Goal: Task Accomplishment & Management: Use online tool/utility

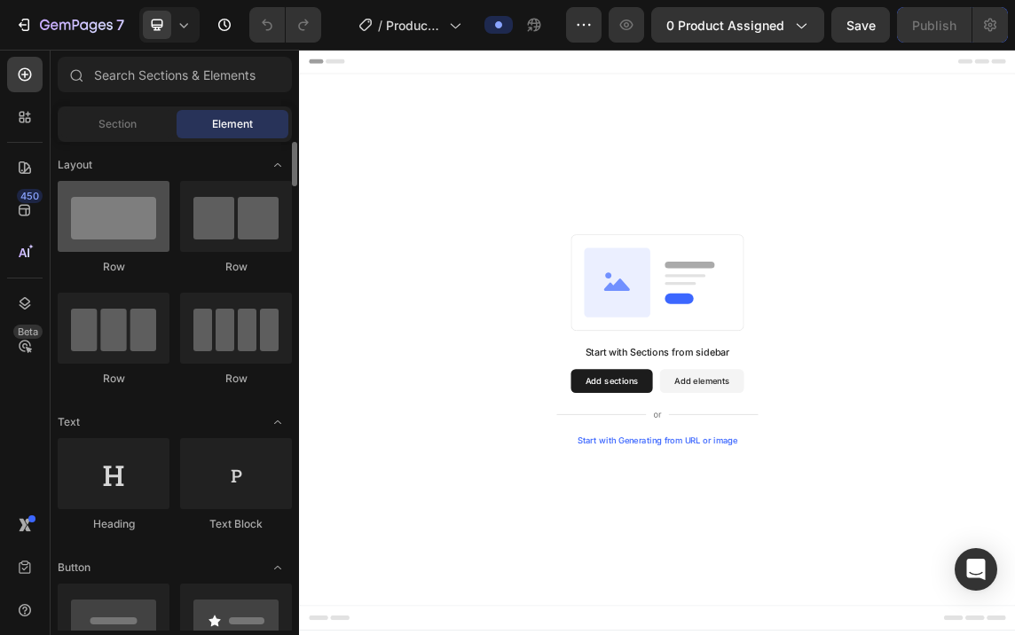
click at [115, 229] on div at bounding box center [114, 216] width 112 height 71
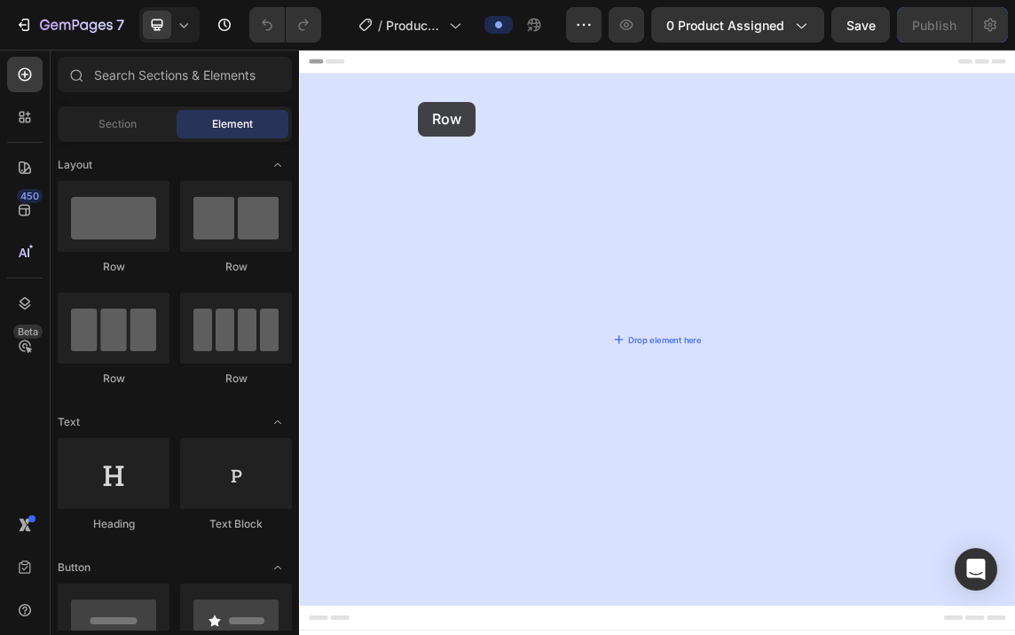
drag, startPoint x: 414, startPoint y: 279, endPoint x: 476, endPoint y: 127, distance: 163.6
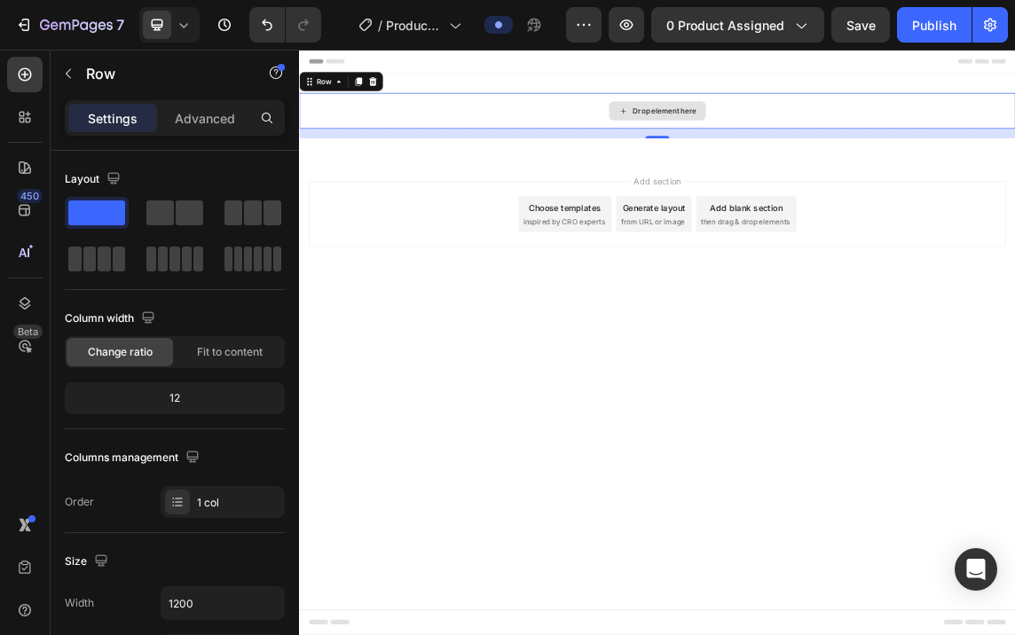
click at [826, 118] on div "Drop element here" at bounding box center [831, 140] width 1065 height 53
click at [761, 138] on div "Drop element here" at bounding box center [831, 141] width 144 height 28
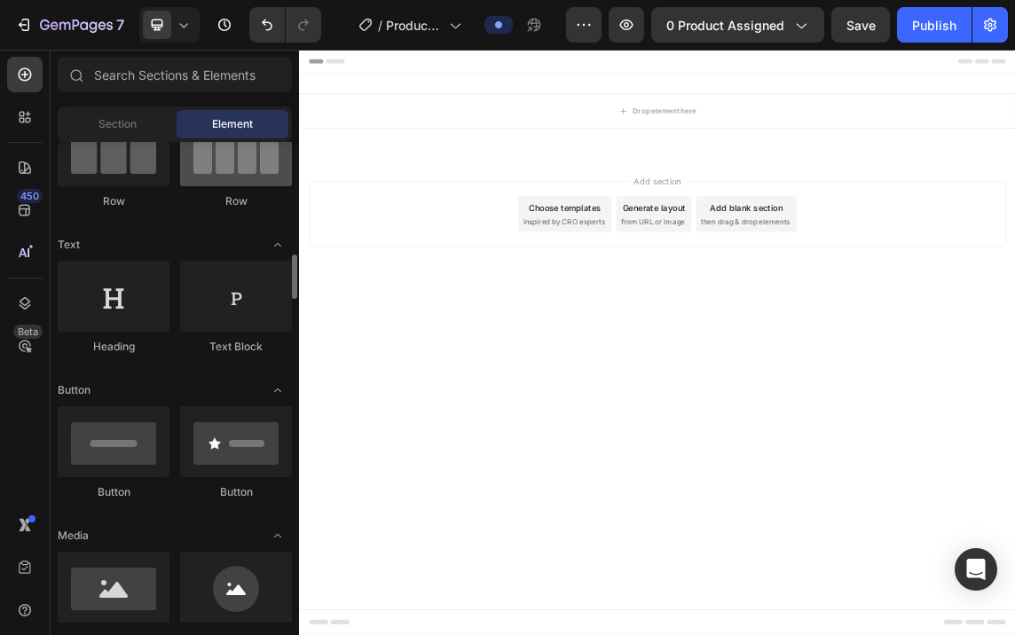
scroll to position [266, 0]
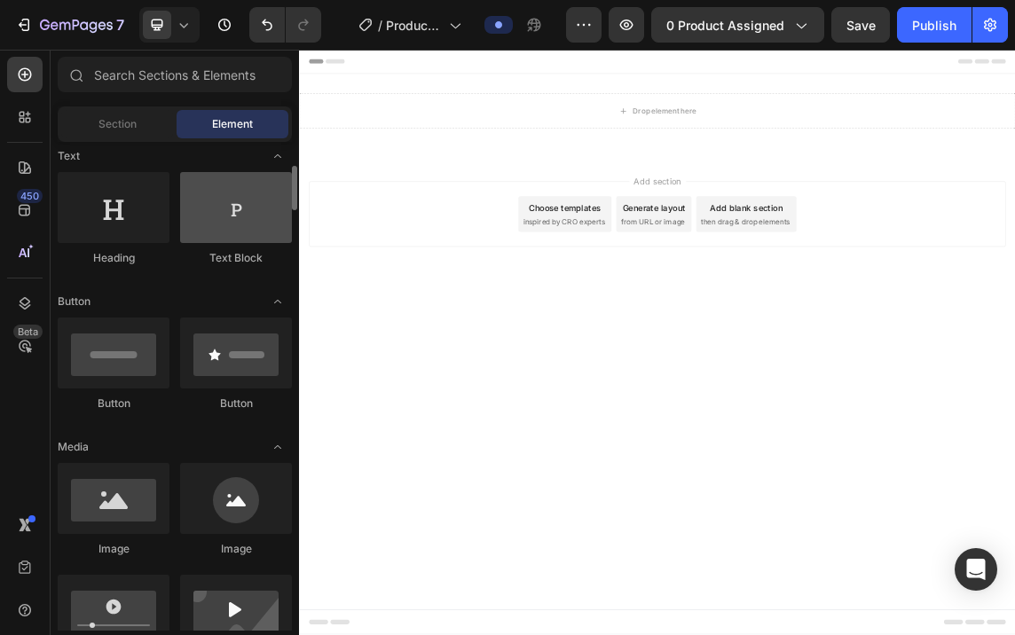
click at [252, 220] on div at bounding box center [236, 207] width 112 height 71
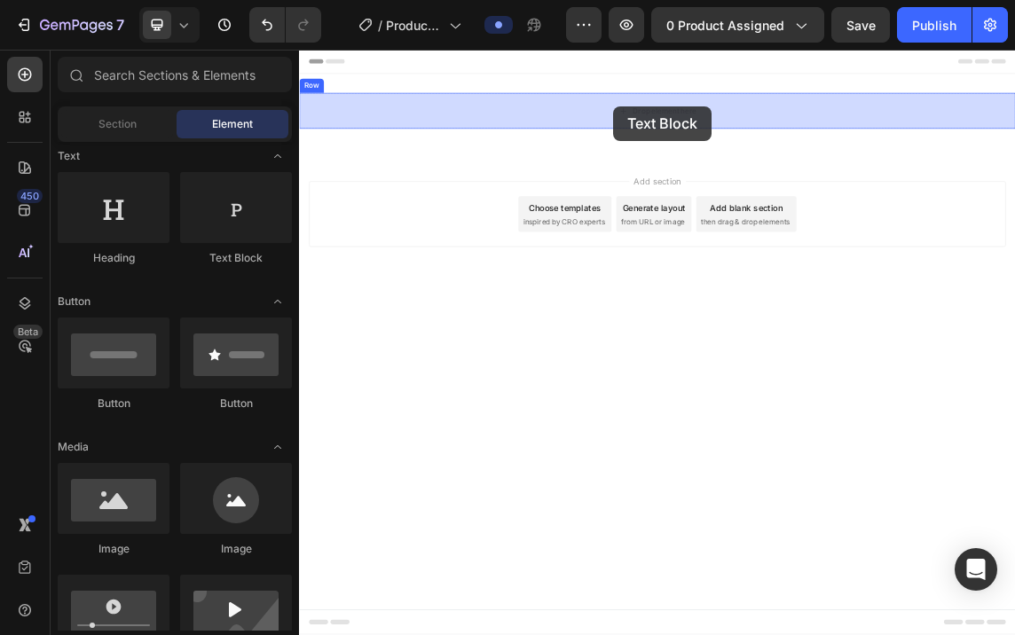
drag, startPoint x: 551, startPoint y: 270, endPoint x: 767, endPoint y: 134, distance: 254.8
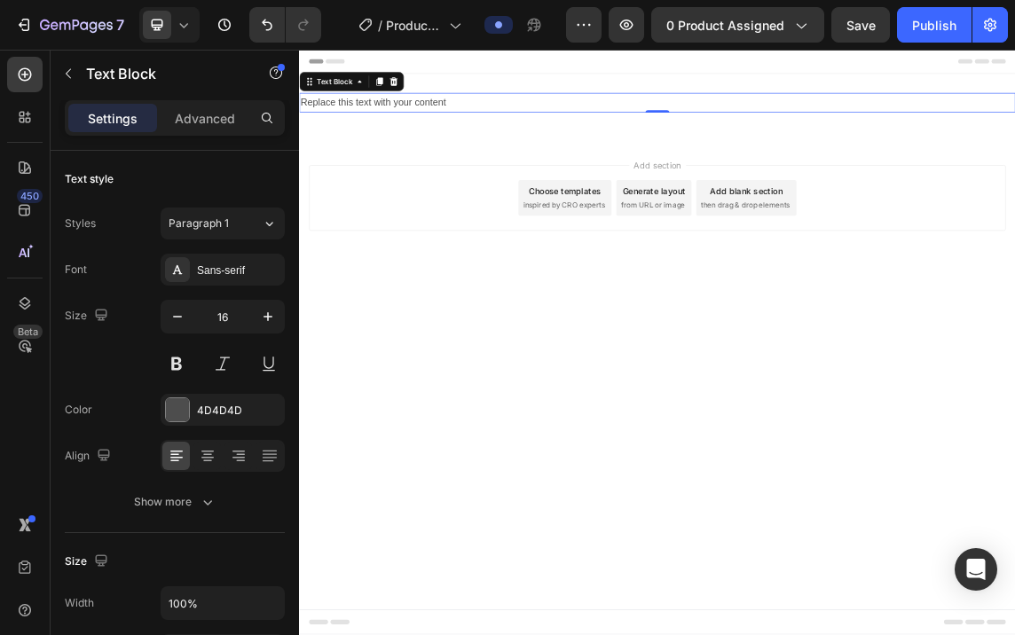
click at [516, 123] on div "Replace this text with your content" at bounding box center [831, 128] width 1065 height 29
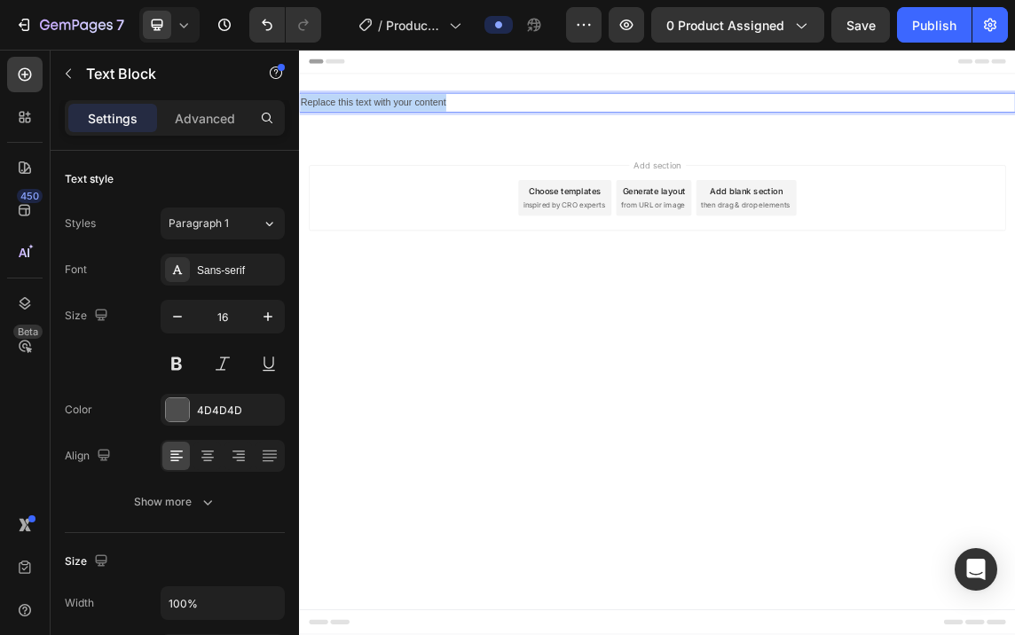
drag, startPoint x: 516, startPoint y: 123, endPoint x: 175, endPoint y: 124, distance: 341.6
click at [299, 124] on html "Header Replace this text with your content Text Block 0 Row Section 1 Root Star…" at bounding box center [831, 485] width 1065 height 870
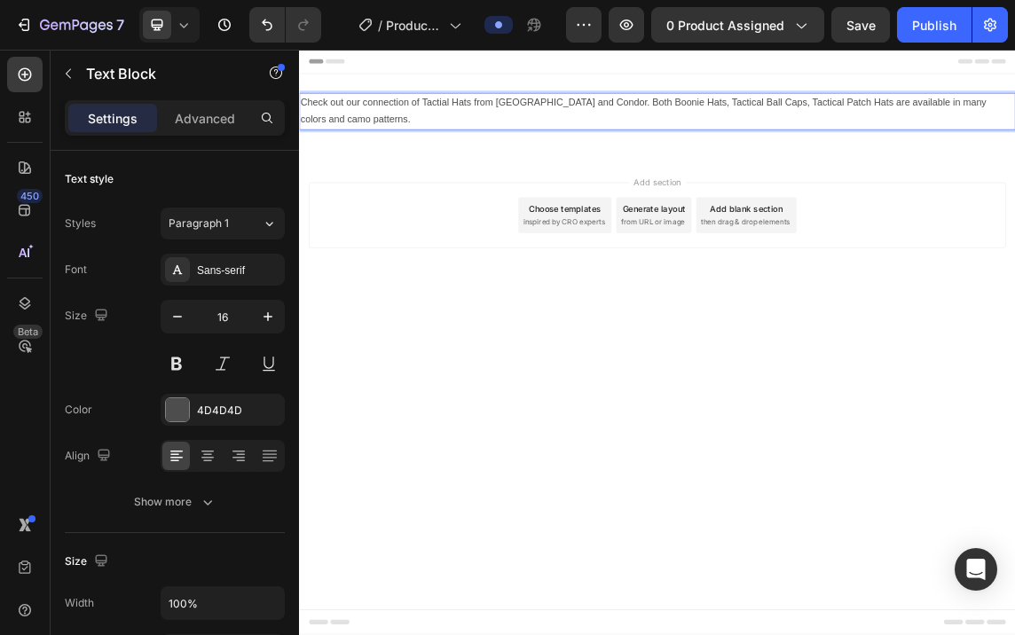
drag, startPoint x: 1102, startPoint y: 130, endPoint x: 957, endPoint y: 192, distance: 157.4
click at [957, 212] on div "Add section Choose templates inspired by CRO experts Generate layout from URL o…" at bounding box center [831, 321] width 1065 height 218
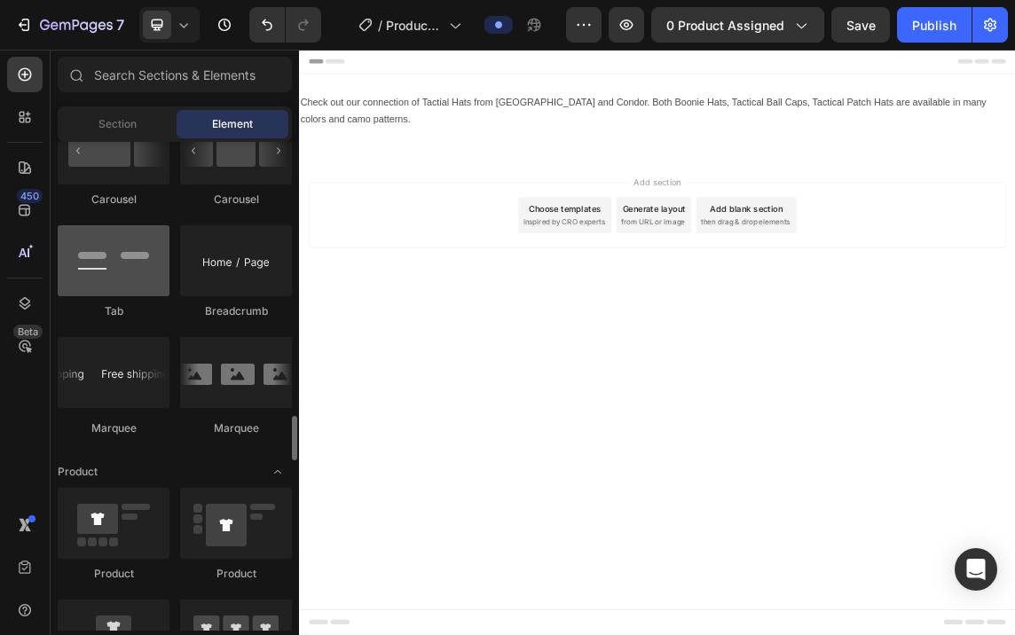
scroll to position [2129, 0]
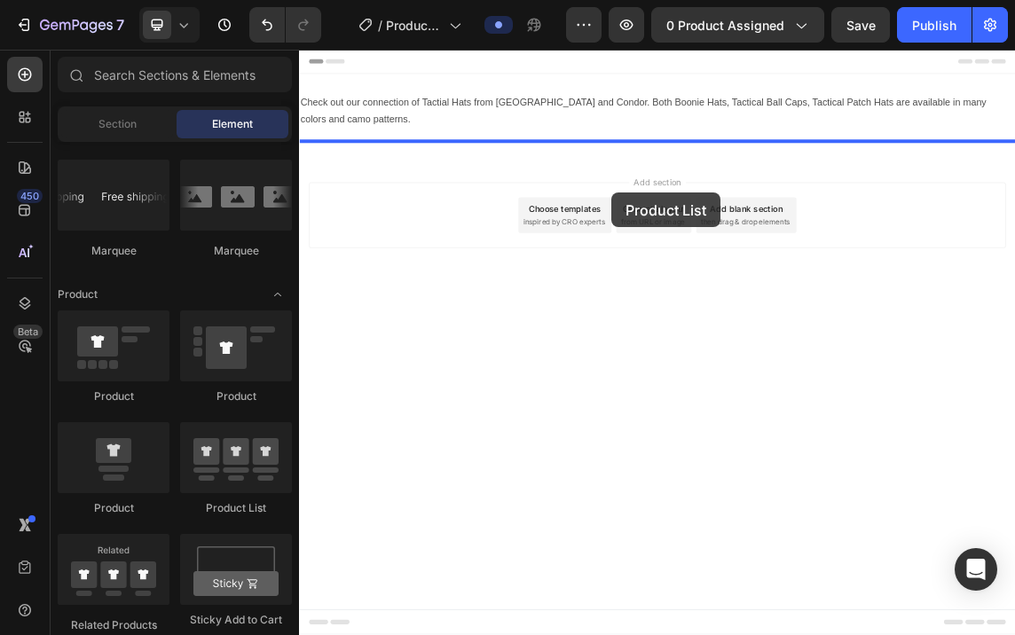
drag, startPoint x: 525, startPoint y: 515, endPoint x: 763, endPoint y: 263, distance: 346.4
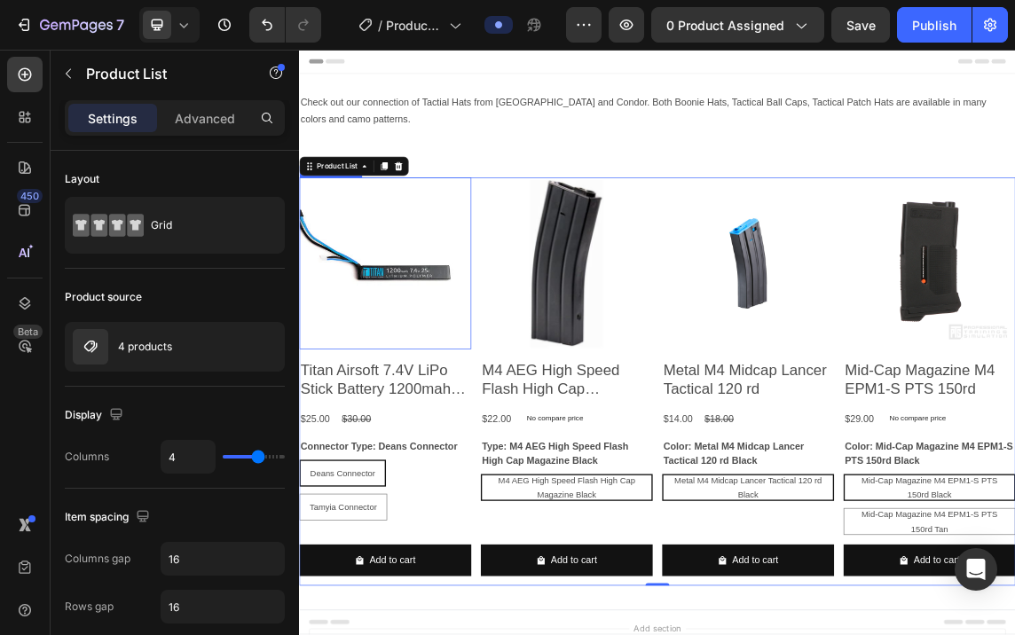
click at [460, 430] on img at bounding box center [427, 368] width 256 height 256
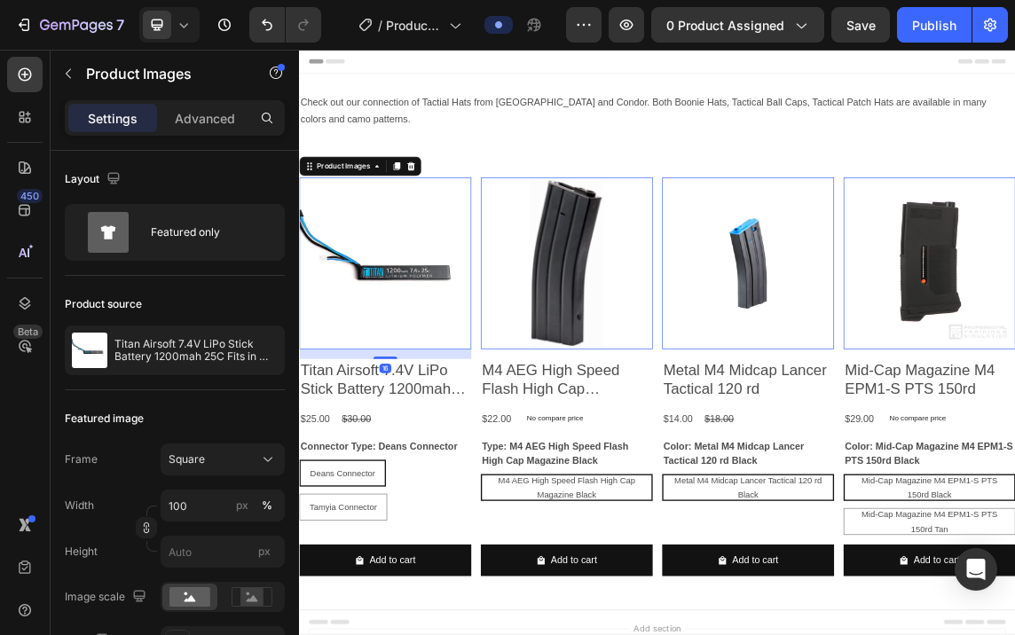
click at [460, 430] on img at bounding box center [427, 368] width 256 height 256
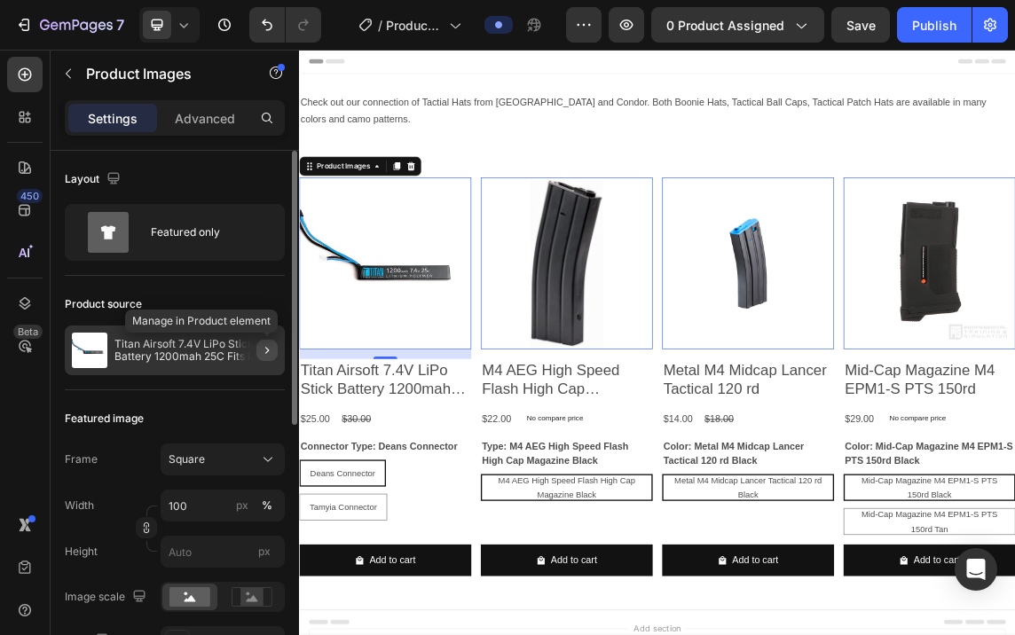
click at [277, 349] on button "button" at bounding box center [266, 350] width 21 height 21
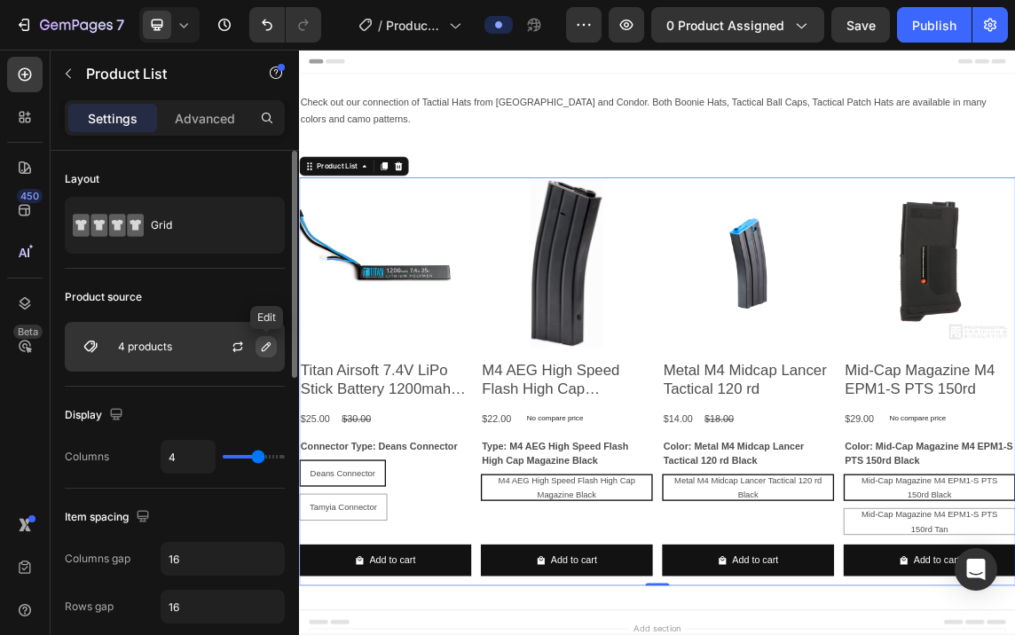
click at [270, 342] on icon "button" at bounding box center [266, 347] width 14 height 14
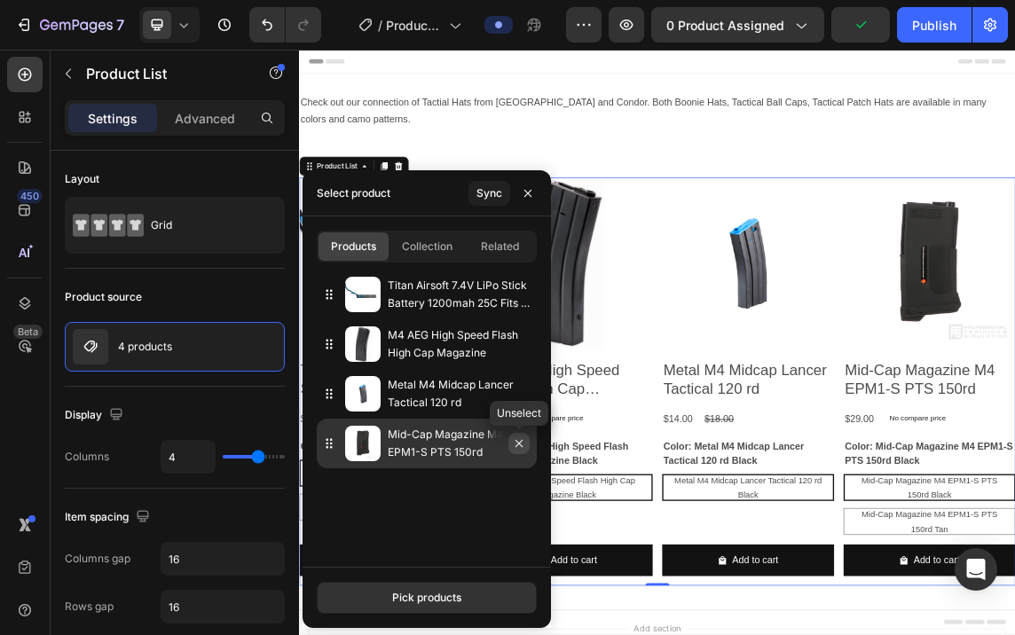
click at [520, 443] on icon "button" at bounding box center [518, 443] width 7 height 7
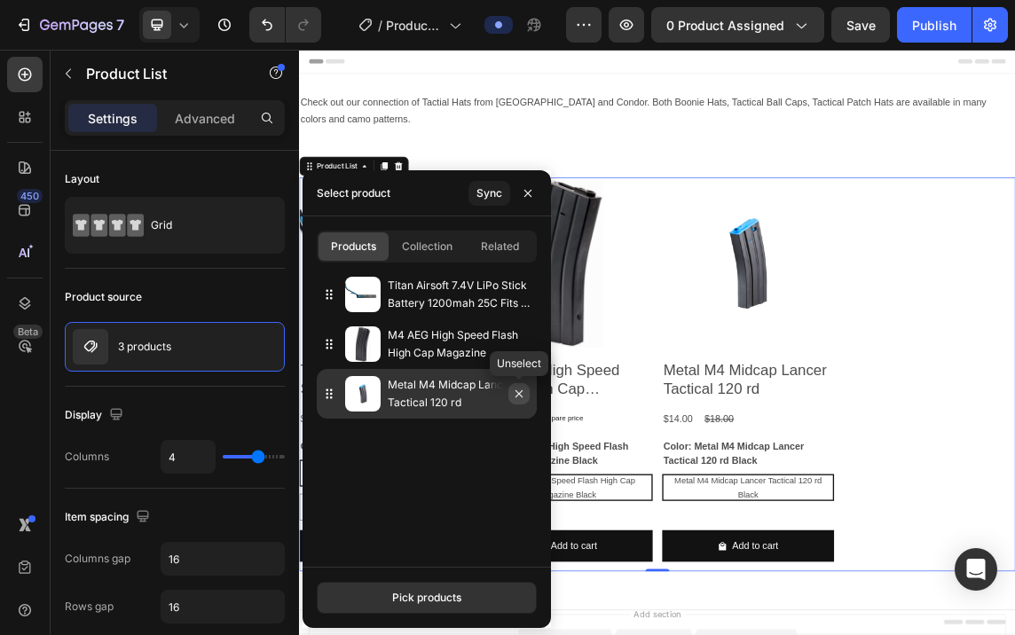
click at [524, 389] on icon "button" at bounding box center [519, 394] width 14 height 14
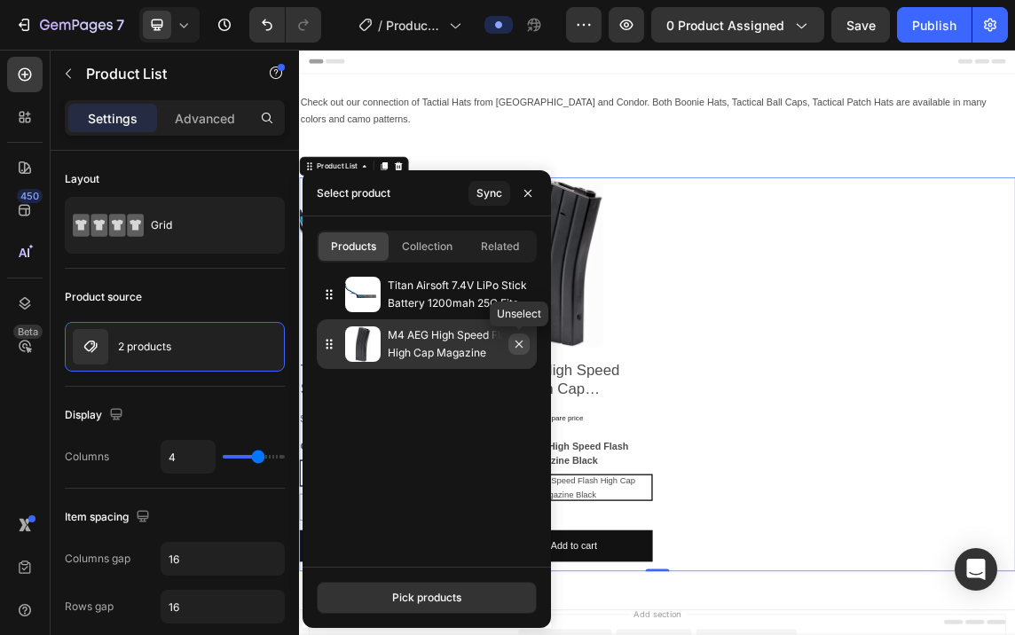
click at [520, 346] on icon "button" at bounding box center [519, 344] width 14 height 14
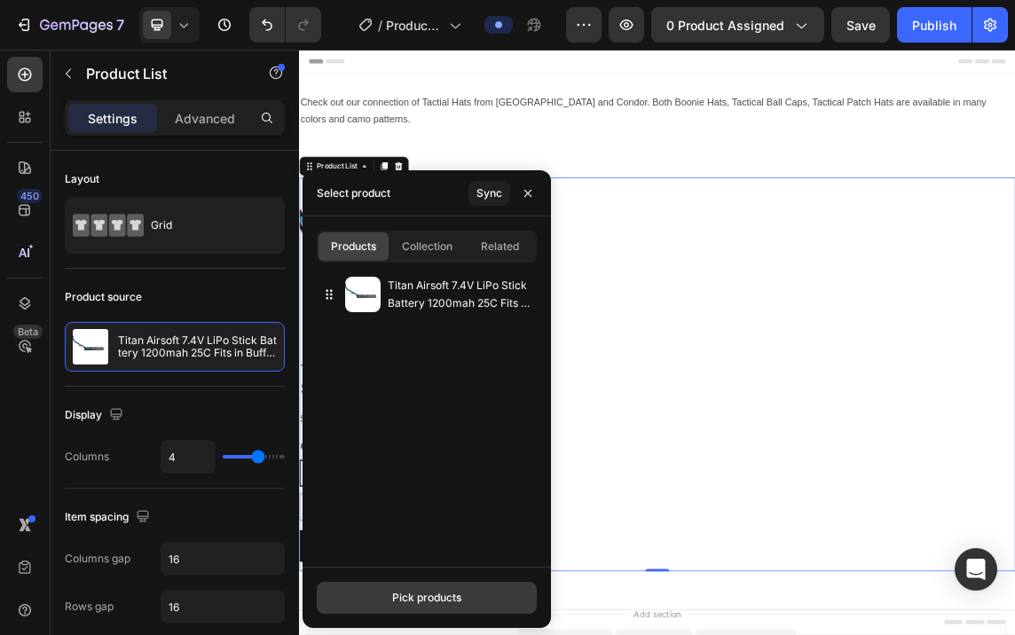
click at [426, 600] on div "Pick products" at bounding box center [426, 598] width 69 height 16
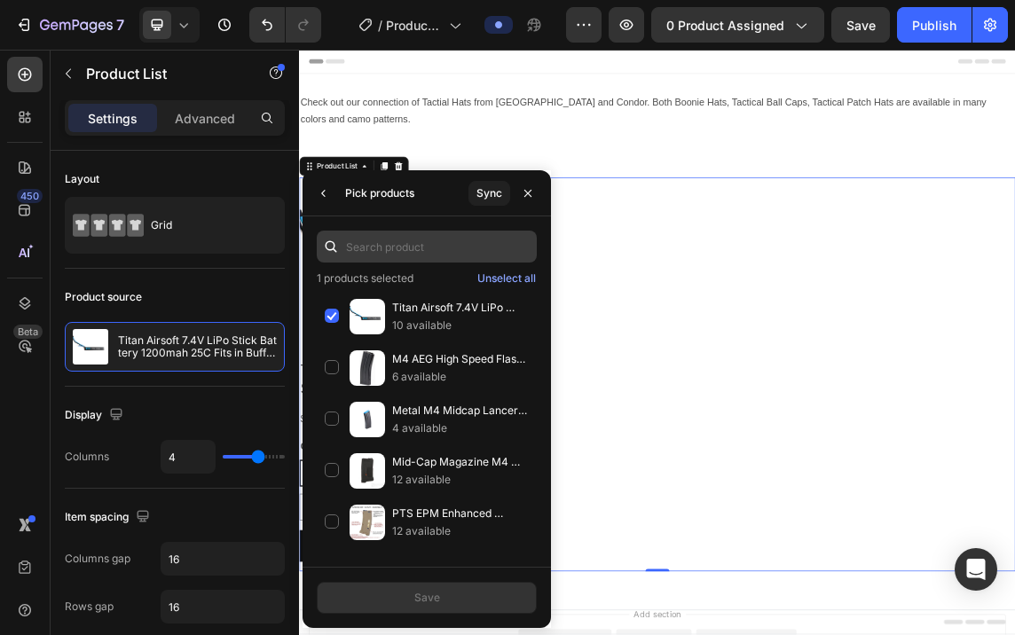
click at [423, 248] on input "text" at bounding box center [427, 247] width 220 height 32
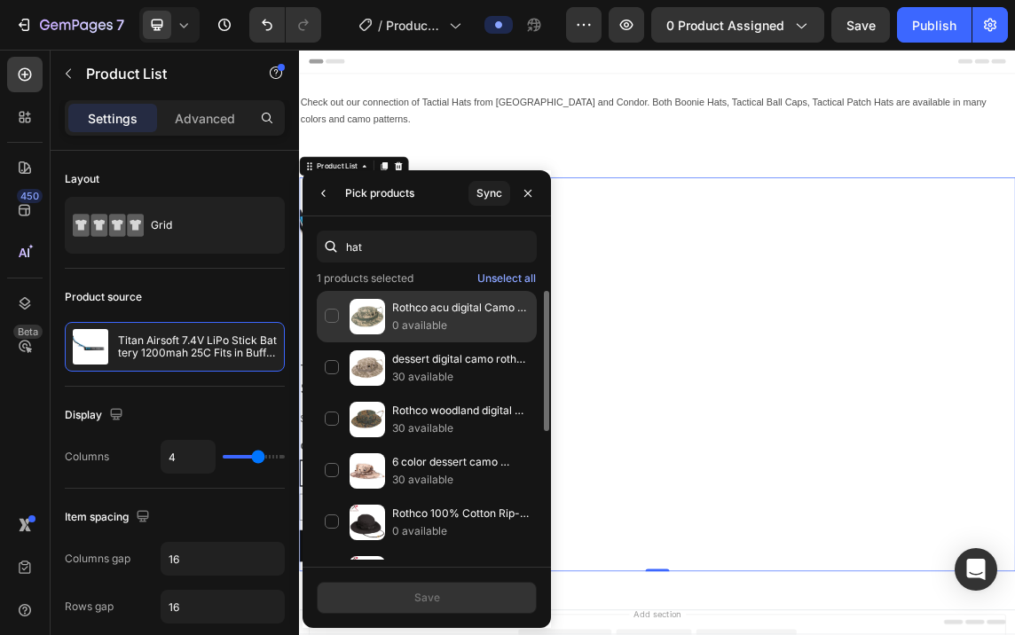
type input "hat"
click at [334, 311] on div "Rothco acu digital Camo Boonie Hat 0 available" at bounding box center [427, 316] width 220 height 51
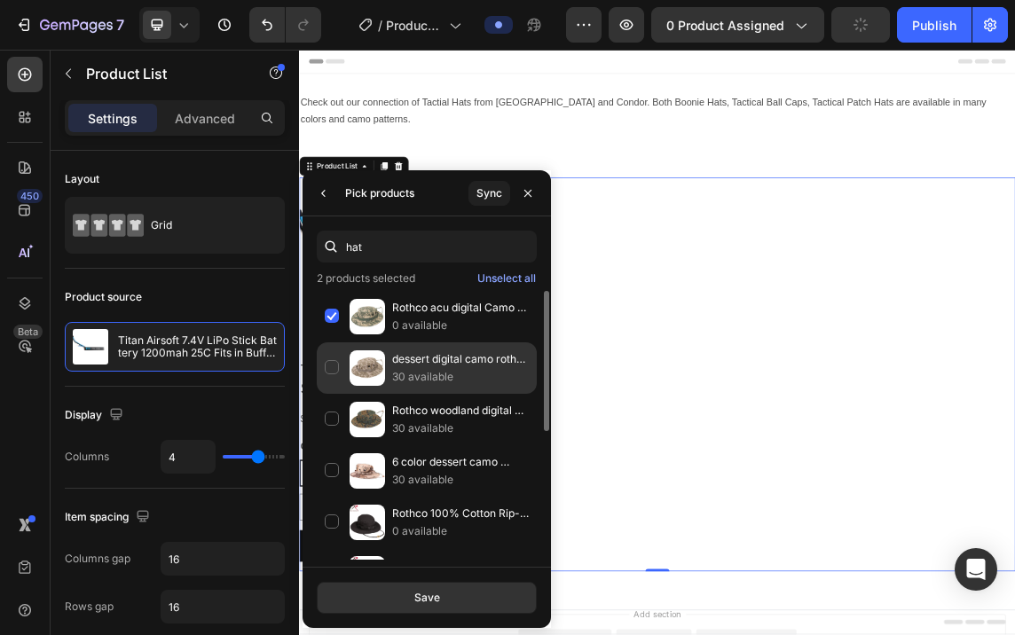
click at [330, 362] on div "dessert digital camo rothco boonie hat 30 available" at bounding box center [427, 367] width 220 height 51
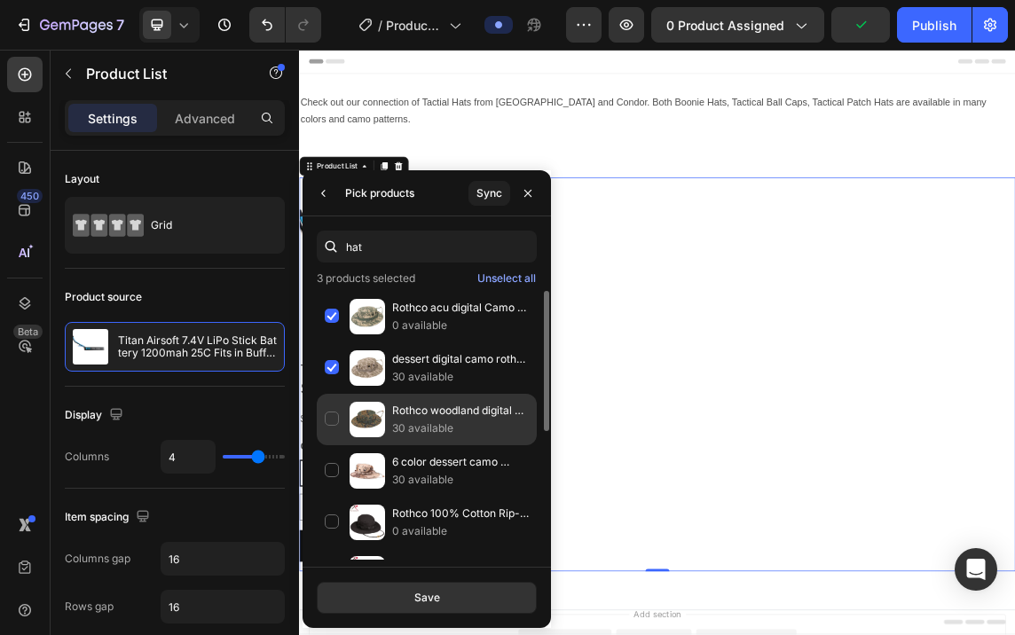
click at [332, 416] on div "Rothco woodland digital Camo Boonie Hat 30 available" at bounding box center [427, 419] width 220 height 51
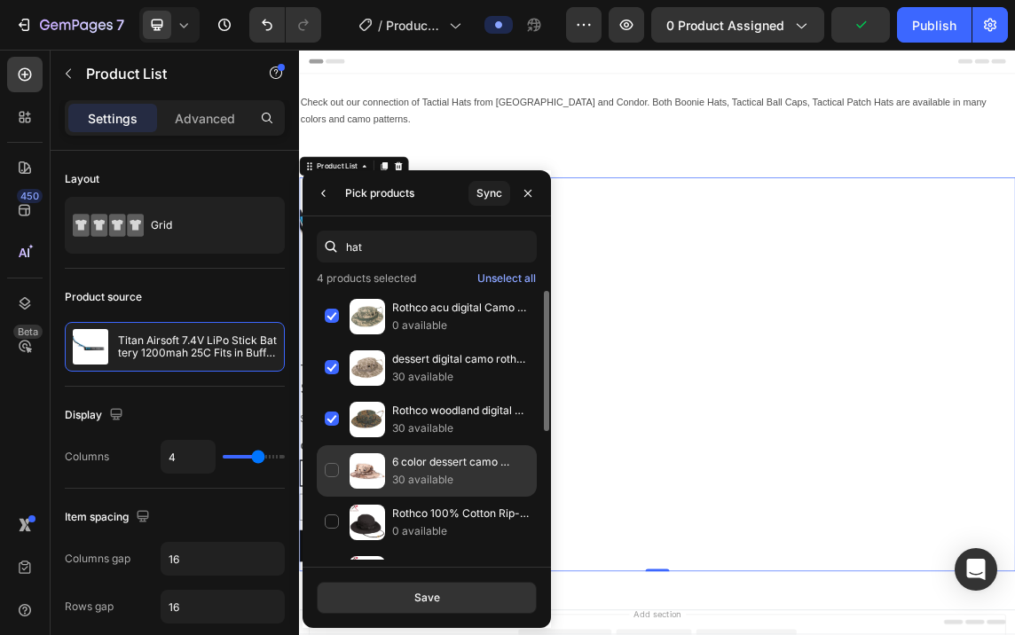
click at [331, 475] on div "6 color dessert camo rothco boonie hat 30 available" at bounding box center [427, 470] width 220 height 51
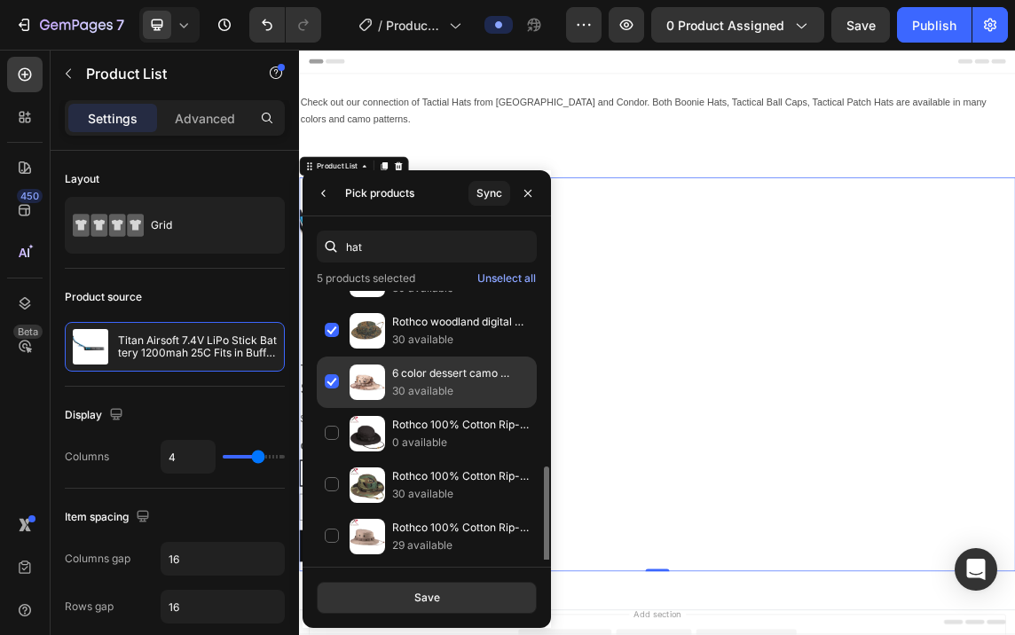
scroll to position [177, 0]
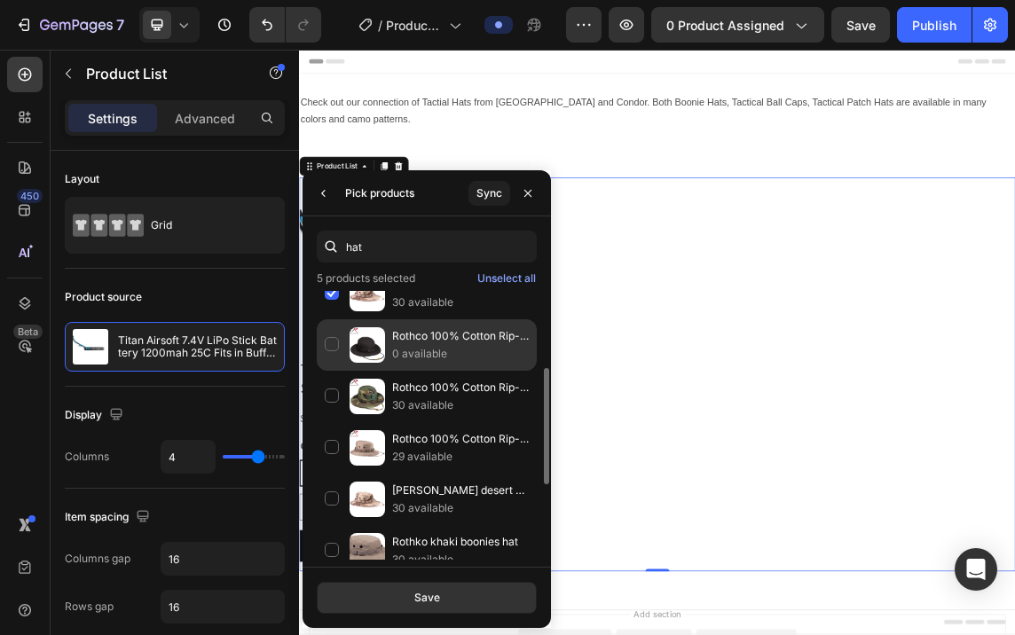
click at [332, 340] on div "Rothco 100% Cotton Rip-Stop black boonie hat 0 available" at bounding box center [427, 344] width 220 height 51
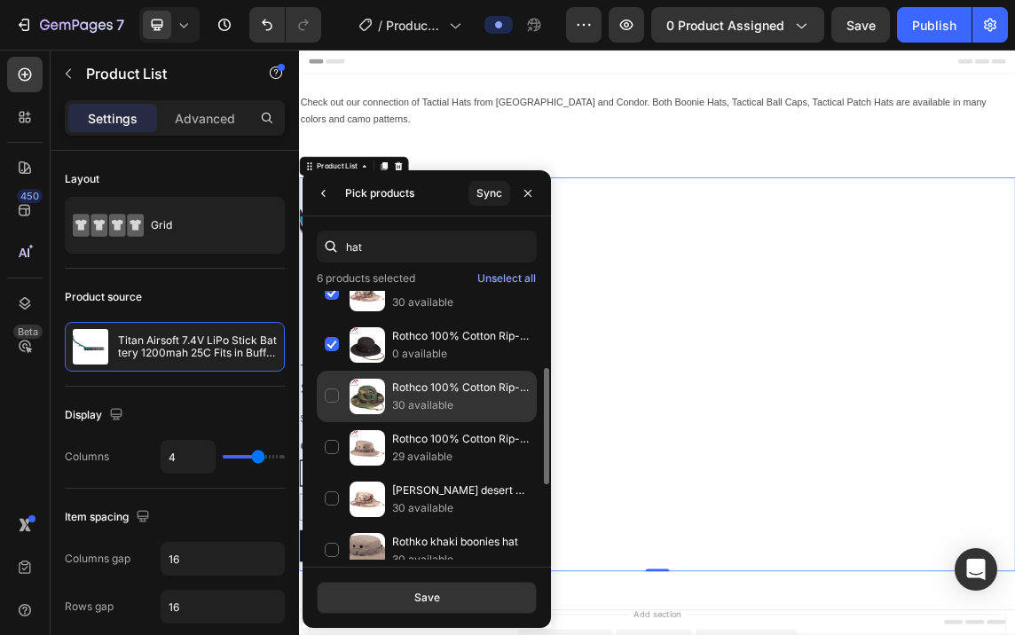
click at [334, 397] on div "Rothco 100% Cotton Rip-Stop woodland camo boonie hat 30 available" at bounding box center [427, 396] width 220 height 51
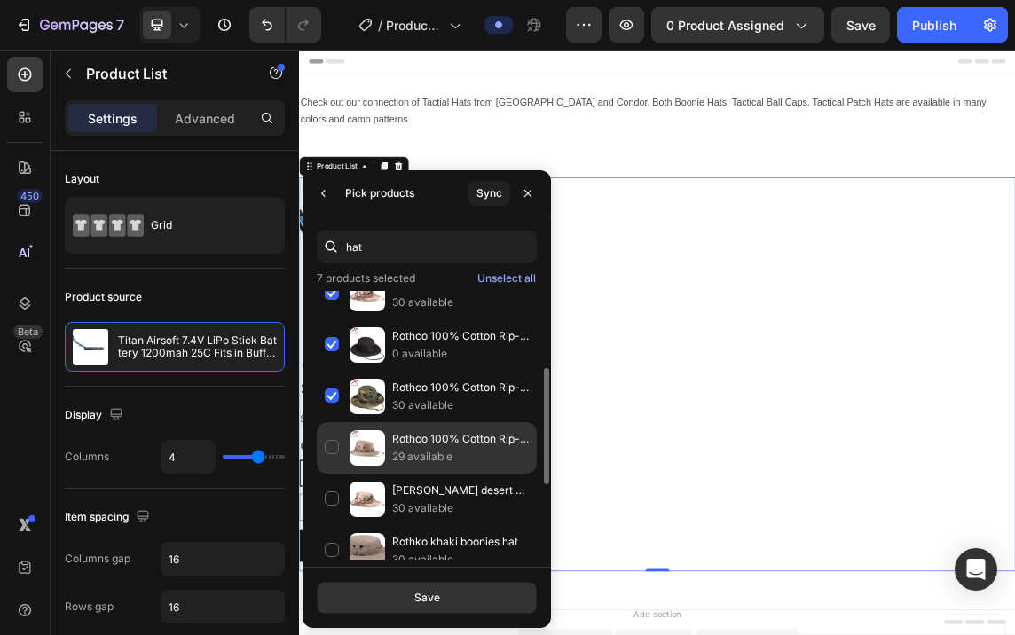
click at [328, 443] on div "Rothco 100% Cotton Rip-Stop khaki bonnie hat 29 available" at bounding box center [427, 447] width 220 height 51
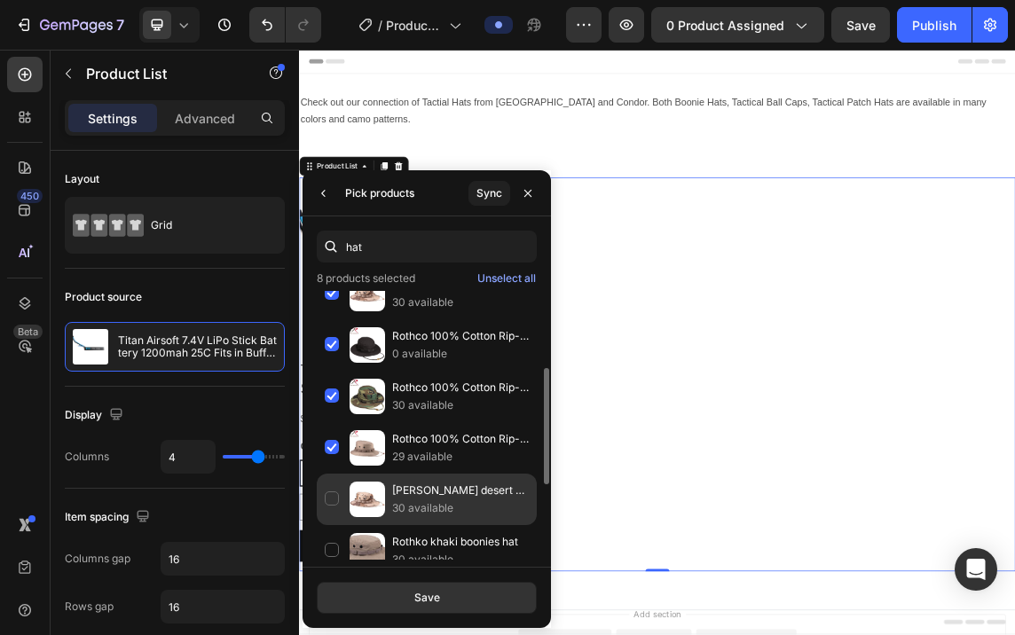
click at [334, 497] on div "Rothko desert camo boonie hat 30 available" at bounding box center [427, 499] width 220 height 51
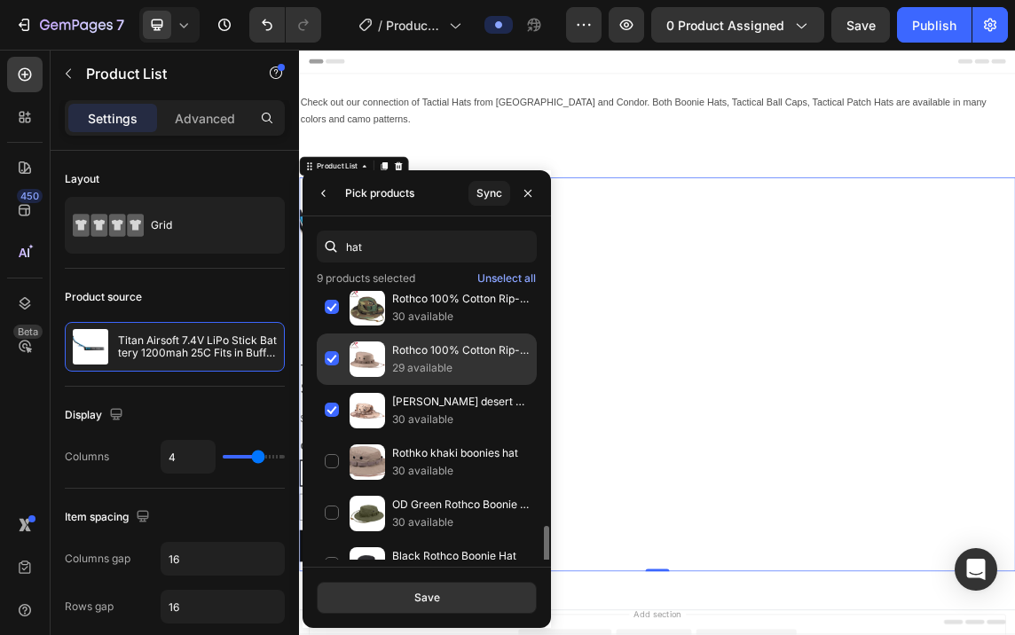
scroll to position [349, 0]
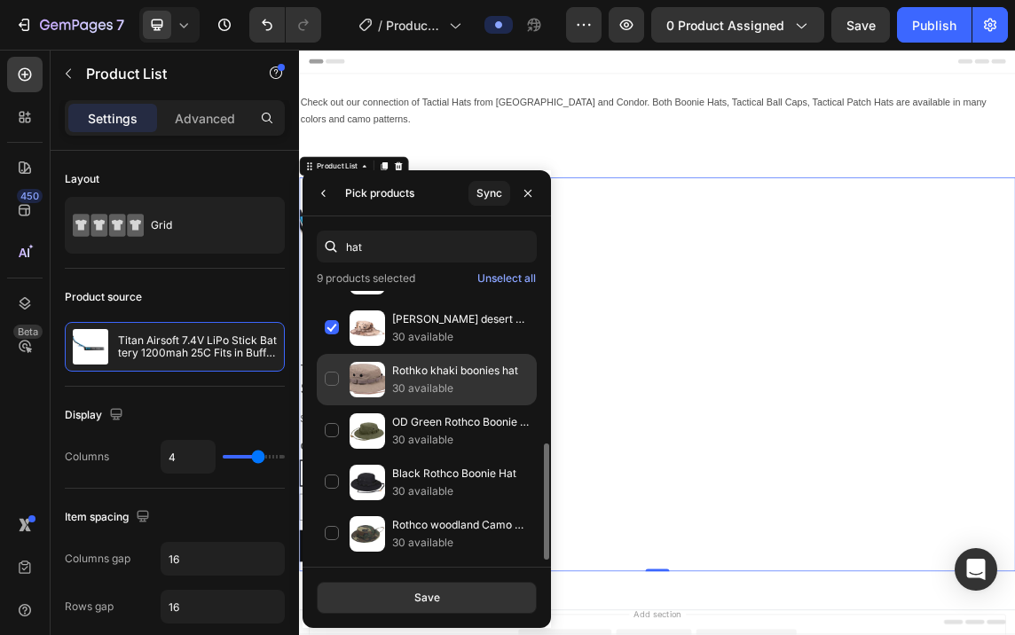
click at [329, 373] on div "Rothko khaki boonies hat 30 available" at bounding box center [427, 379] width 220 height 51
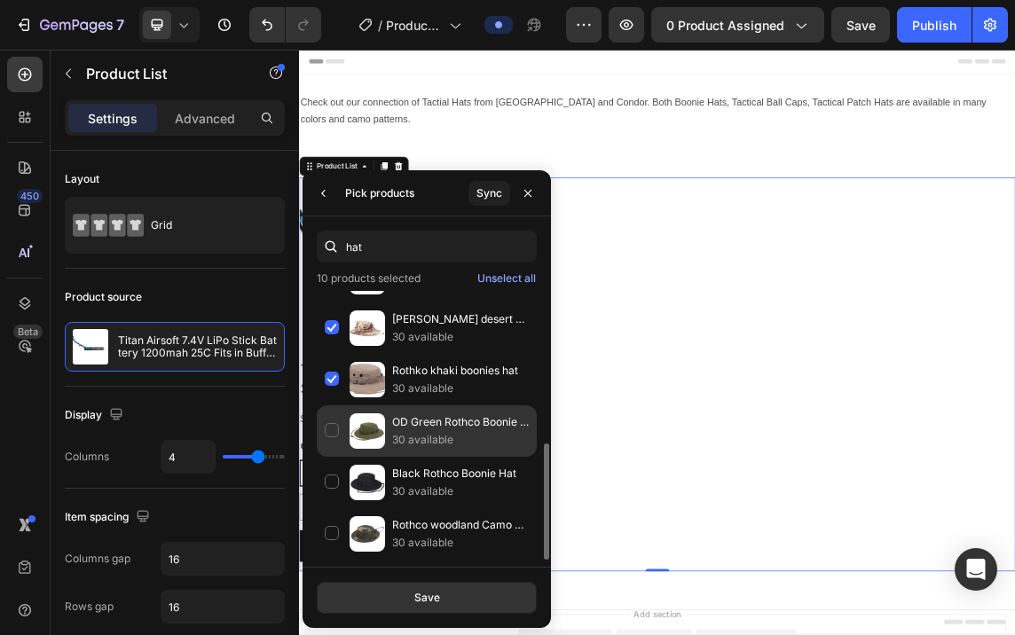
click at [333, 430] on div "OD Green Rothco Boonie Hat 30 available" at bounding box center [427, 430] width 220 height 51
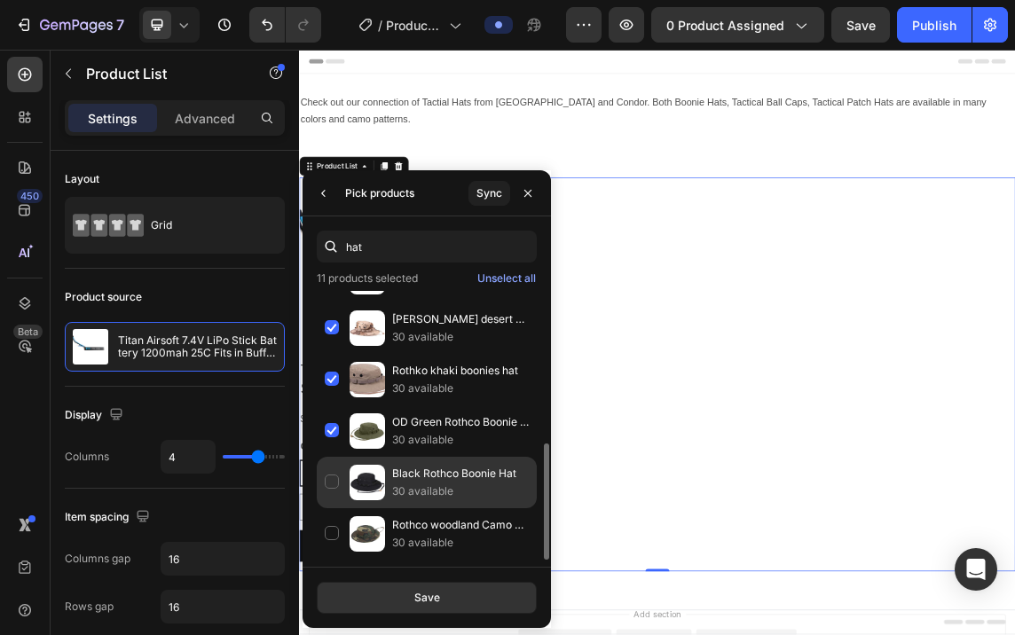
click at [334, 479] on div "Black Rothco Boonie Hat 30 available" at bounding box center [427, 482] width 220 height 51
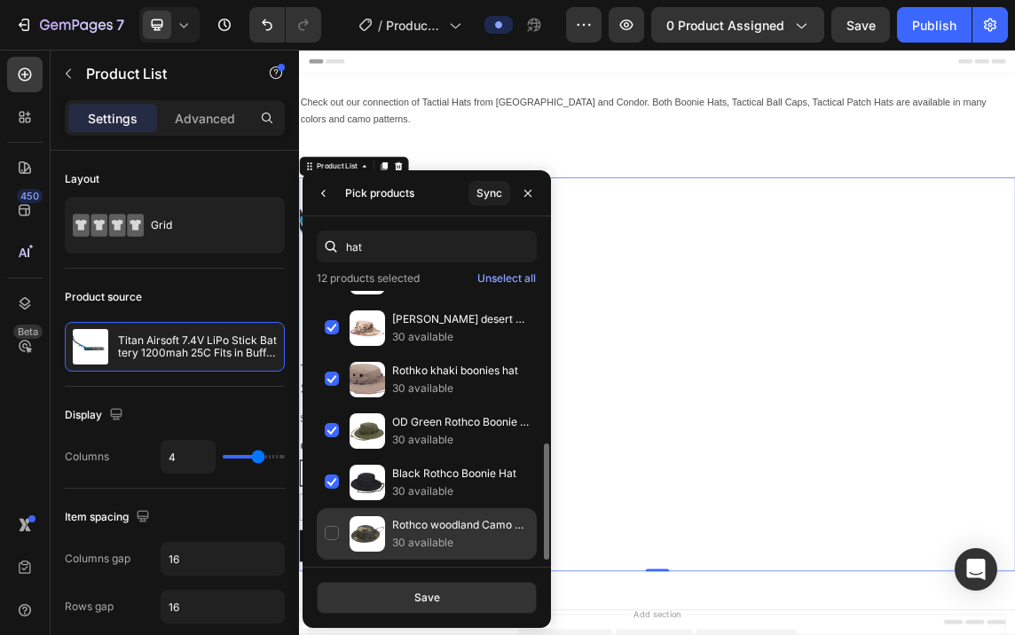
click at [334, 529] on div "Rothco woodland Camo Boonie Hat 30 available" at bounding box center [427, 533] width 220 height 51
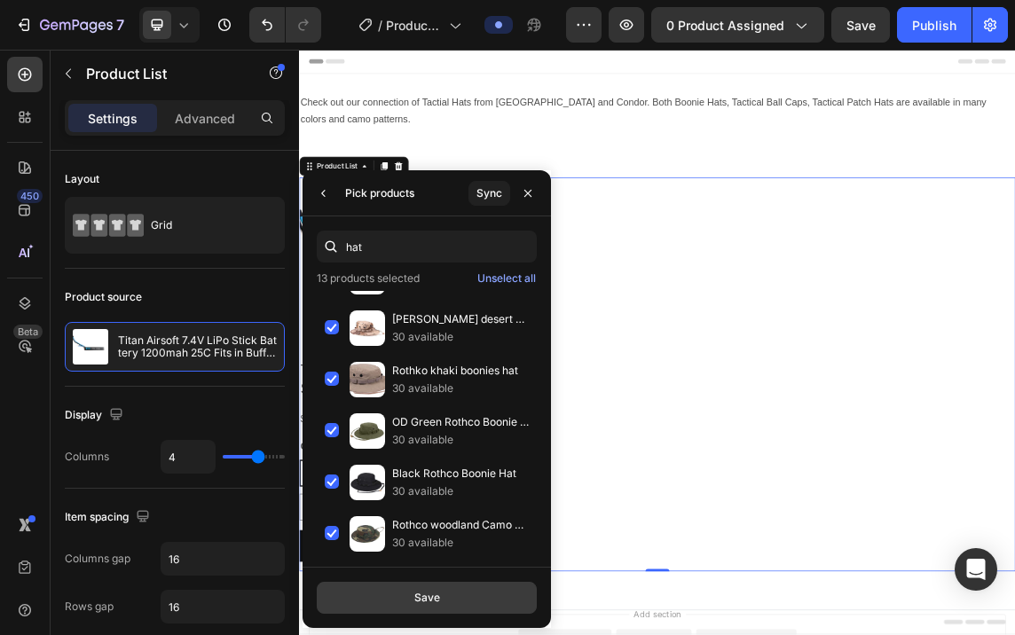
click at [421, 593] on div "Save" at bounding box center [427, 598] width 26 height 16
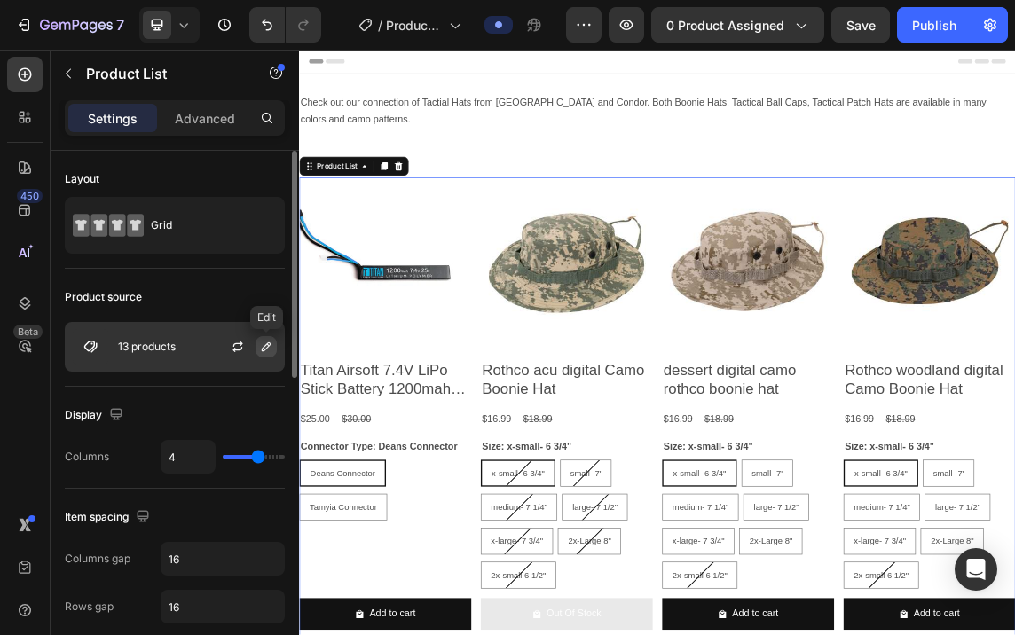
click at [266, 341] on icon "button" at bounding box center [266, 347] width 14 height 14
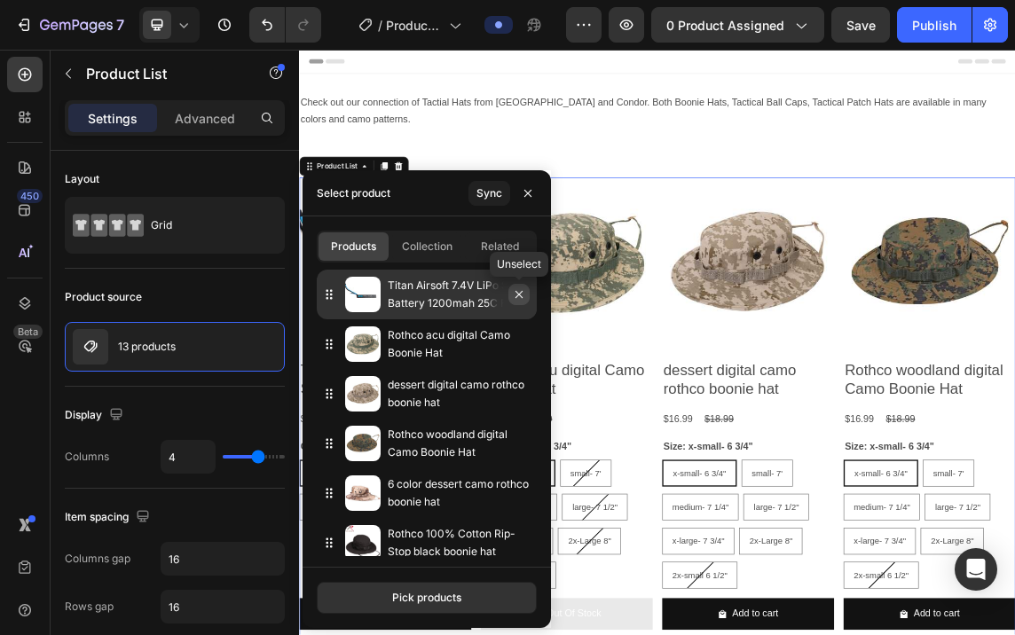
click at [520, 289] on icon "button" at bounding box center [519, 294] width 14 height 14
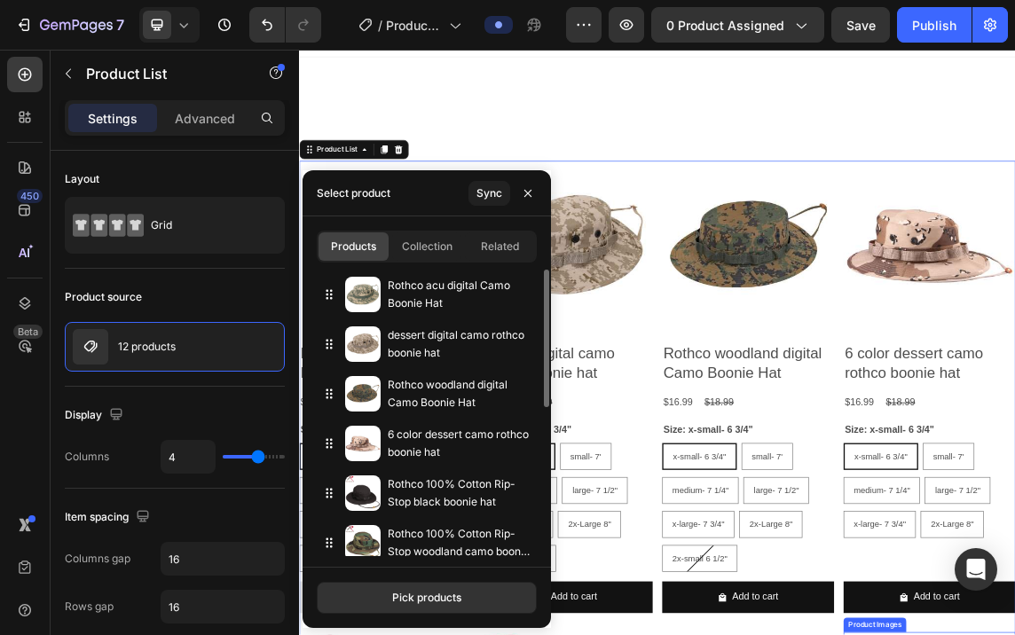
scroll to position [0, 0]
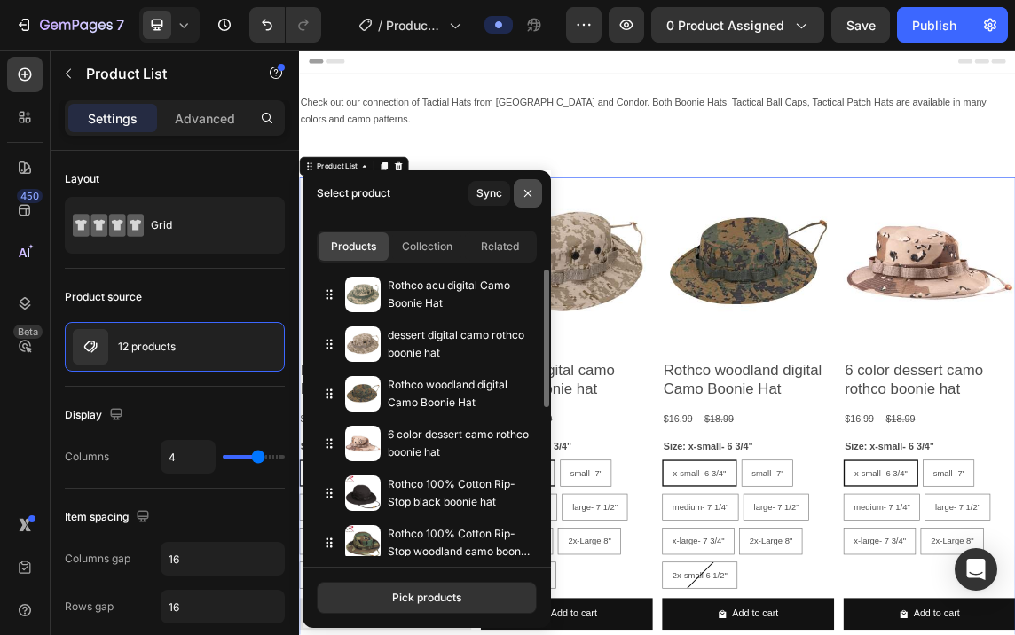
click at [523, 188] on icon "button" at bounding box center [528, 193] width 14 height 14
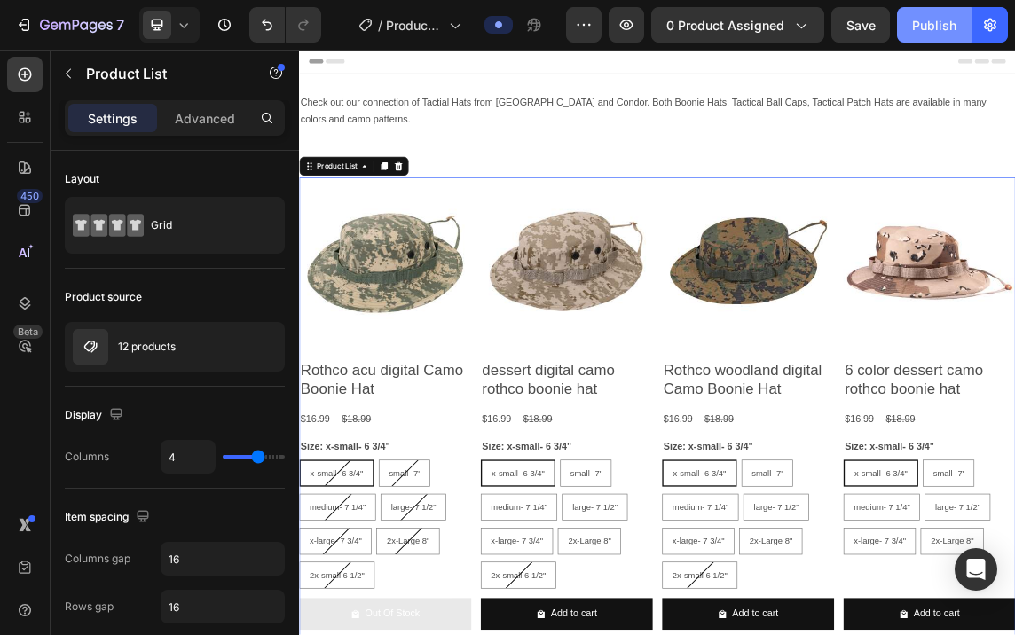
click at [932, 16] on div "Publish" at bounding box center [934, 25] width 44 height 19
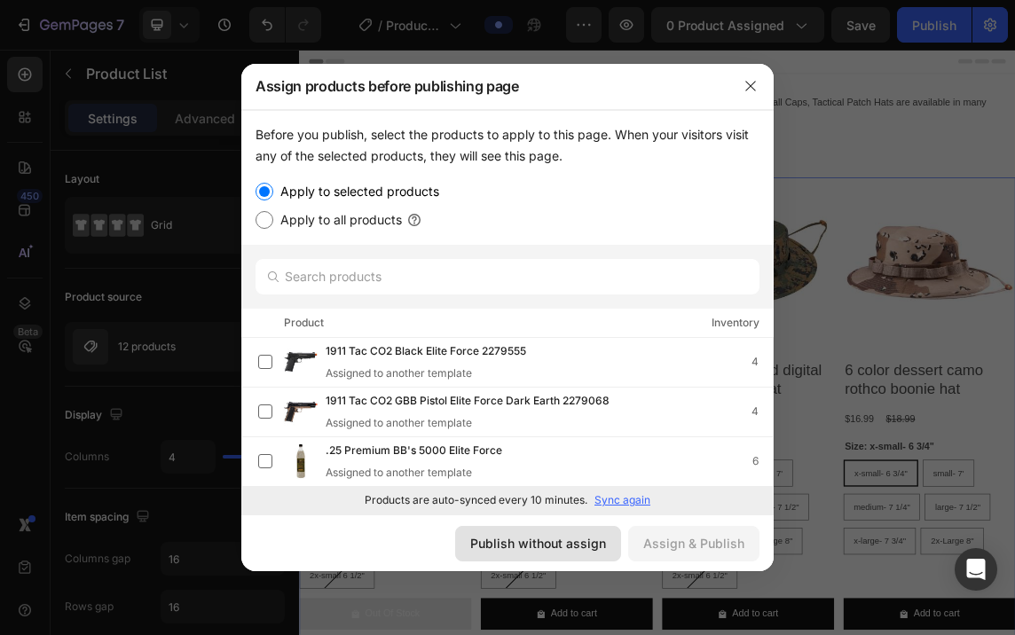
click at [506, 539] on div "Publish without assign" at bounding box center [538, 543] width 136 height 19
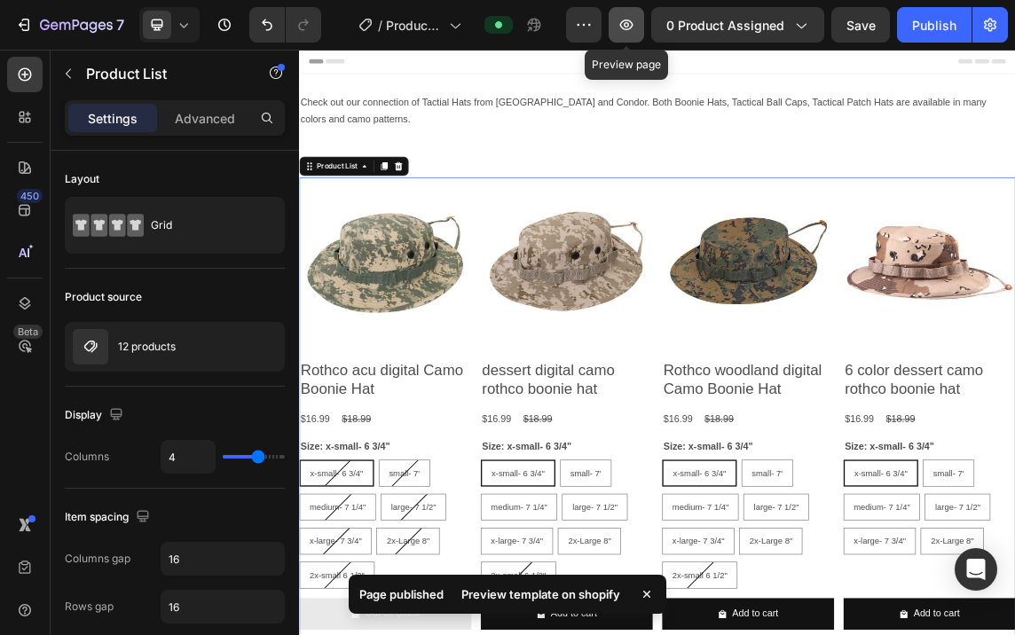
click at [630, 20] on icon "button" at bounding box center [626, 25] width 18 height 18
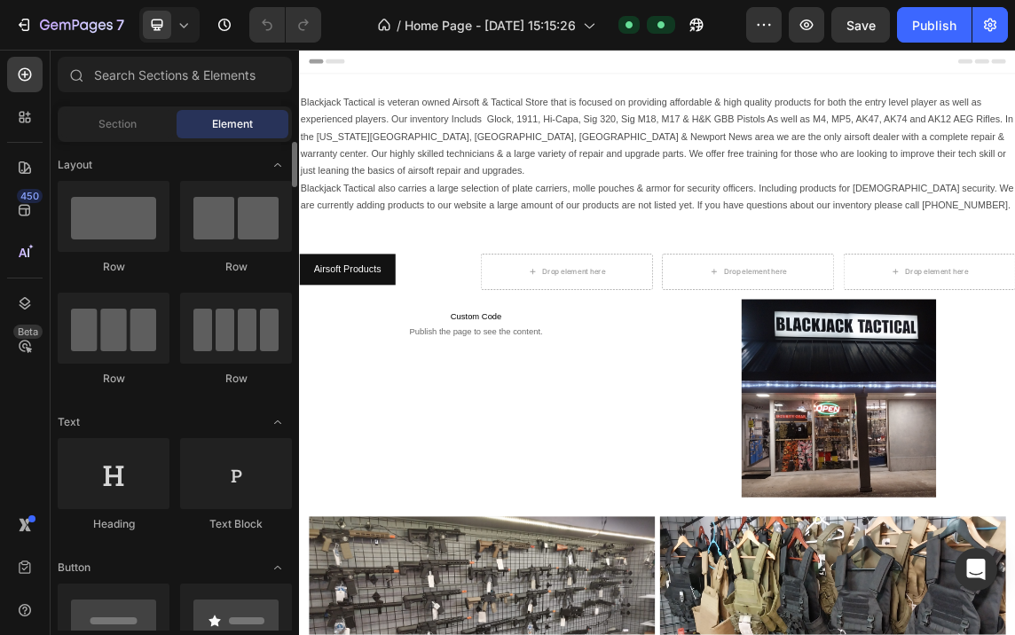
scroll to position [177, 0]
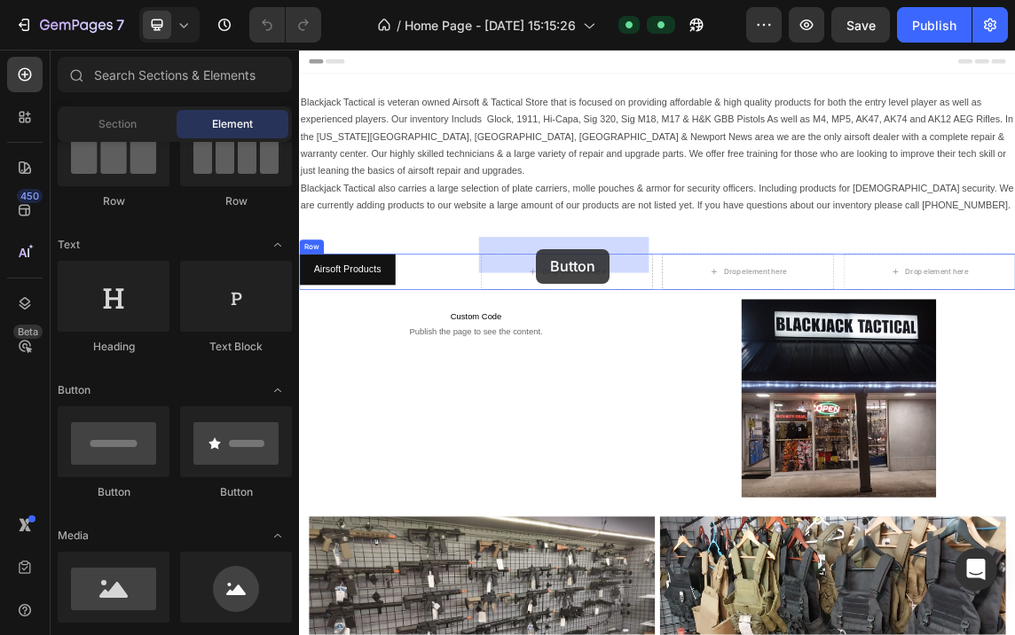
drag, startPoint x: 407, startPoint y: 502, endPoint x: 651, endPoint y: 346, distance: 289.7
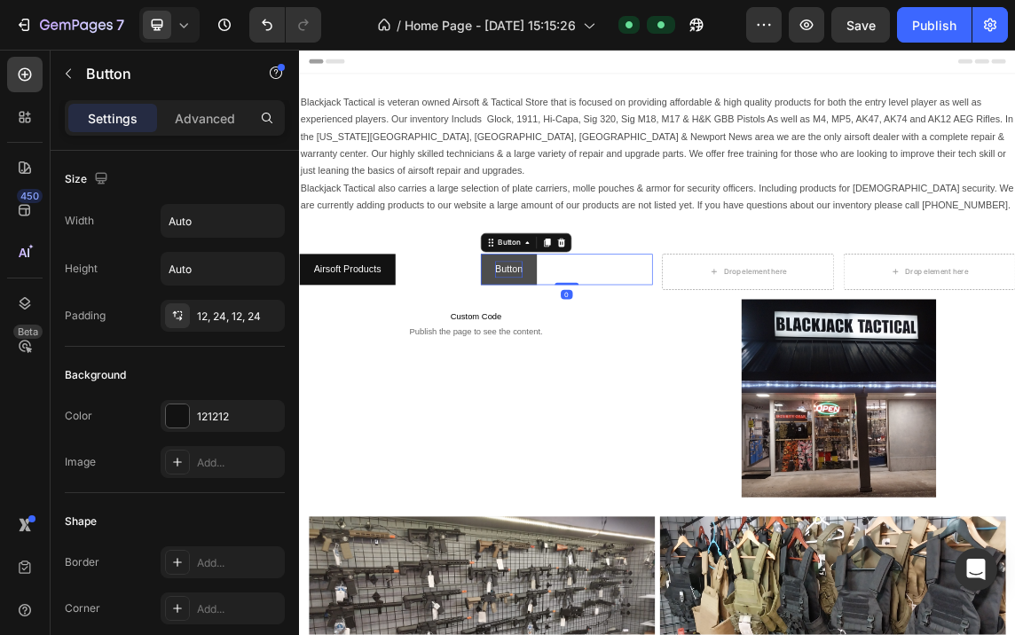
click at [607, 365] on p "Button" at bounding box center [610, 378] width 41 height 26
drag, startPoint x: 625, startPoint y: 350, endPoint x: 554, endPoint y: 355, distance: 71.1
click at [554, 355] on div "Airsoft Products Button Button Button 0 Drop element here Drop element here Row" at bounding box center [831, 380] width 1065 height 53
click at [602, 365] on p "Button" at bounding box center [610, 378] width 41 height 26
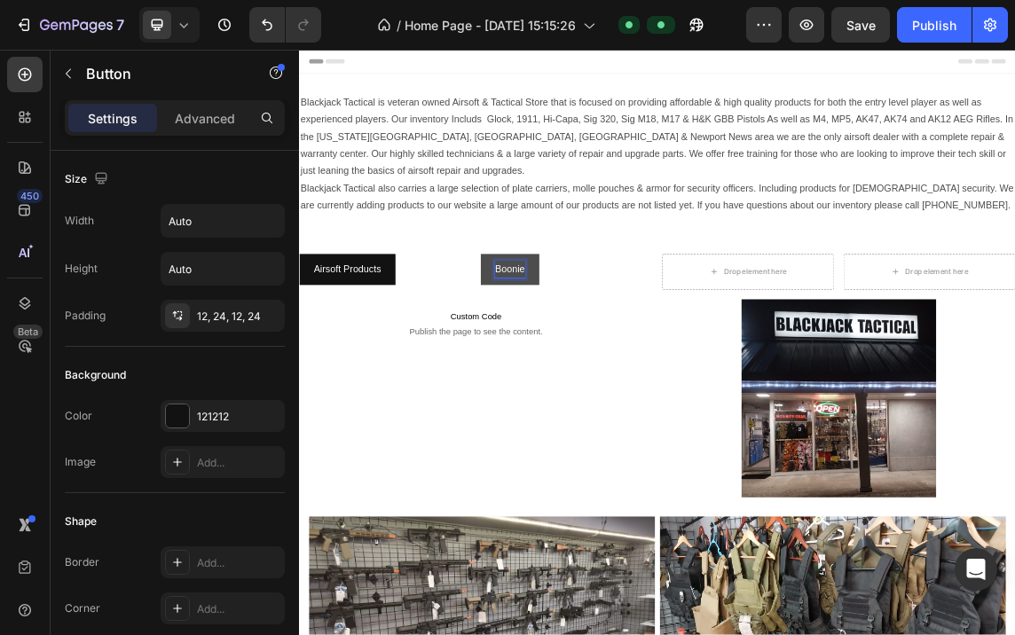
click at [569, 354] on button "Boonie" at bounding box center [612, 377] width 87 height 47
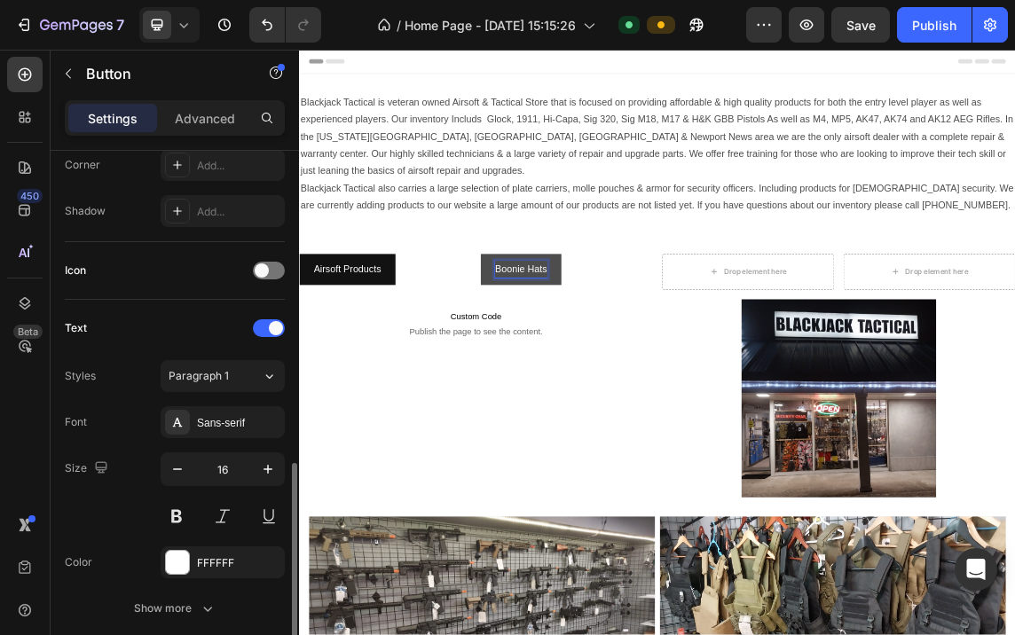
scroll to position [737, 0]
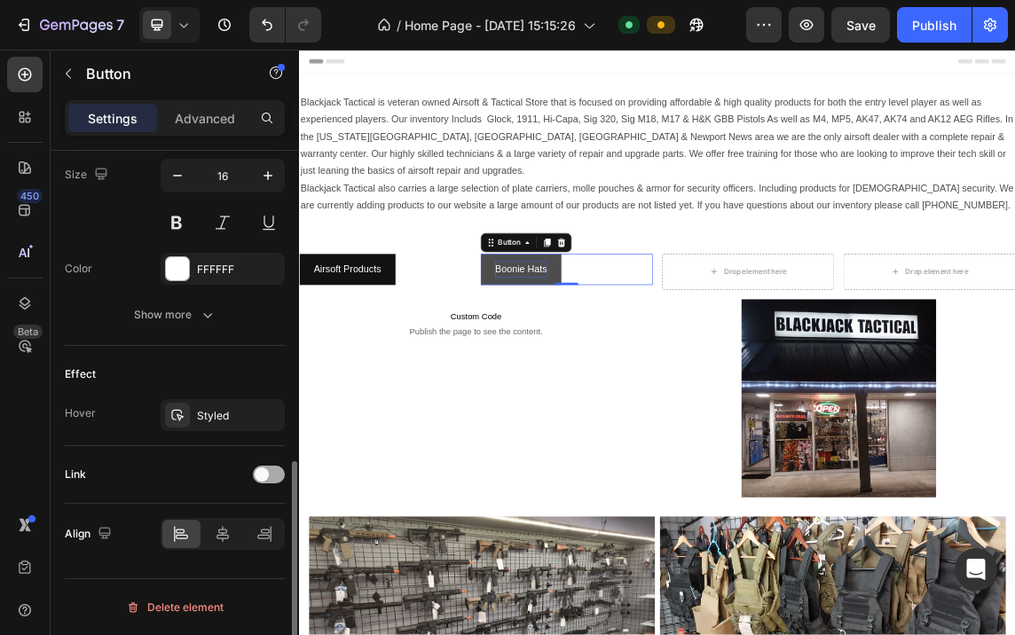
click at [273, 472] on div at bounding box center [269, 475] width 32 height 18
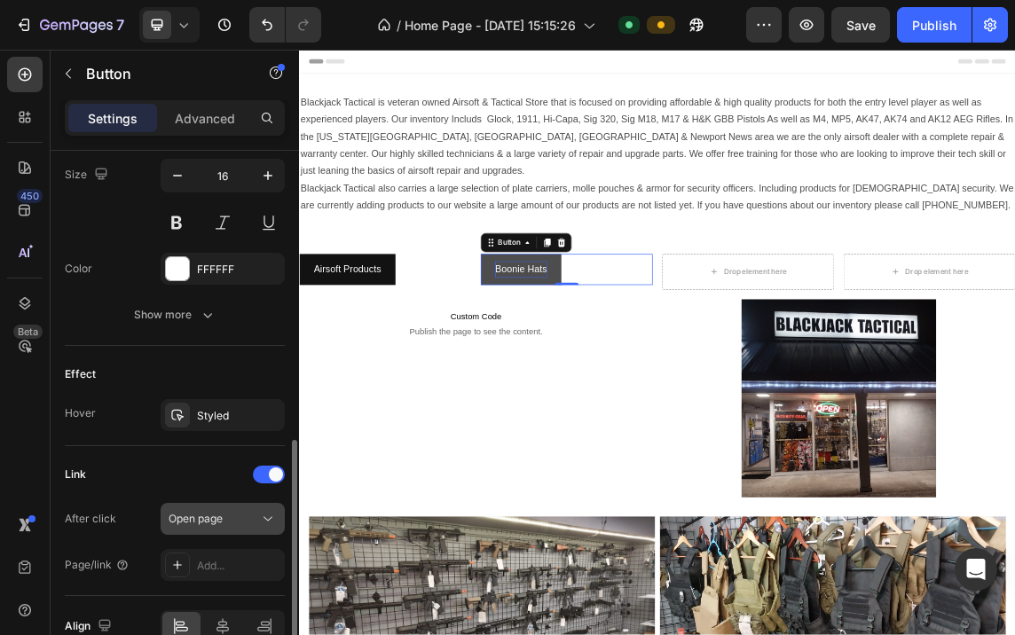
scroll to position [826, 0]
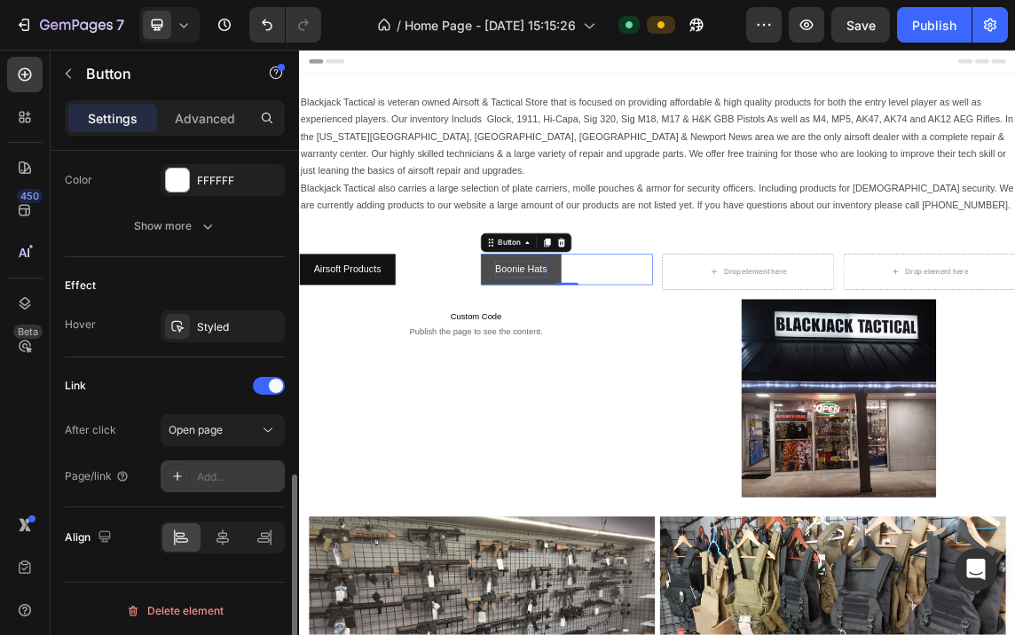
click at [208, 472] on div "Add..." at bounding box center [238, 477] width 83 height 16
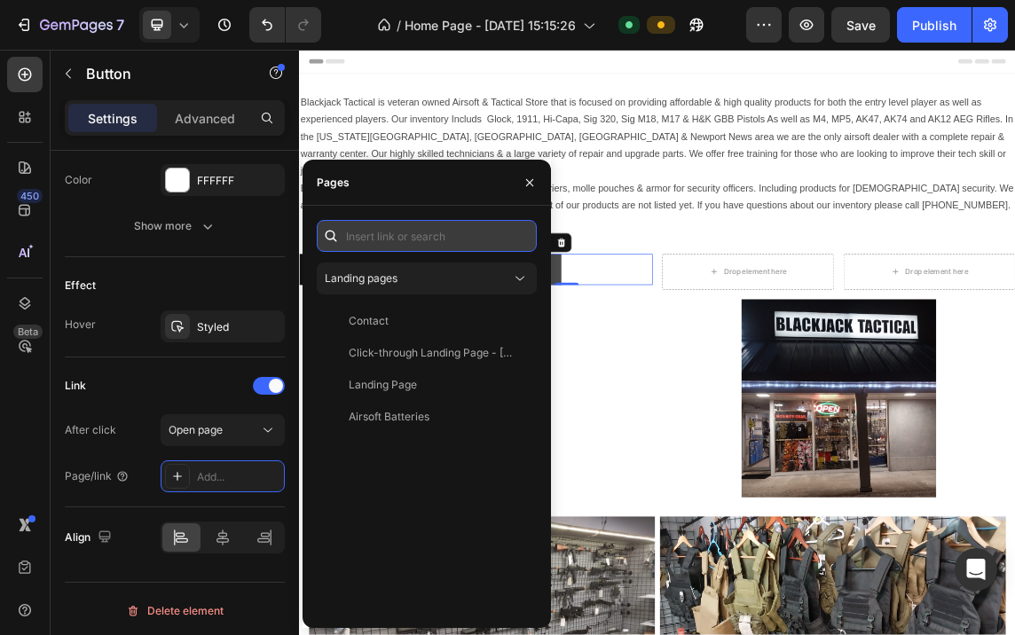
drag, startPoint x: 208, startPoint y: 472, endPoint x: 505, endPoint y: 222, distance: 388.5
click at [507, 222] on input "text" at bounding box center [427, 236] width 220 height 32
paste input "https://blackjacktactical757.com/a/gempages?version=v7&shop_id=5248323910977463…"
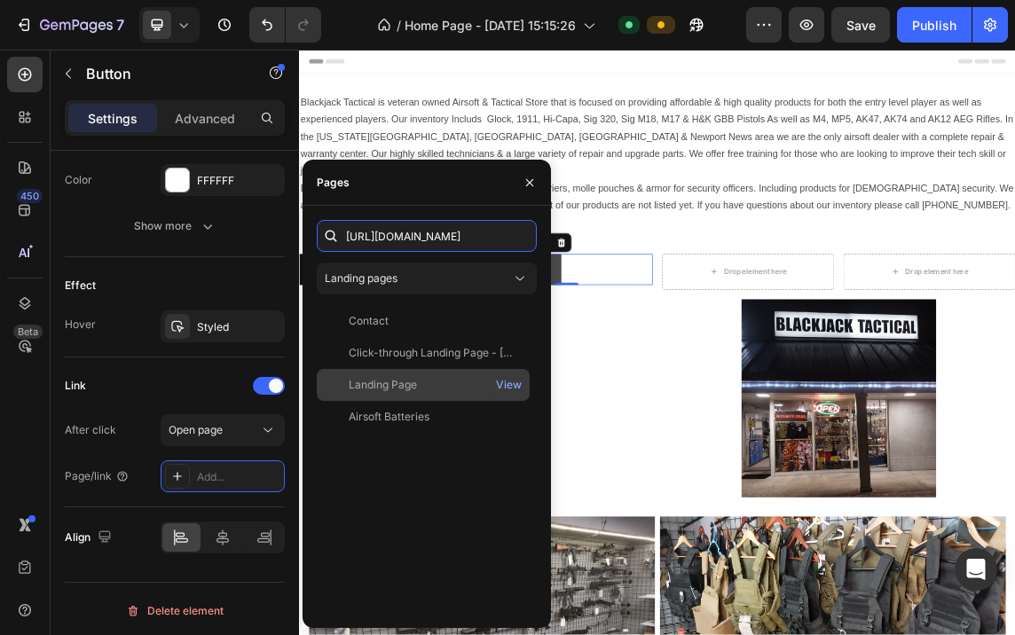
scroll to position [0, 640]
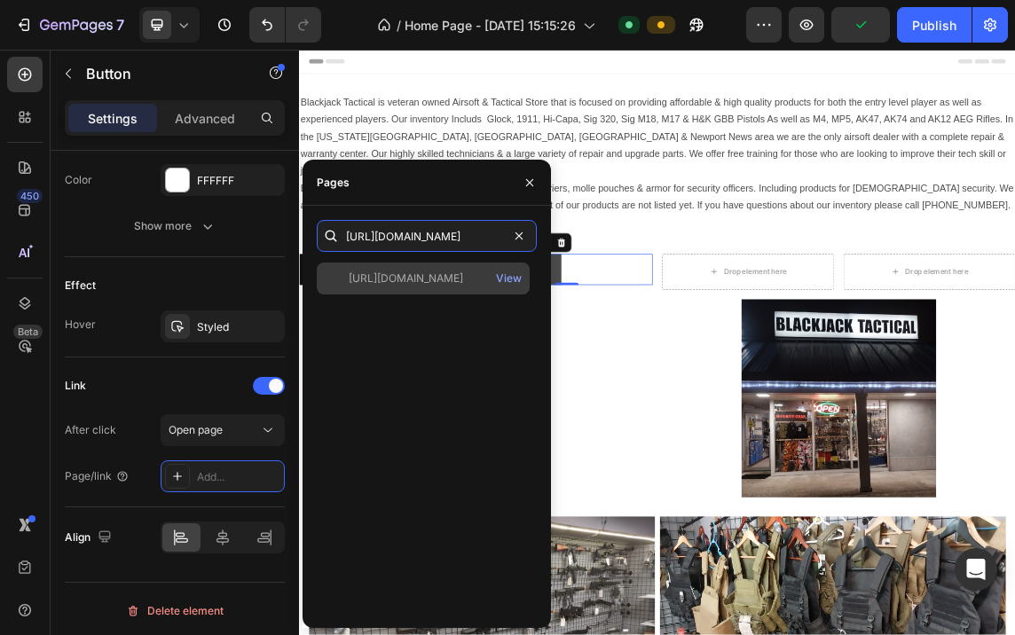
type input "https://blackjacktactical757.com/a/gempages?version=v7&shop_id=5248323910977463…"
click at [426, 274] on div "https://blackjacktactical757.com/a/gempages?version=v7&shop_id=5248323910977463…" at bounding box center [406, 279] width 114 height 16
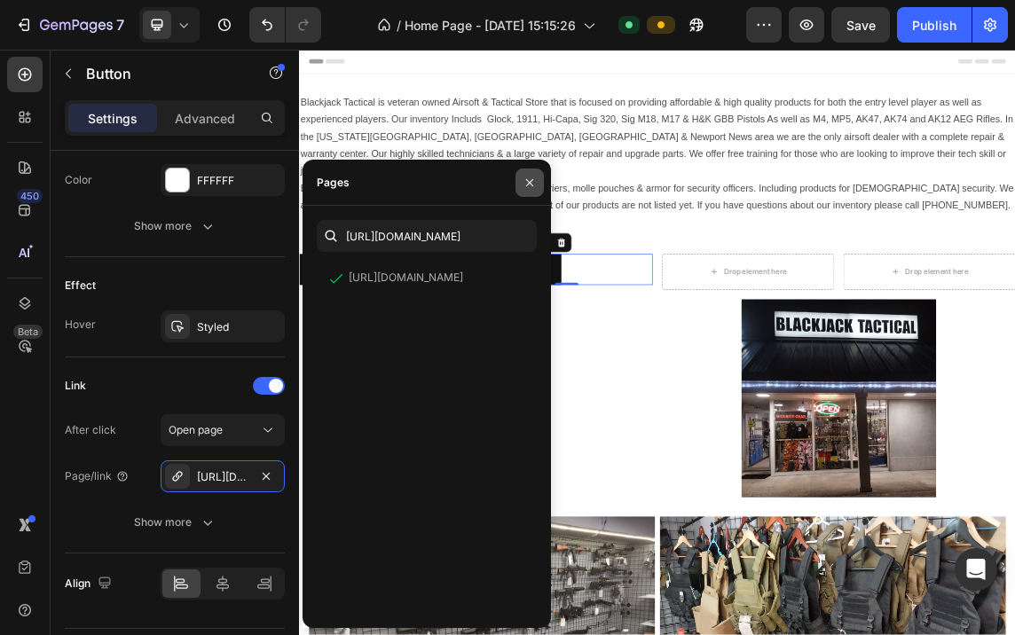
drag, startPoint x: 530, startPoint y: 184, endPoint x: 342, endPoint y: 200, distance: 187.9
click at [530, 184] on icon "button" at bounding box center [530, 183] width 14 height 14
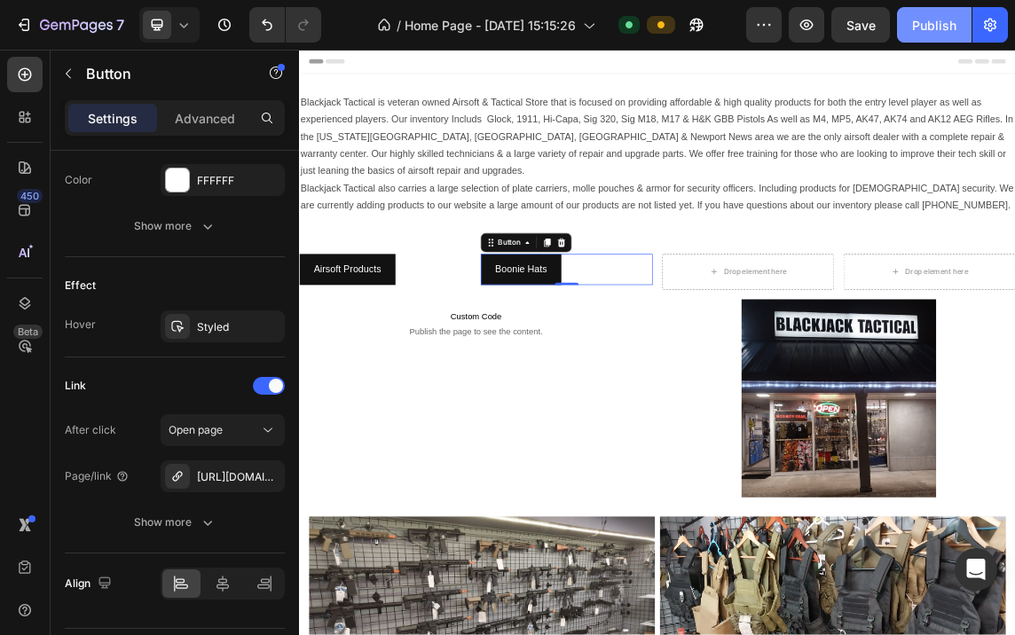
click at [922, 23] on div "Publish" at bounding box center [934, 25] width 44 height 19
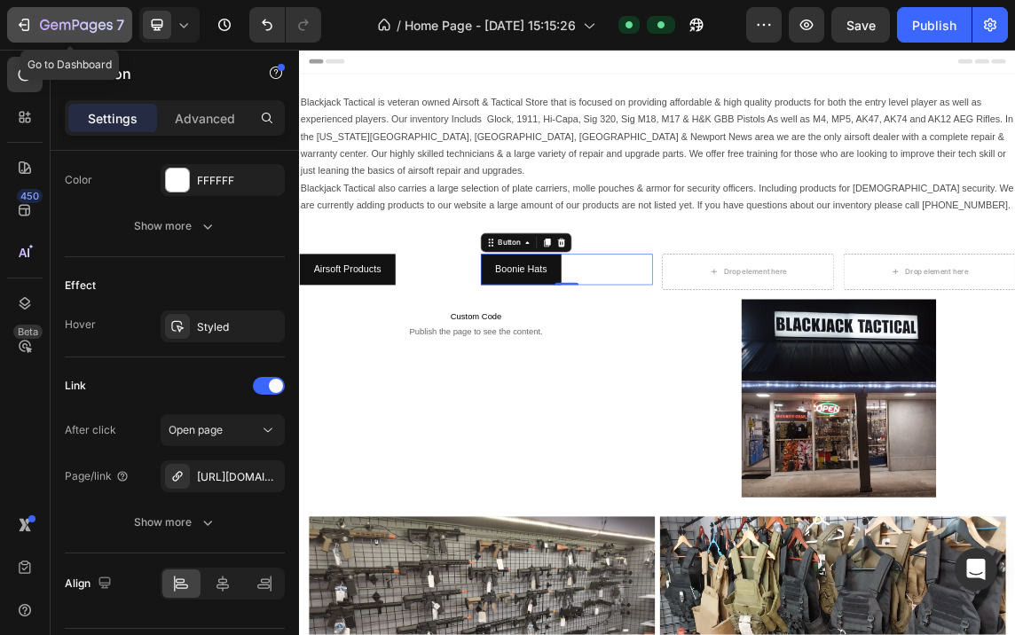
click at [20, 20] on icon "button" at bounding box center [24, 25] width 18 height 18
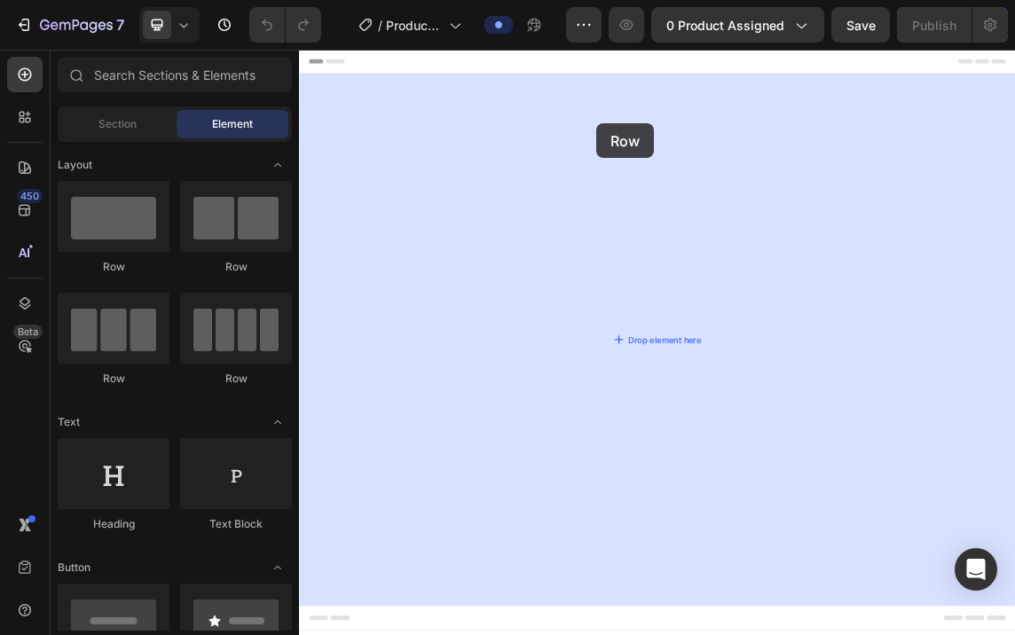
drag, startPoint x: 406, startPoint y: 274, endPoint x: 741, endPoint y: 160, distance: 353.5
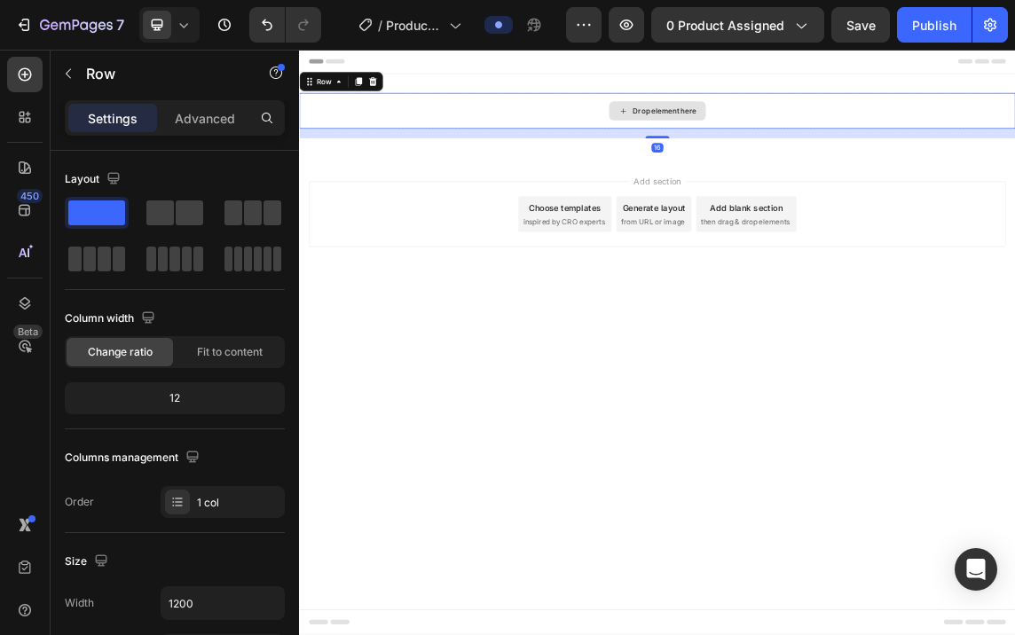
click at [644, 129] on div "Drop element here" at bounding box center [831, 140] width 1065 height 53
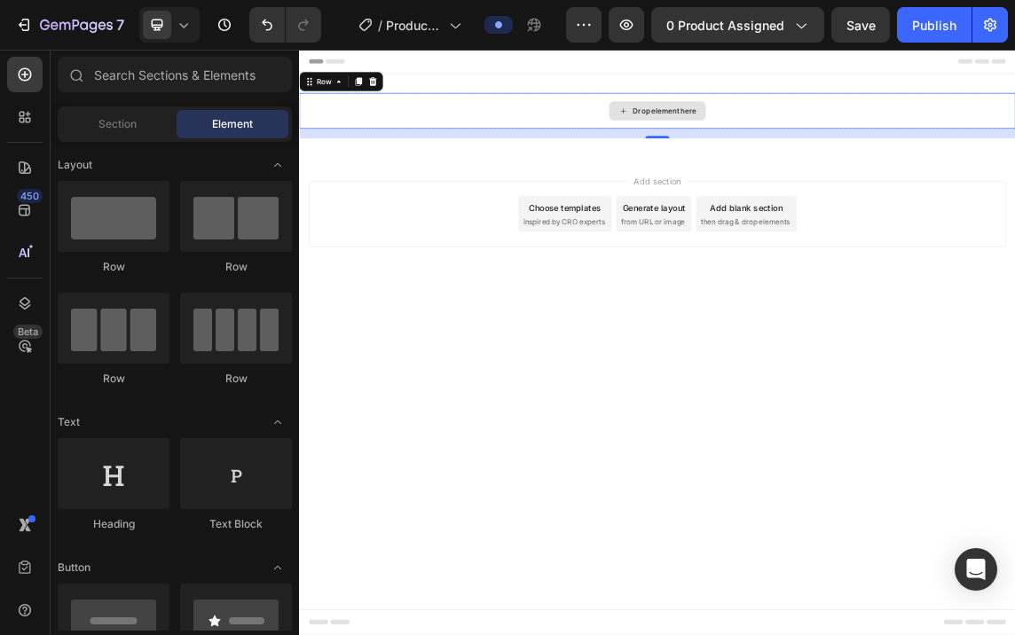
click at [830, 148] on div "Drop element here" at bounding box center [831, 141] width 144 height 28
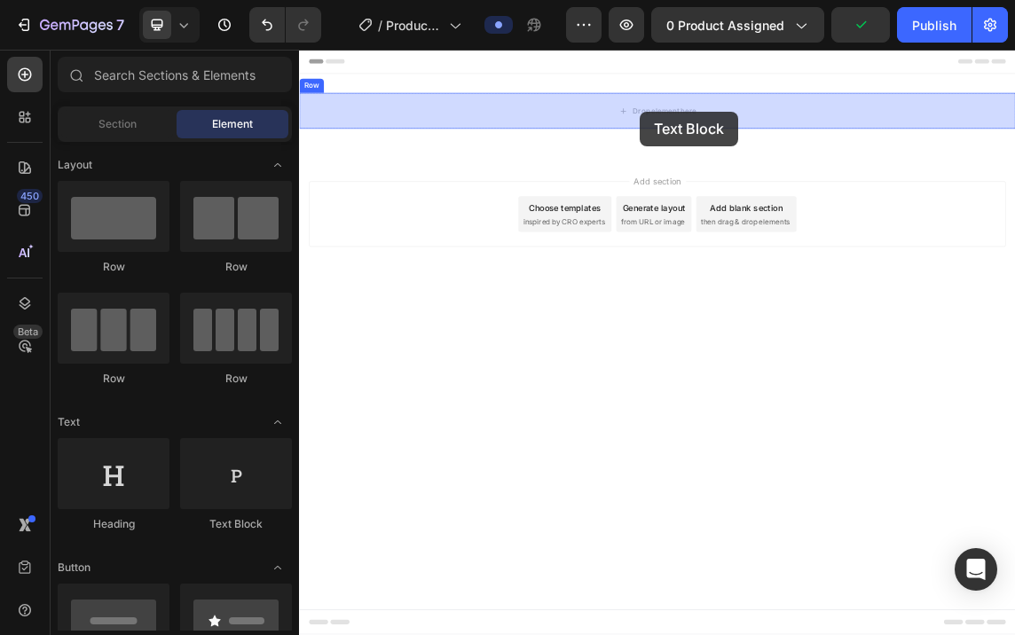
drag, startPoint x: 554, startPoint y: 541, endPoint x: 809, endPoint y: 110, distance: 500.7
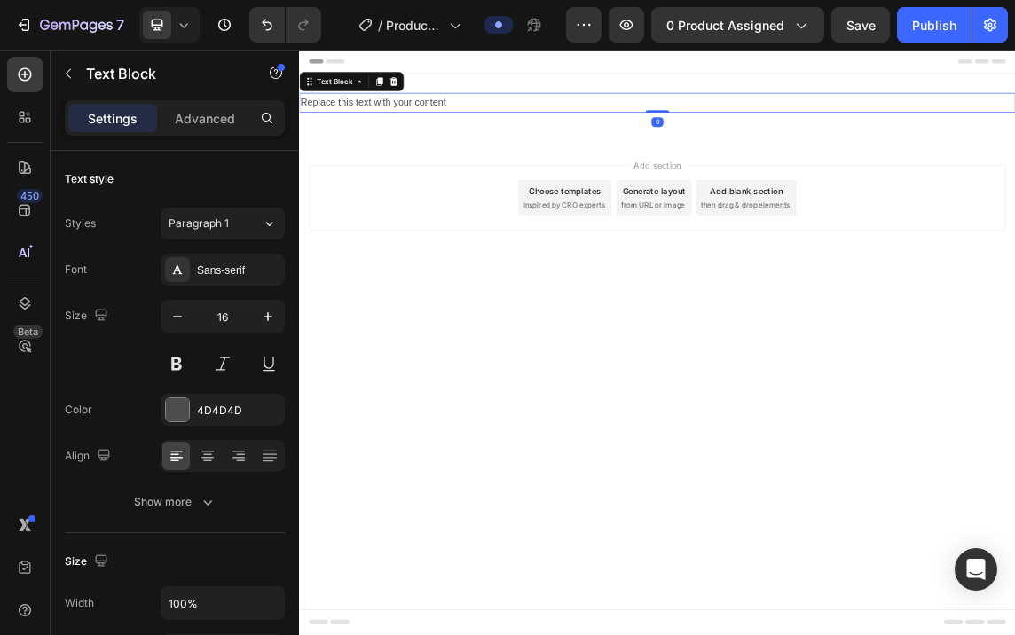
click at [498, 127] on div "Replace this text with your content" at bounding box center [831, 128] width 1065 height 29
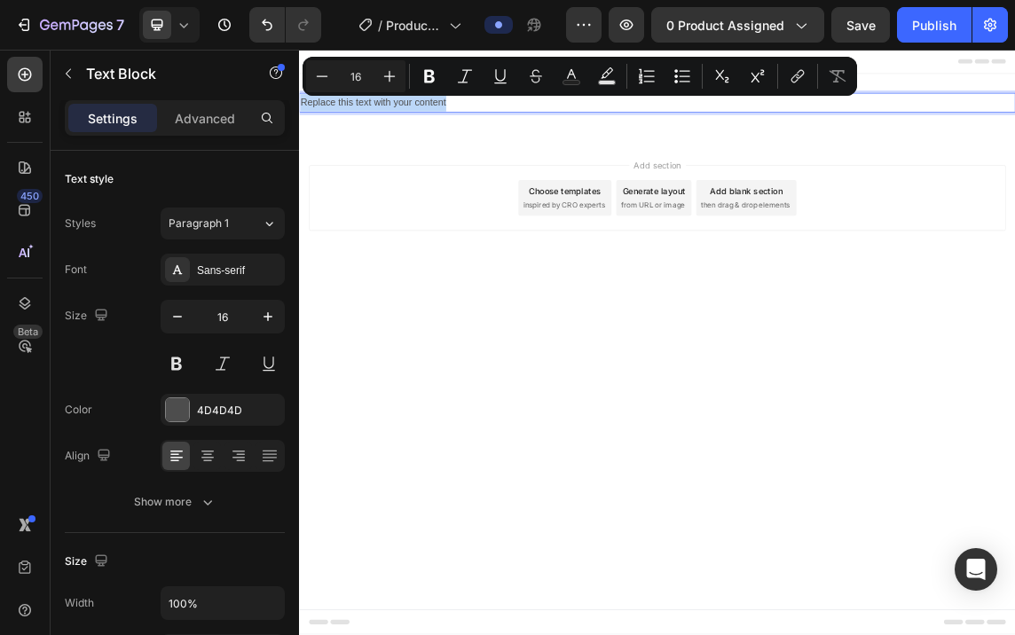
drag, startPoint x: 535, startPoint y: 126, endPoint x: 299, endPoint y: 138, distance: 236.3
click at [299, 138] on div "Replace this text with your content" at bounding box center [831, 128] width 1065 height 29
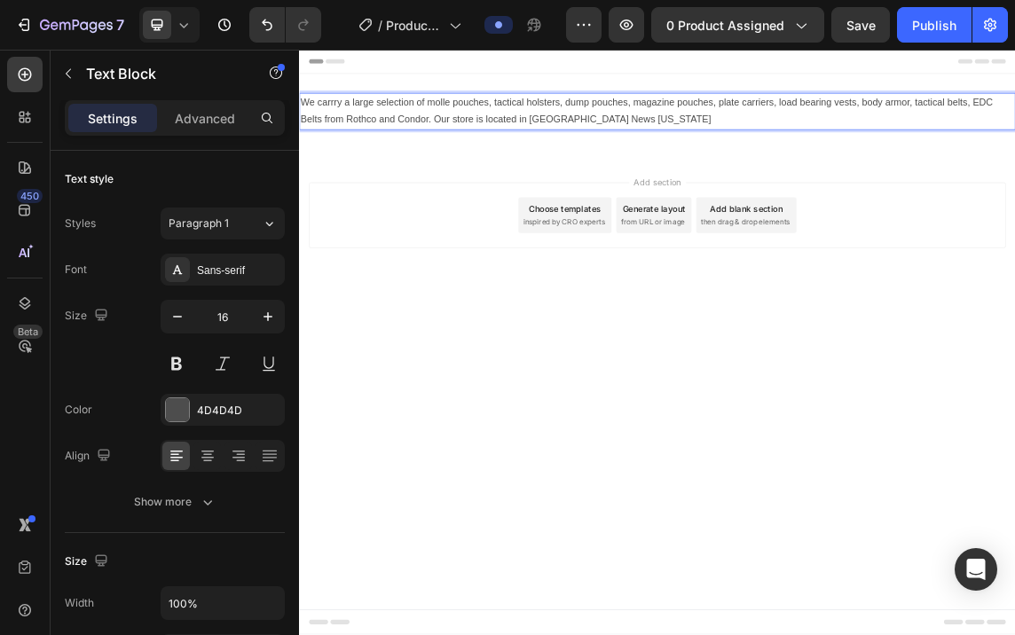
click at [595, 152] on p "We carrry a large selection of molle pouches, tactical holsters, dump pouches, …" at bounding box center [831, 141] width 1061 height 51
click at [592, 157] on p "We carrry a large selection of molle pouches, tactical holsters, dump pouches, …" at bounding box center [831, 141] width 1061 height 51
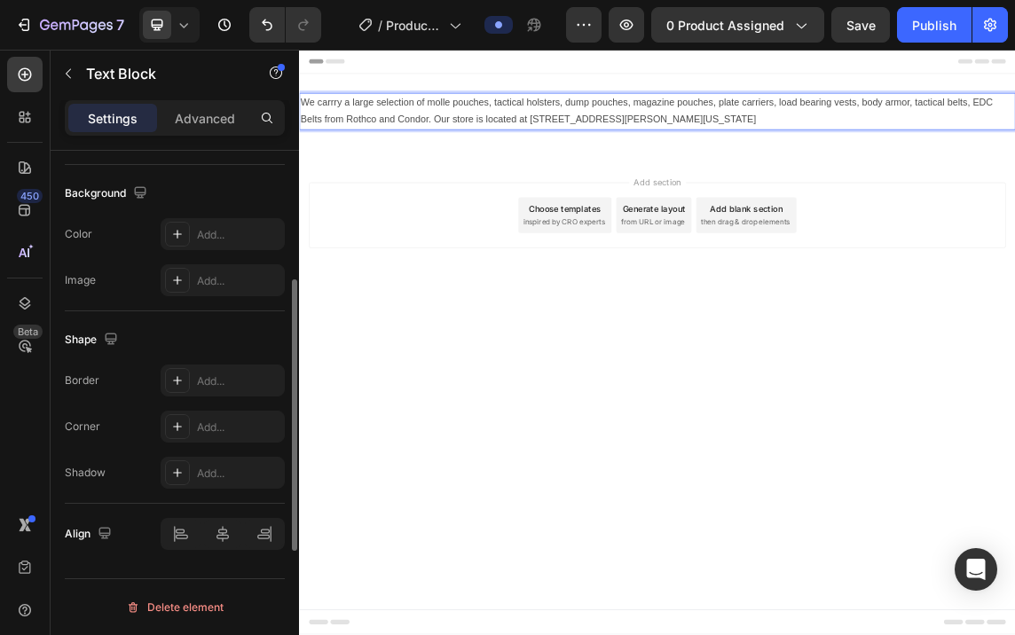
scroll to position [161, 0]
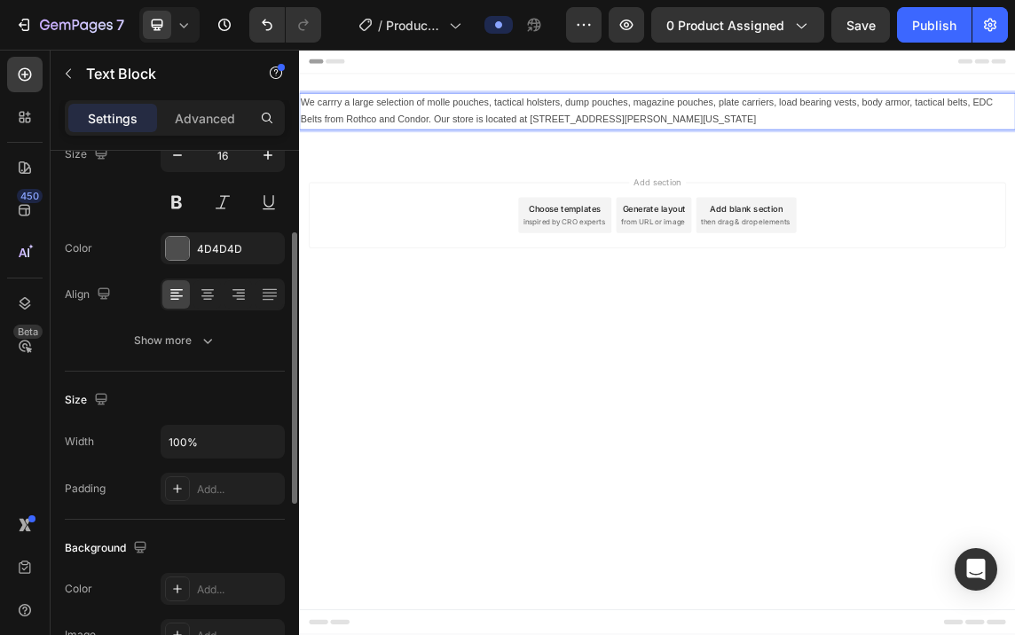
click at [512, 325] on div "Add section Choose templates inspired by CRO experts Generate layout from URL o…" at bounding box center [831, 297] width 1036 height 98
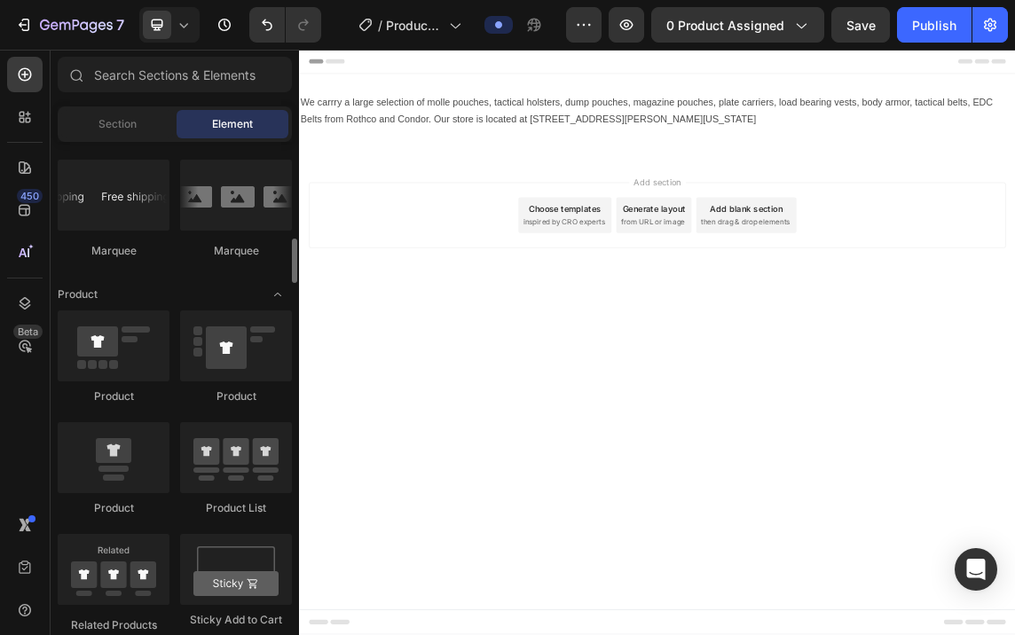
scroll to position [2218, 0]
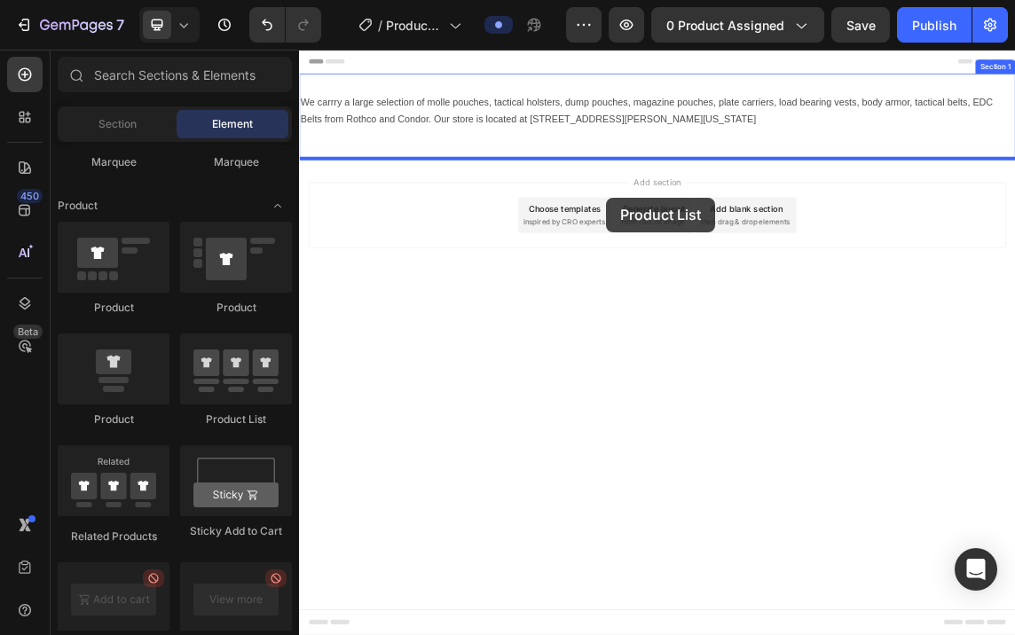
drag, startPoint x: 527, startPoint y: 441, endPoint x: 755, endPoint y: 270, distance: 285.1
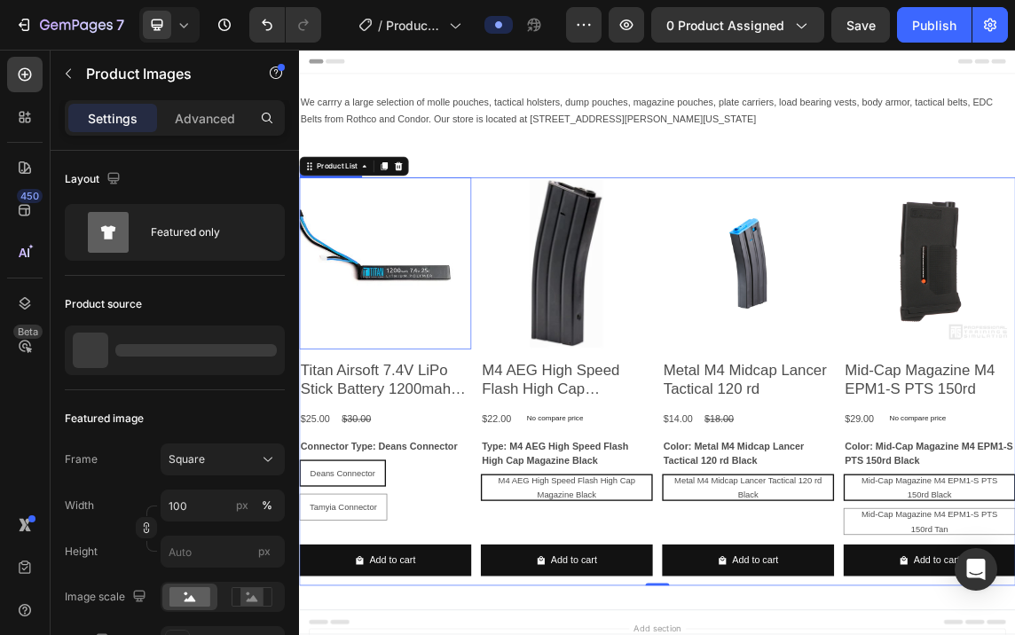
click at [498, 413] on img at bounding box center [427, 368] width 256 height 256
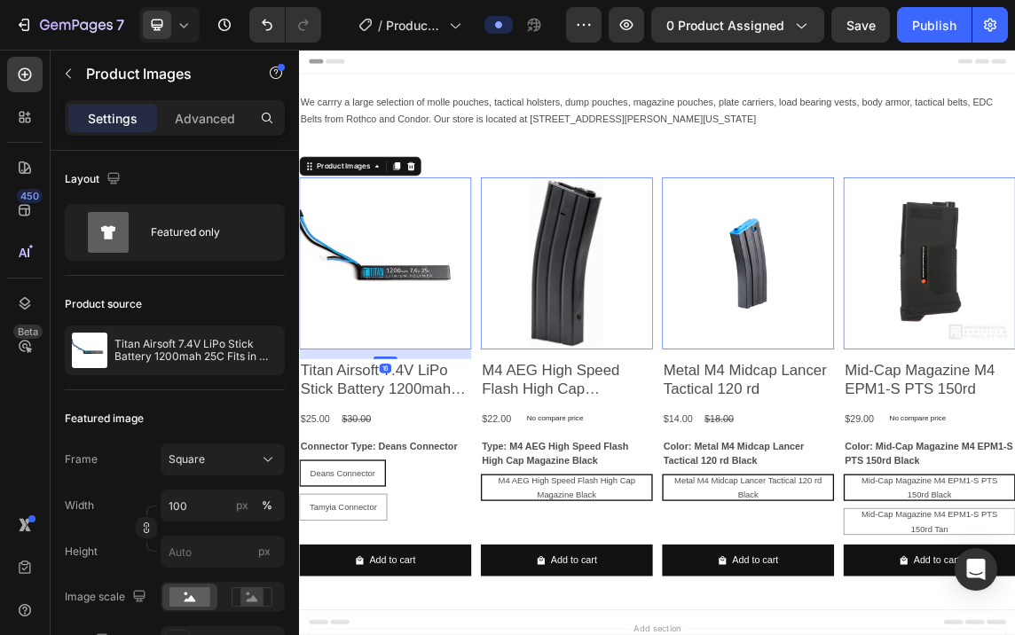
click at [528, 400] on img at bounding box center [427, 368] width 256 height 256
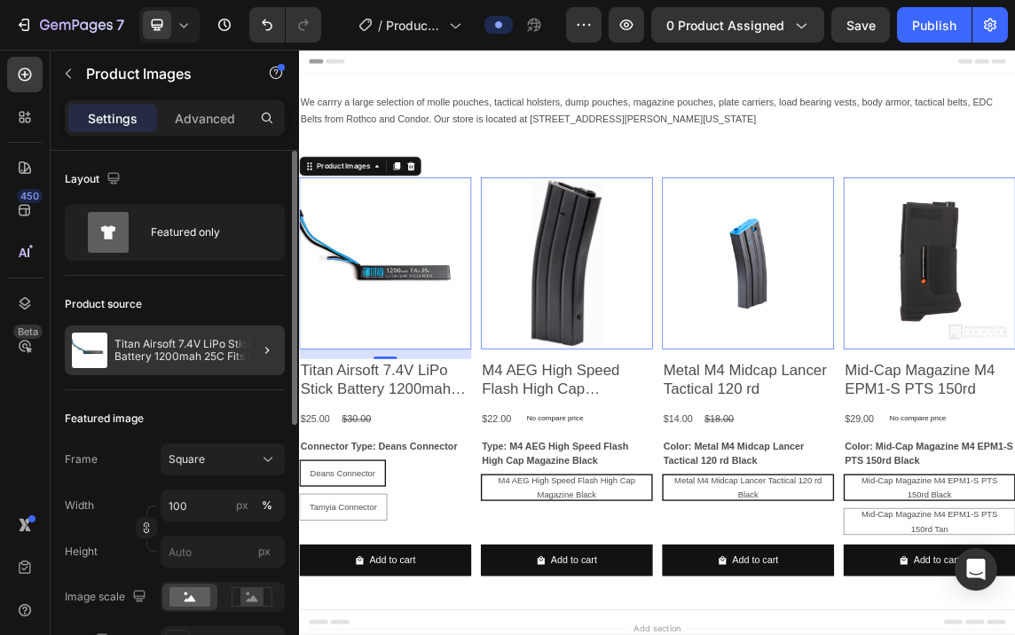
click at [273, 338] on div at bounding box center [260, 351] width 50 height 50
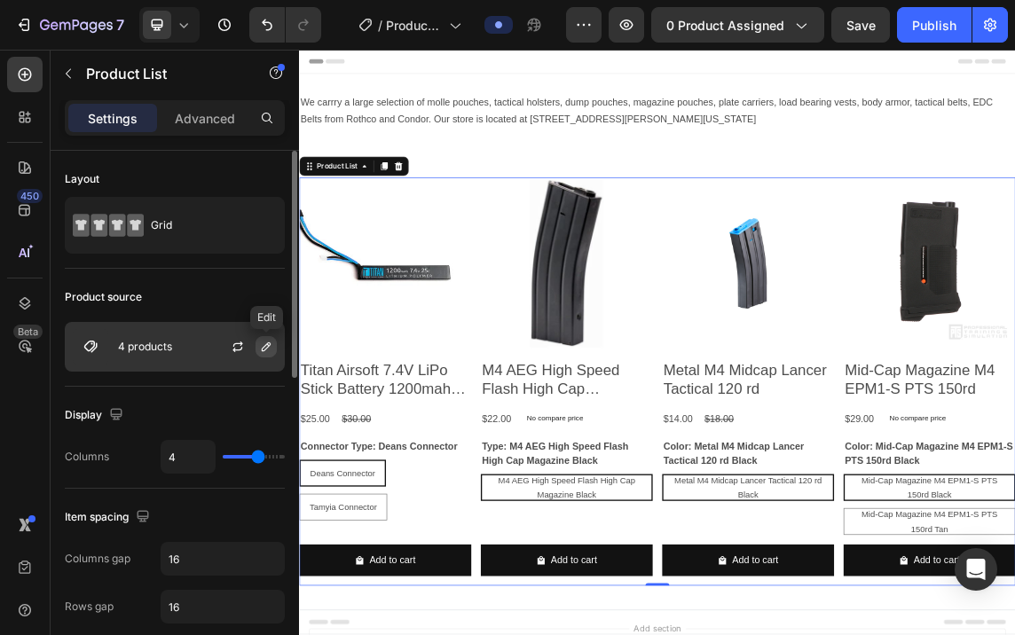
click at [271, 342] on icon "button" at bounding box center [266, 347] width 14 height 14
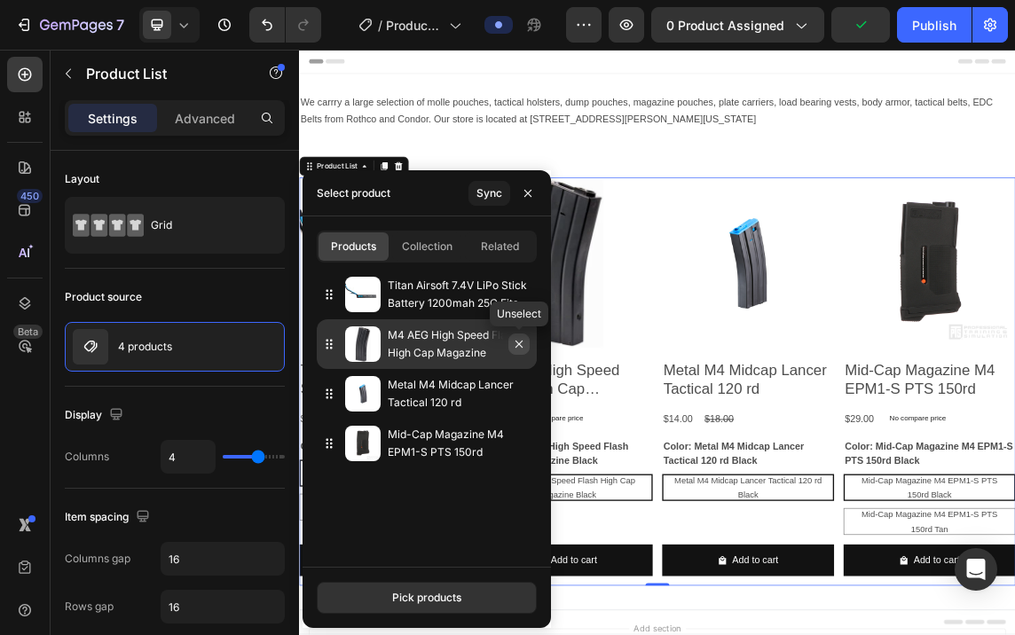
click at [518, 346] on icon "button" at bounding box center [519, 344] width 14 height 14
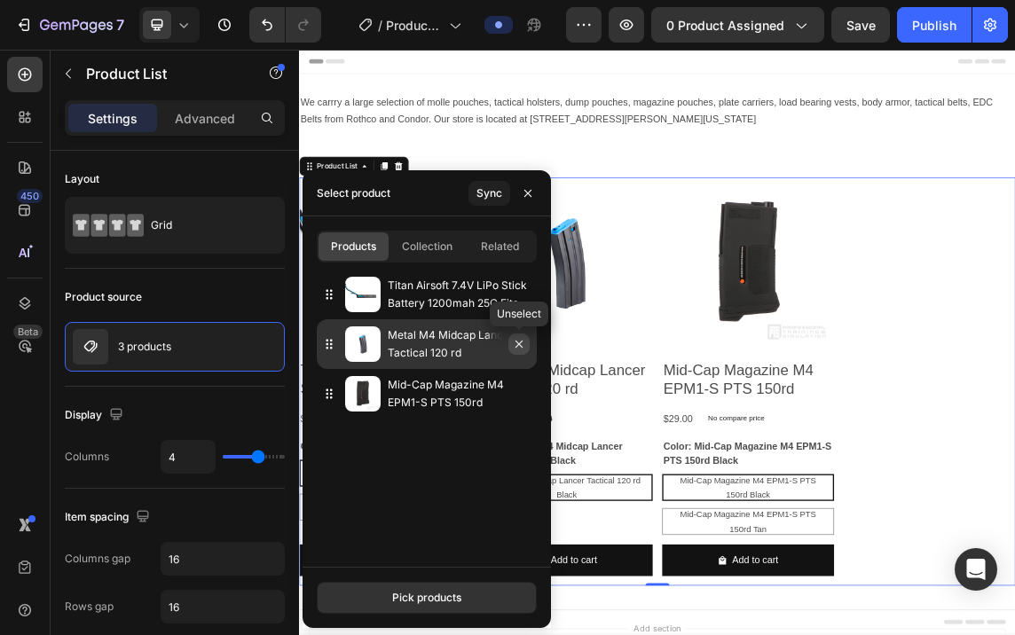
click at [523, 337] on icon "button" at bounding box center [519, 344] width 14 height 14
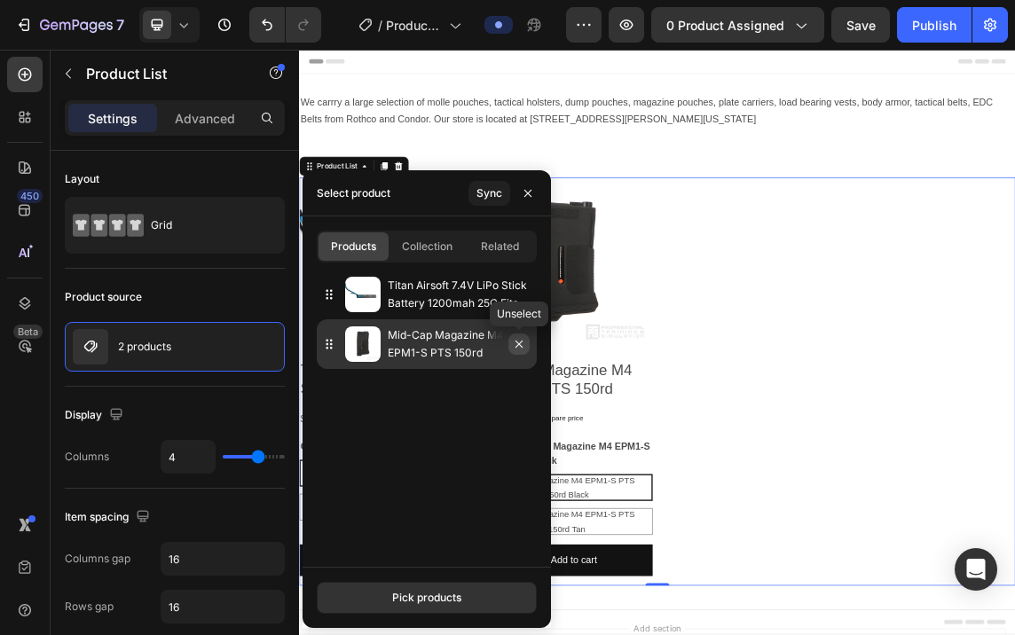
click at [519, 340] on icon "button" at bounding box center [519, 344] width 14 height 14
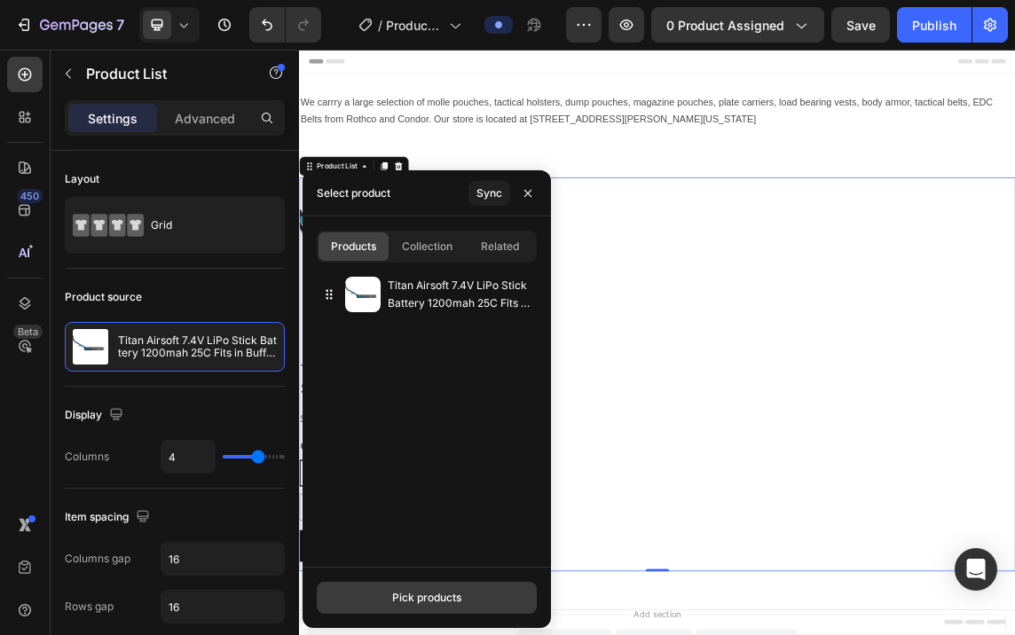
click at [436, 589] on button "Pick products" at bounding box center [427, 598] width 220 height 32
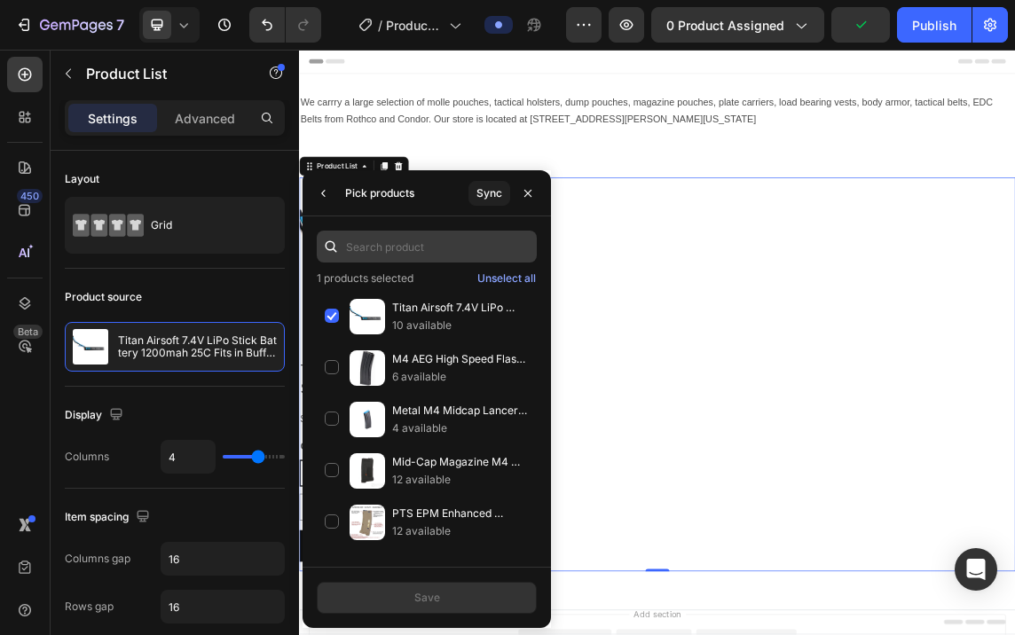
click at [430, 236] on input "text" at bounding box center [427, 247] width 220 height 32
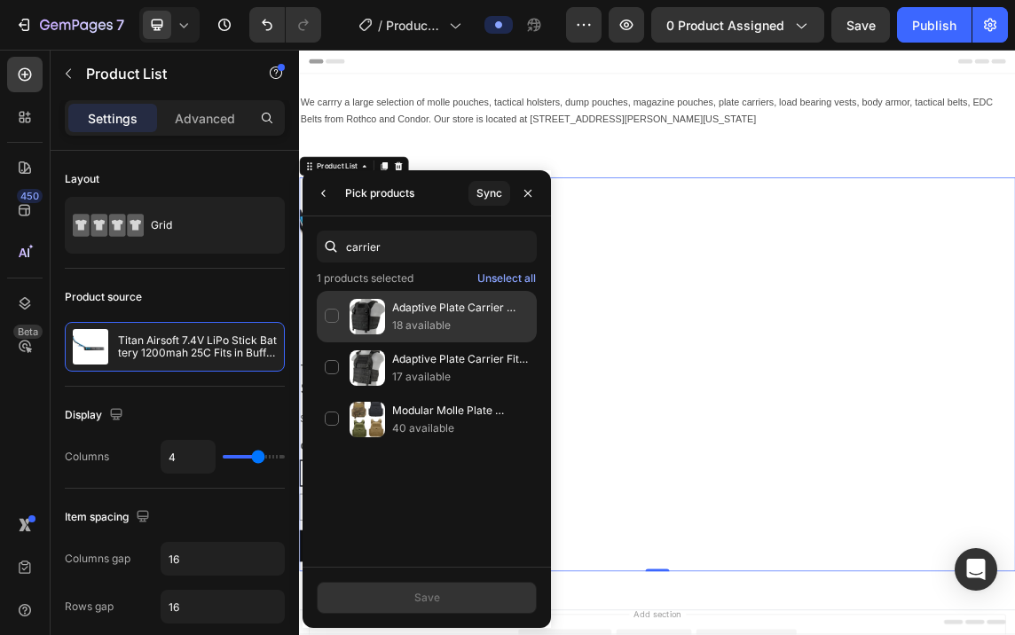
type input "carrier"
click at [329, 315] on div "Adaptive Plate Carrier Lancer Tactical Small Frame 18 available" at bounding box center [427, 316] width 220 height 51
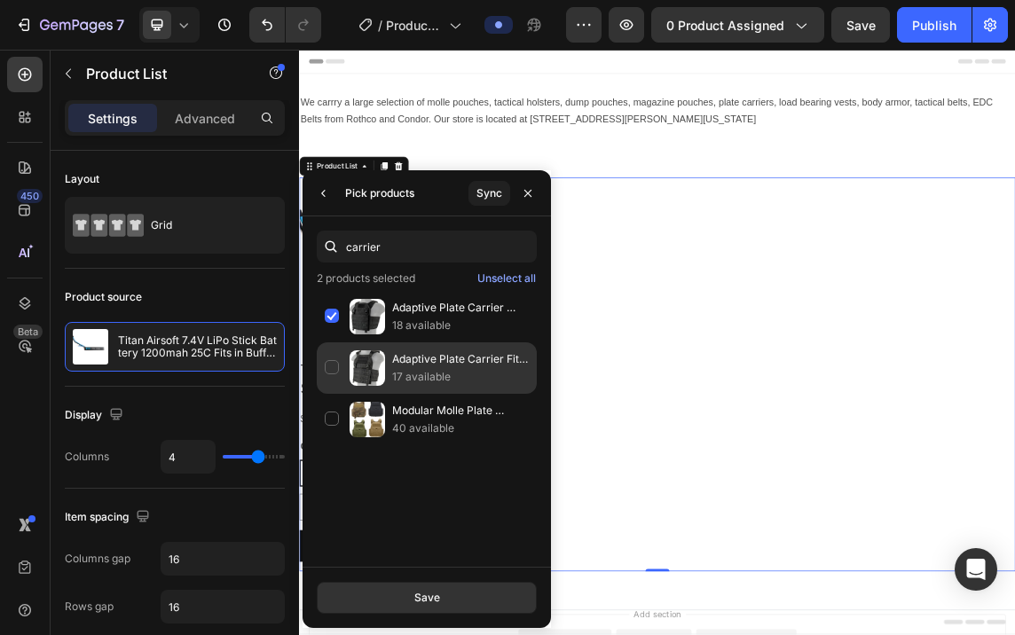
click at [336, 358] on div "Adaptive Plate Carrier Fits 10x12" Armor 17 available" at bounding box center [427, 367] width 220 height 51
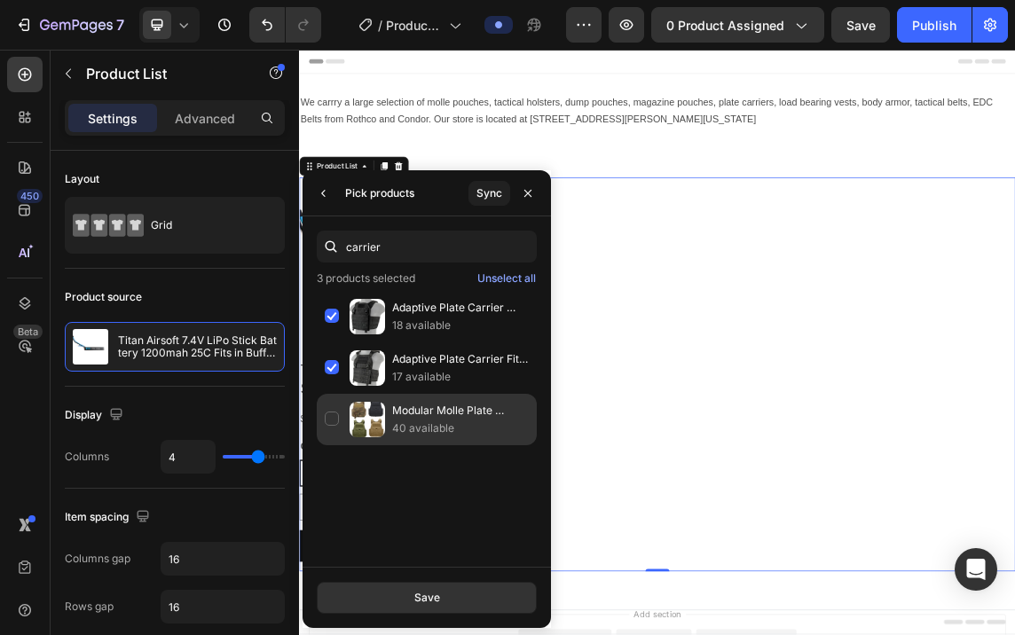
click at [326, 413] on div "Modular Molle Plate Carrier 40 available" at bounding box center [427, 419] width 220 height 51
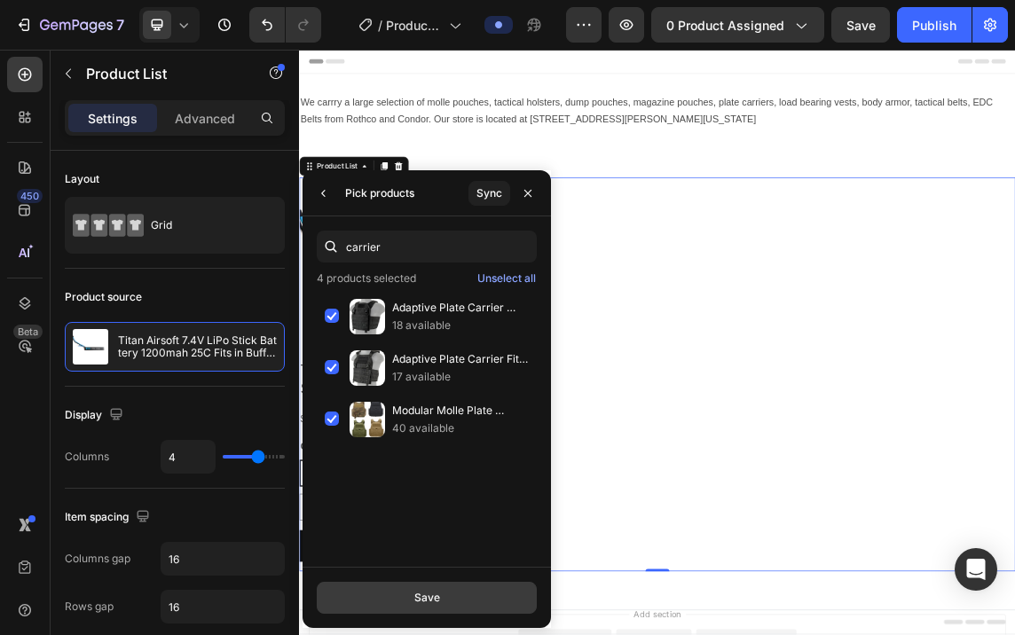
click at [445, 595] on button "Save" at bounding box center [427, 598] width 220 height 32
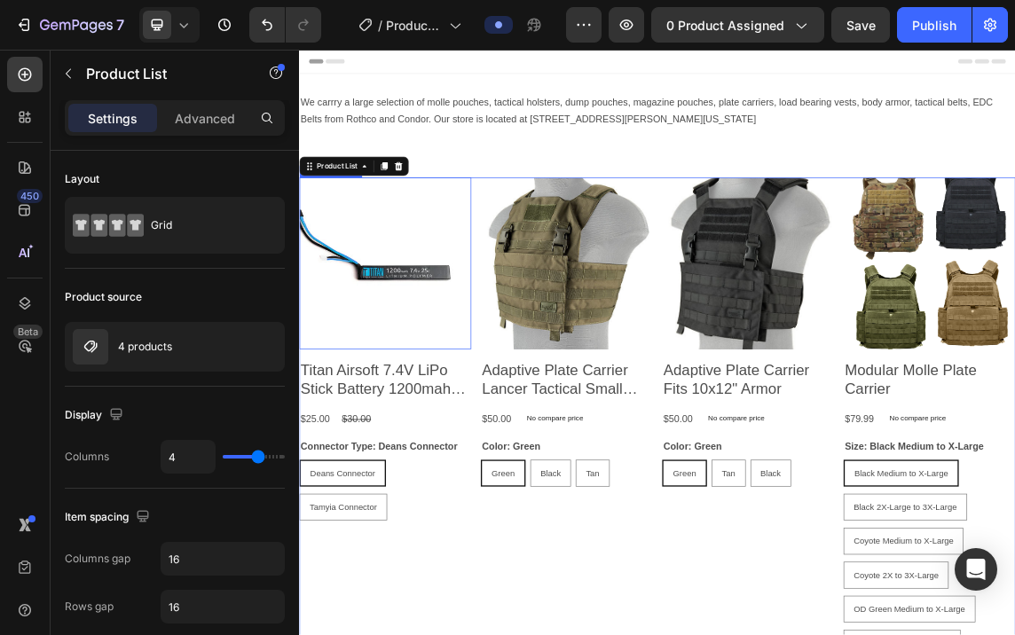
click at [448, 248] on img at bounding box center [427, 368] width 256 height 256
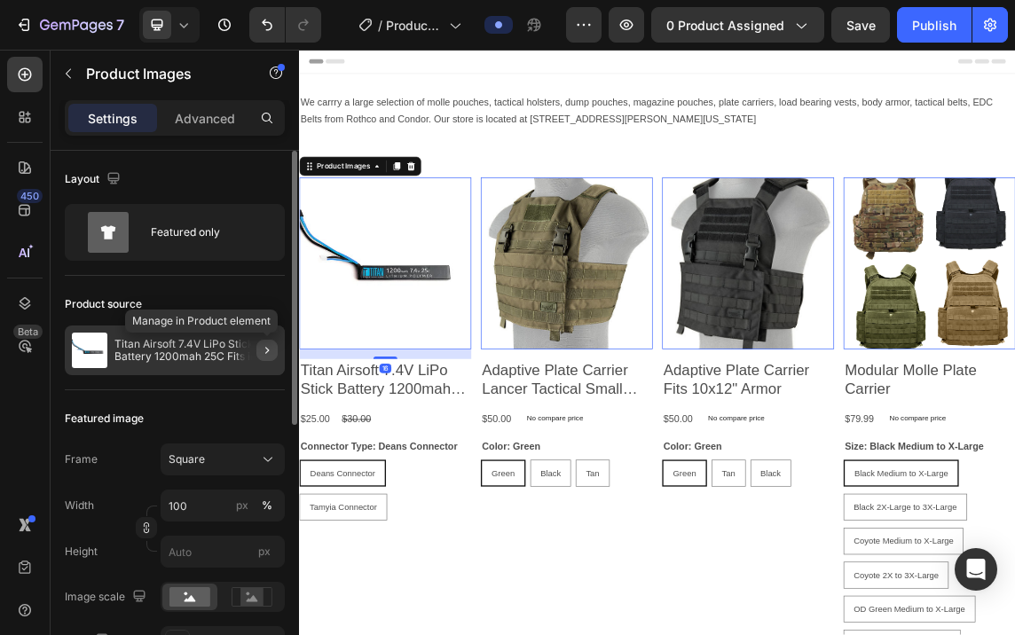
click at [275, 341] on button "button" at bounding box center [266, 350] width 21 height 21
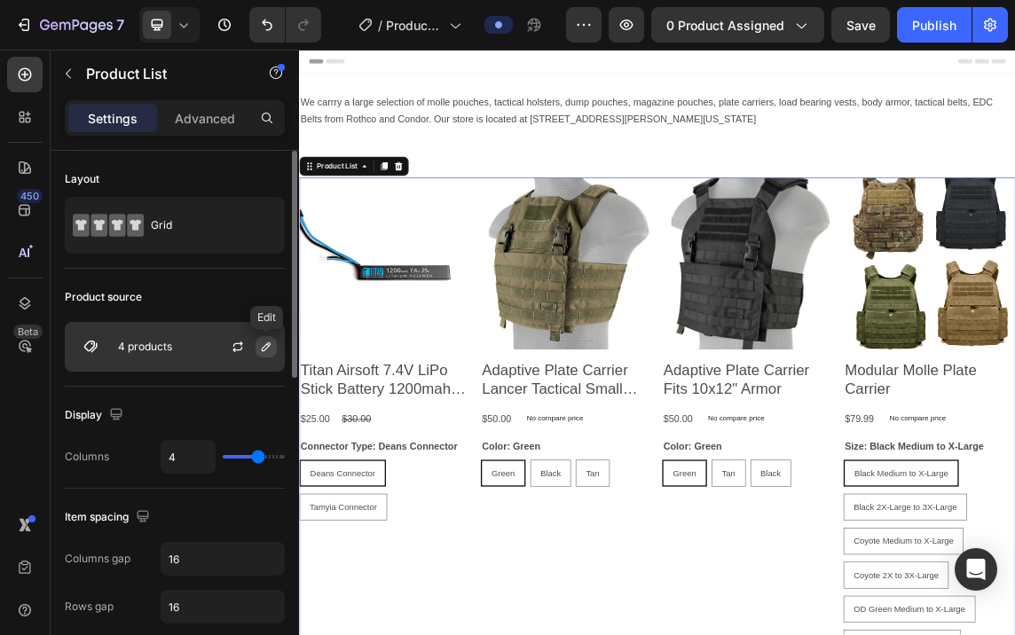
click at [271, 343] on icon "button" at bounding box center [266, 347] width 14 height 14
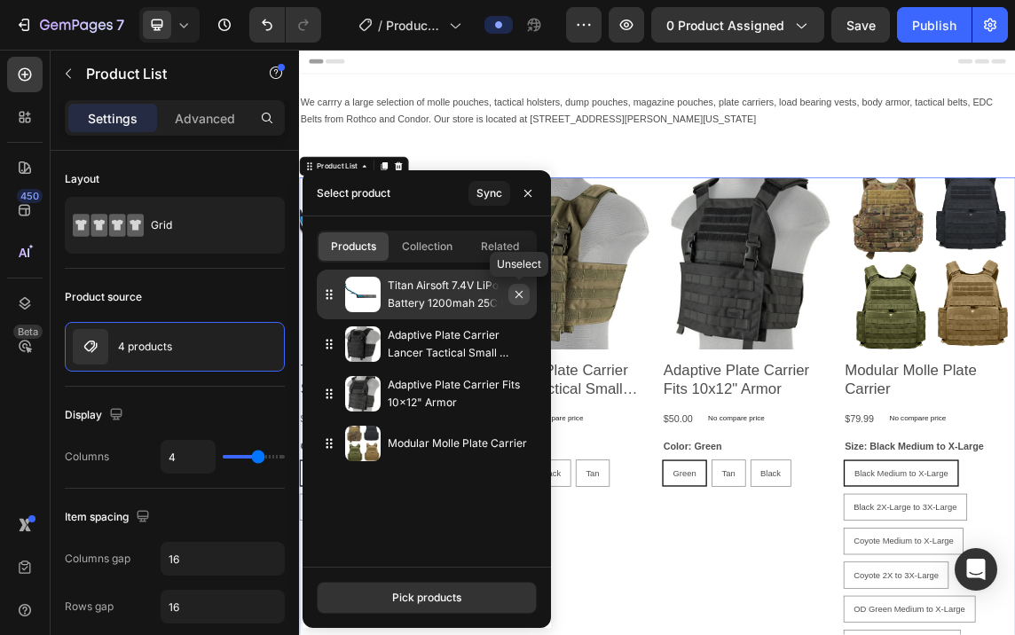
click at [519, 295] on icon "button" at bounding box center [518, 294] width 7 height 7
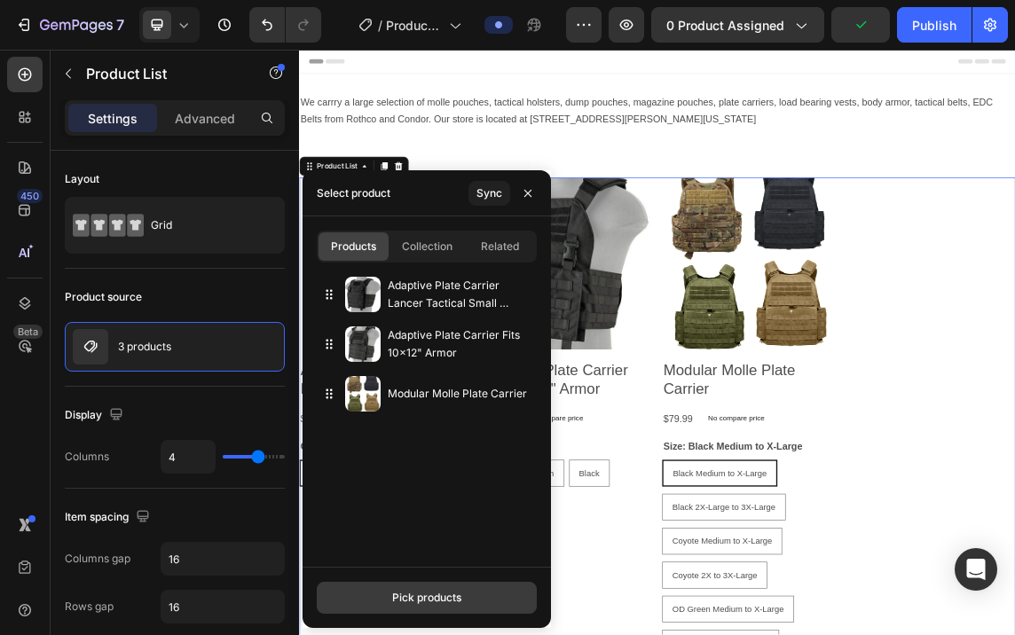
click at [396, 589] on button "Pick products" at bounding box center [427, 598] width 220 height 32
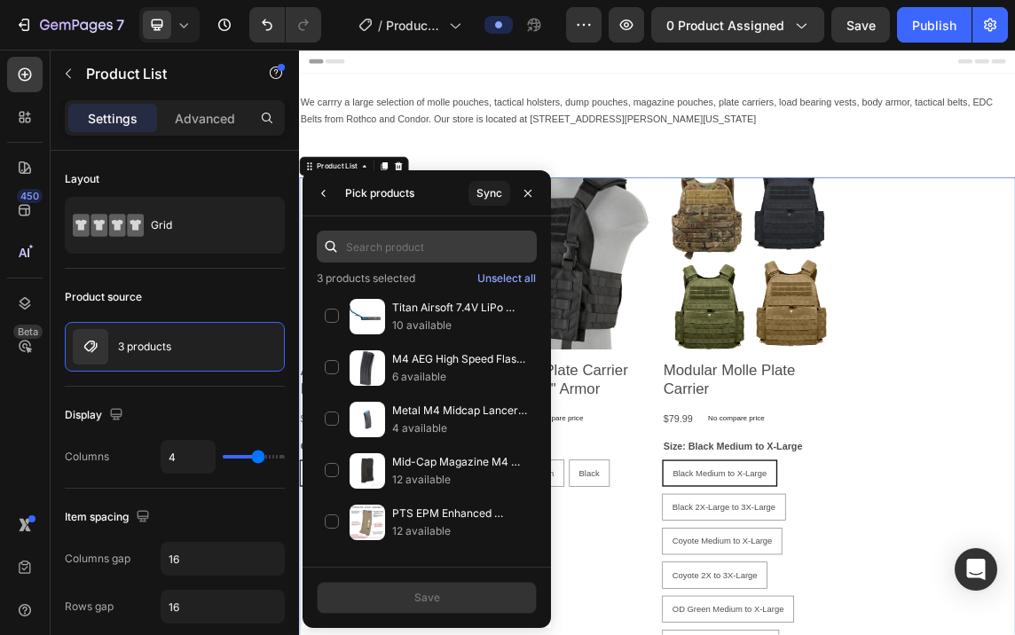
click at [449, 249] on input "text" at bounding box center [427, 247] width 220 height 32
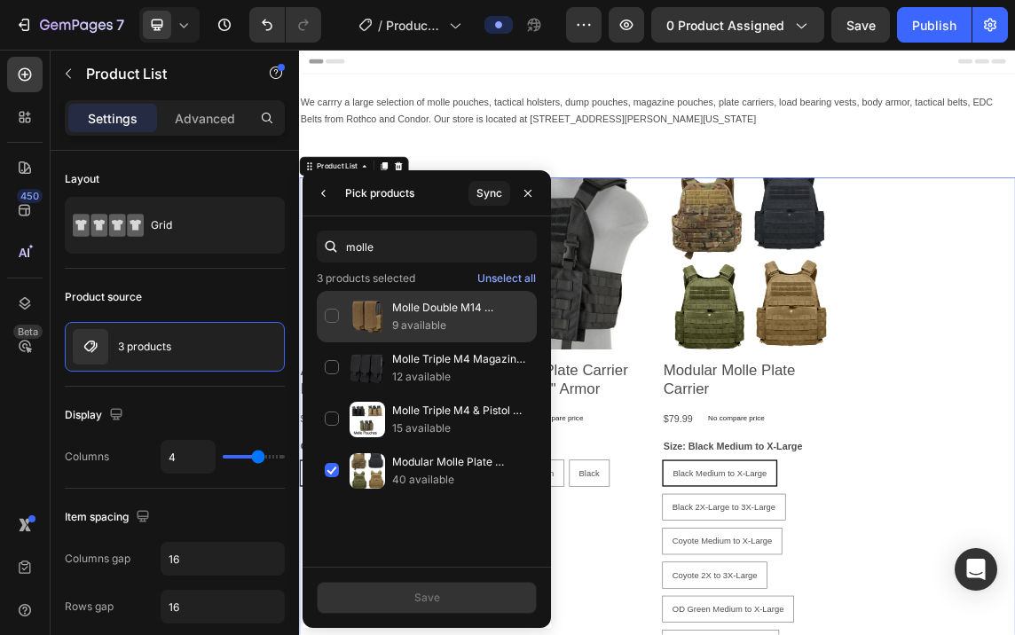
type input "molle"
click at [328, 310] on div "Molle Double M14 Magazine Pouch Condor 191089 9 available" at bounding box center [427, 316] width 220 height 51
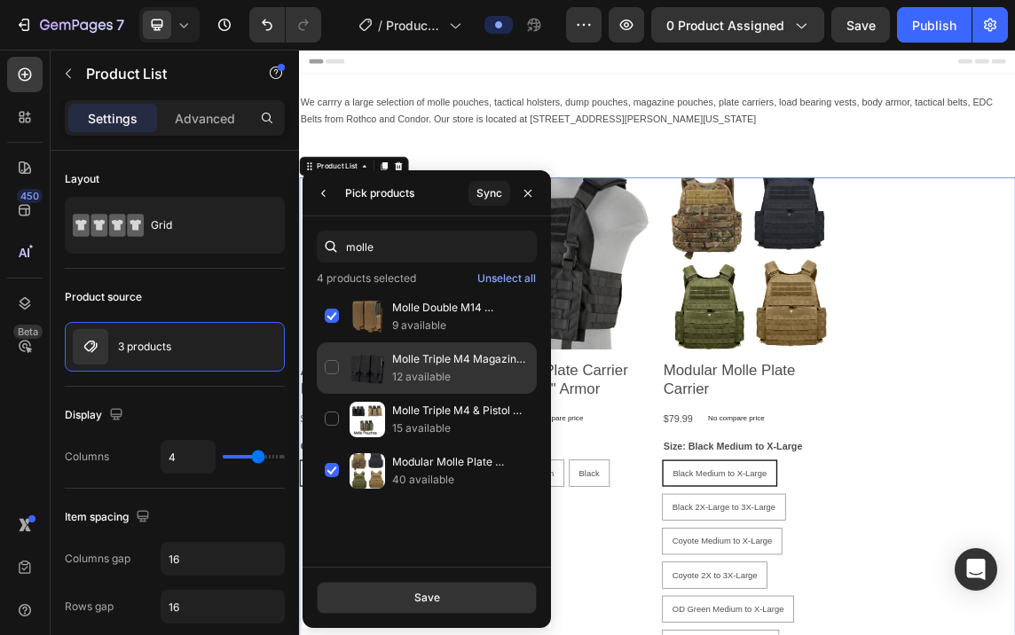
click at [326, 365] on div "Molle Triple M4 Magazine Pouch 12 available" at bounding box center [427, 367] width 220 height 51
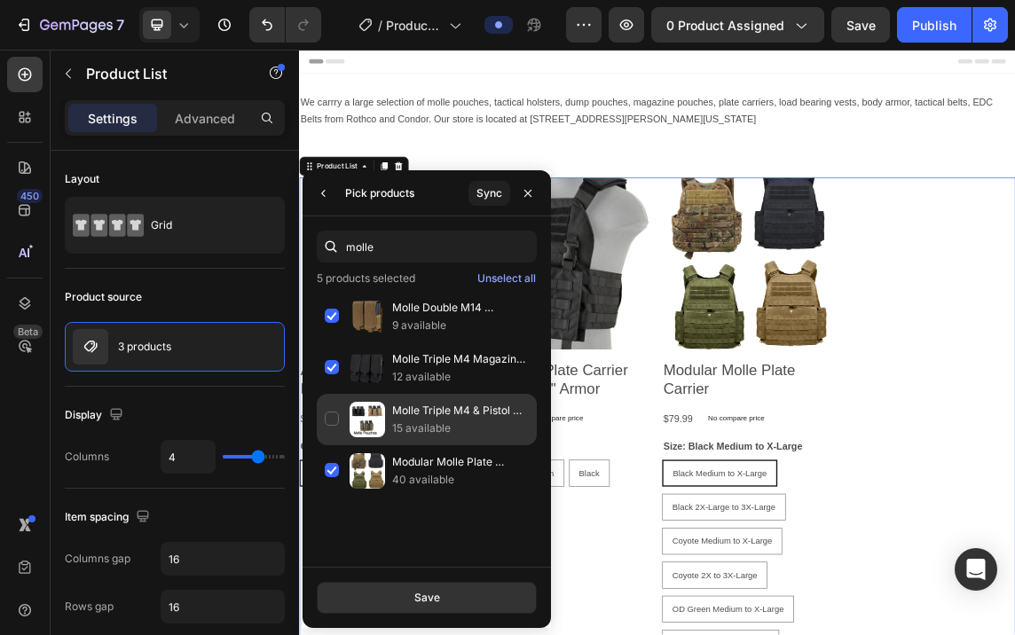
click at [331, 421] on div "Molle Triple M4 & Pistol Magazine Pouch Lancer Tactical 15 available" at bounding box center [427, 419] width 220 height 51
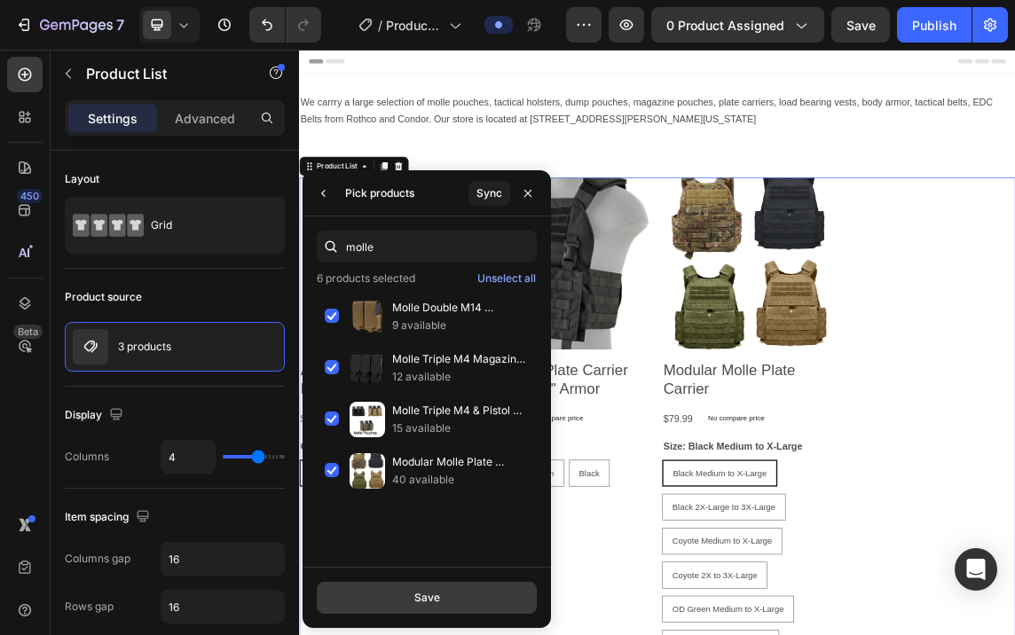
click at [434, 594] on div "Save" at bounding box center [427, 598] width 26 height 16
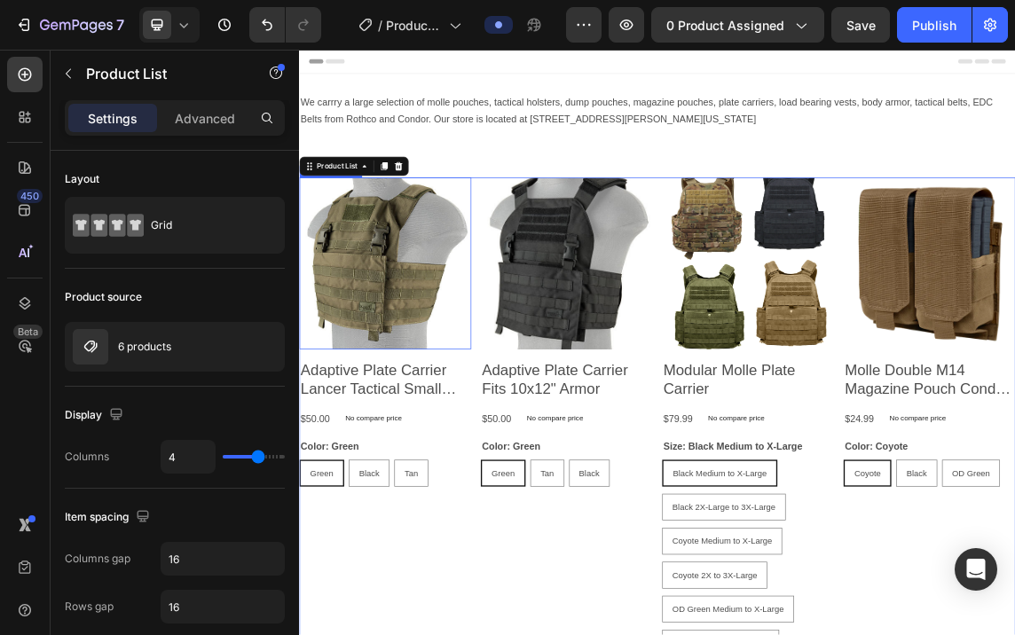
click at [495, 443] on img at bounding box center [427, 368] width 256 height 256
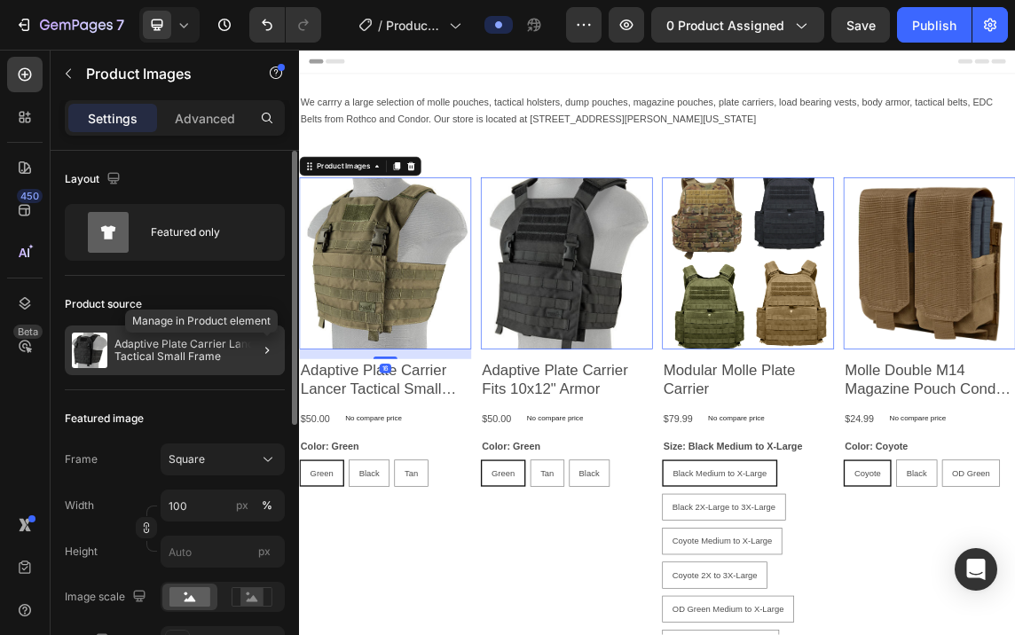
click at [277, 341] on div at bounding box center [266, 350] width 21 height 21
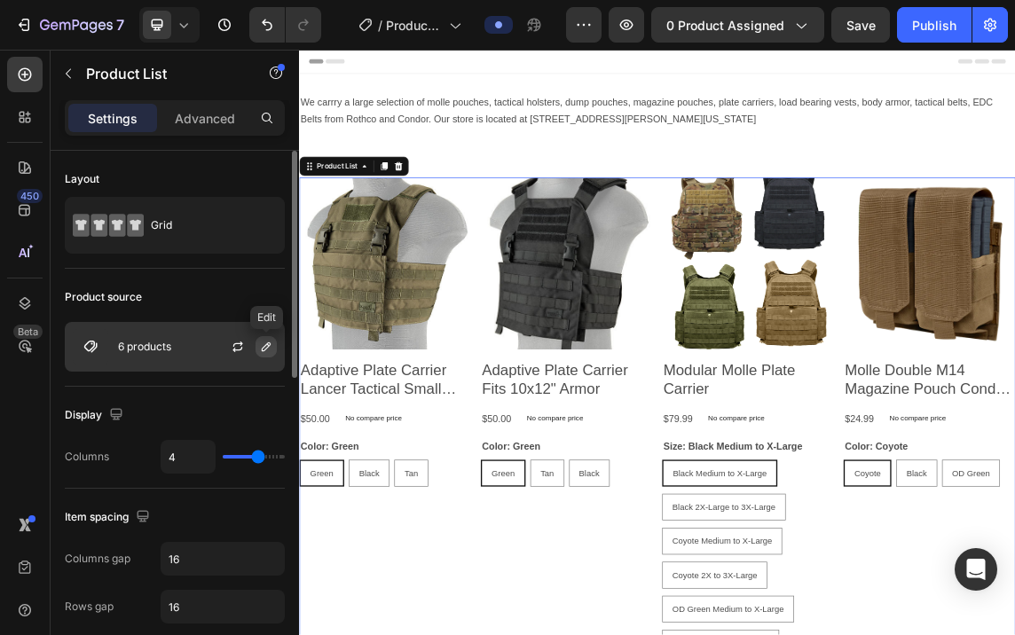
click at [270, 342] on icon "button" at bounding box center [266, 347] width 14 height 14
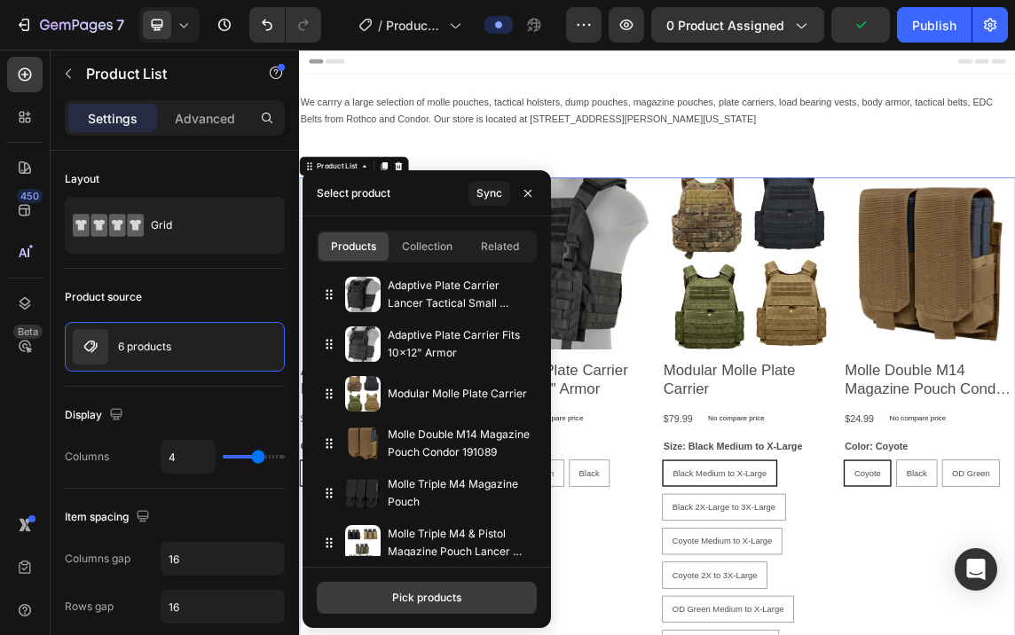
click at [410, 598] on div "Pick products" at bounding box center [426, 598] width 69 height 16
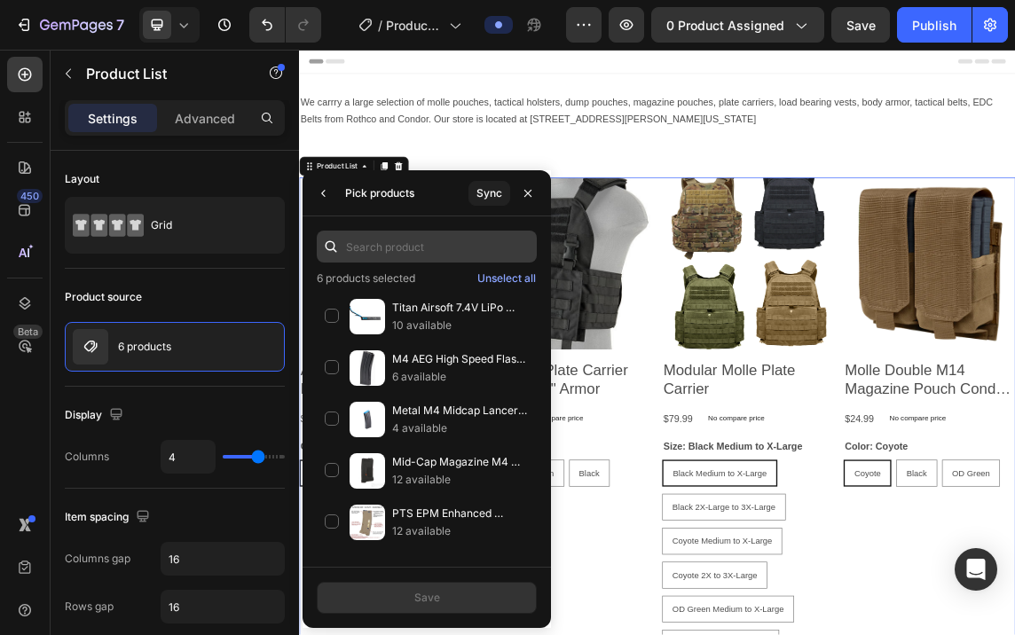
click at [397, 248] on input "text" at bounding box center [427, 247] width 220 height 32
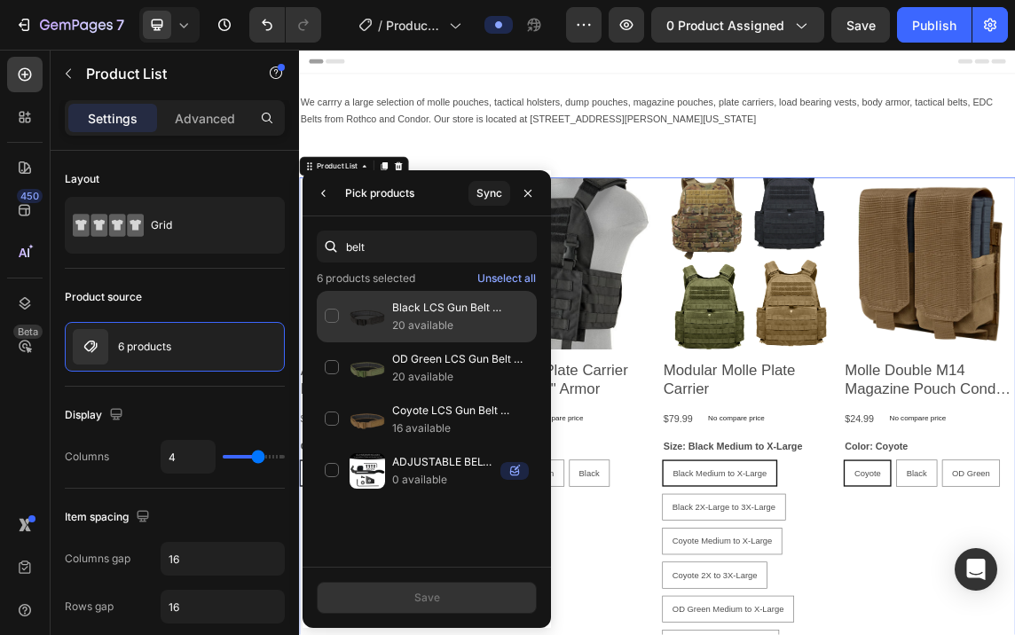
type input "belt"
click at [327, 308] on div "Black LCS Gun Belt Condor 20 available" at bounding box center [427, 316] width 220 height 51
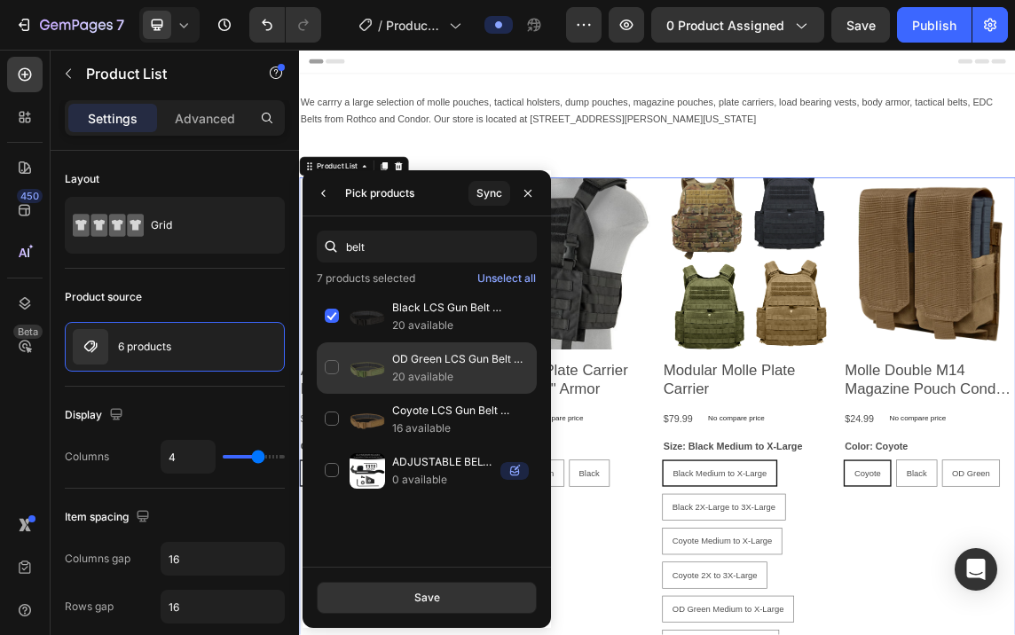
click at [334, 357] on div "OD Green LCS Gun Belt Condor 20 available" at bounding box center [427, 367] width 220 height 51
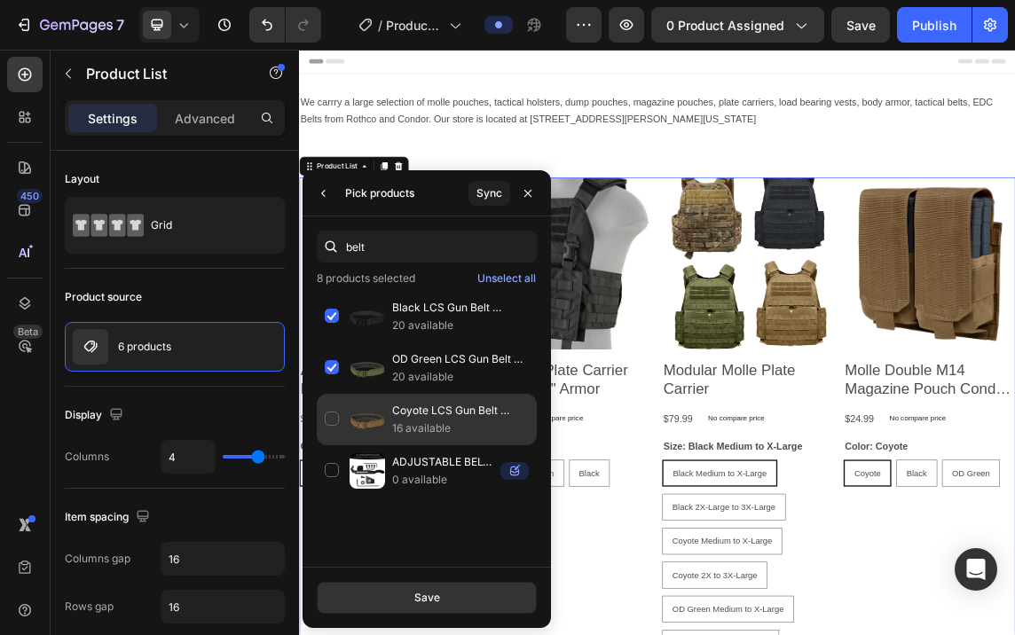
click at [333, 404] on div "Coyote LCS Gun Belt Condor 16 available" at bounding box center [427, 419] width 220 height 51
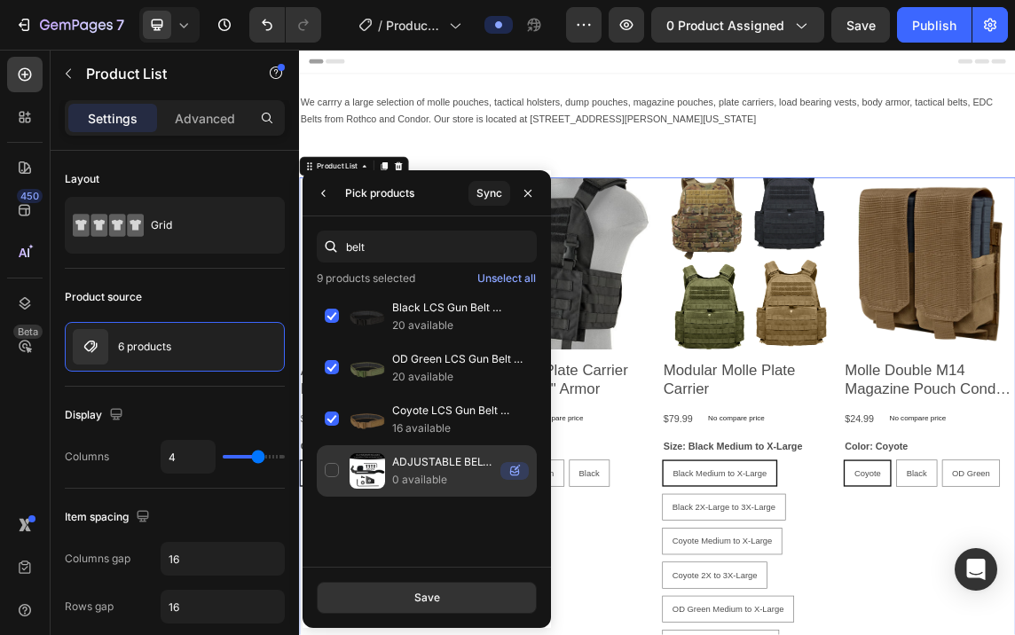
click at [326, 464] on div "ADJUSTABLE BELT CLIP – SPRINGFIELD XDS & XDS MOD 2 0 available" at bounding box center [427, 470] width 220 height 51
click at [331, 465] on div "ADJUSTABLE BELT CLIP – SPRINGFIELD XDS & XDS MOD 2 0 available" at bounding box center [427, 470] width 220 height 51
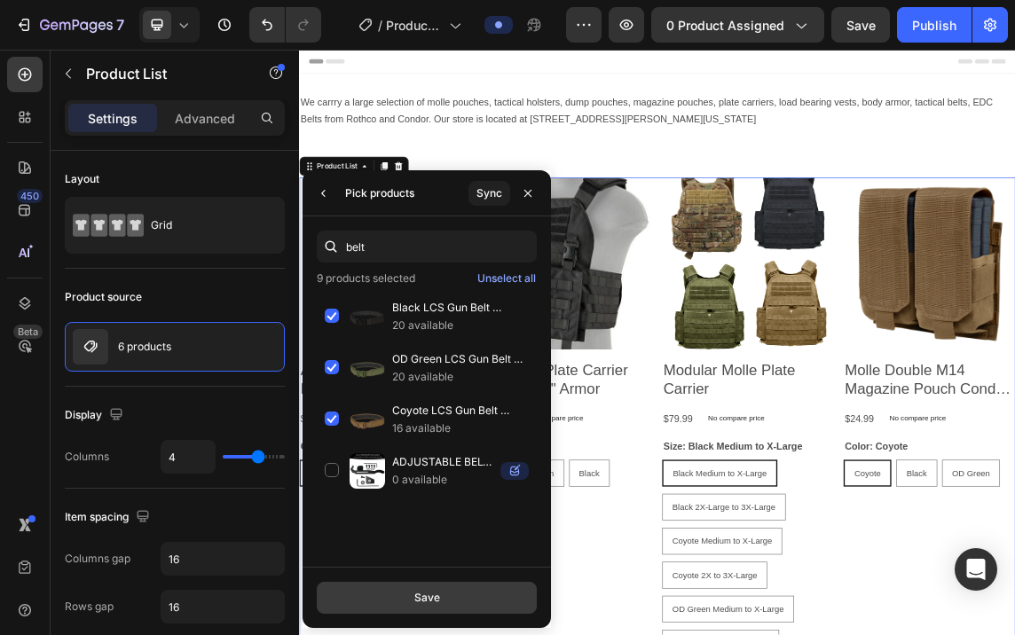
click at [424, 591] on div "Save" at bounding box center [427, 598] width 26 height 16
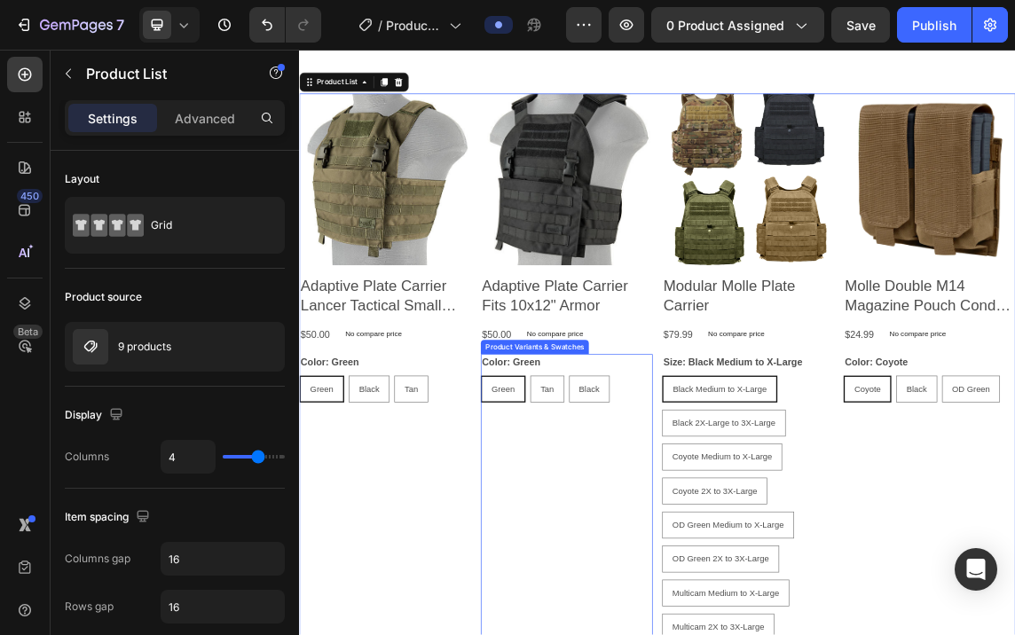
scroll to position [0, 0]
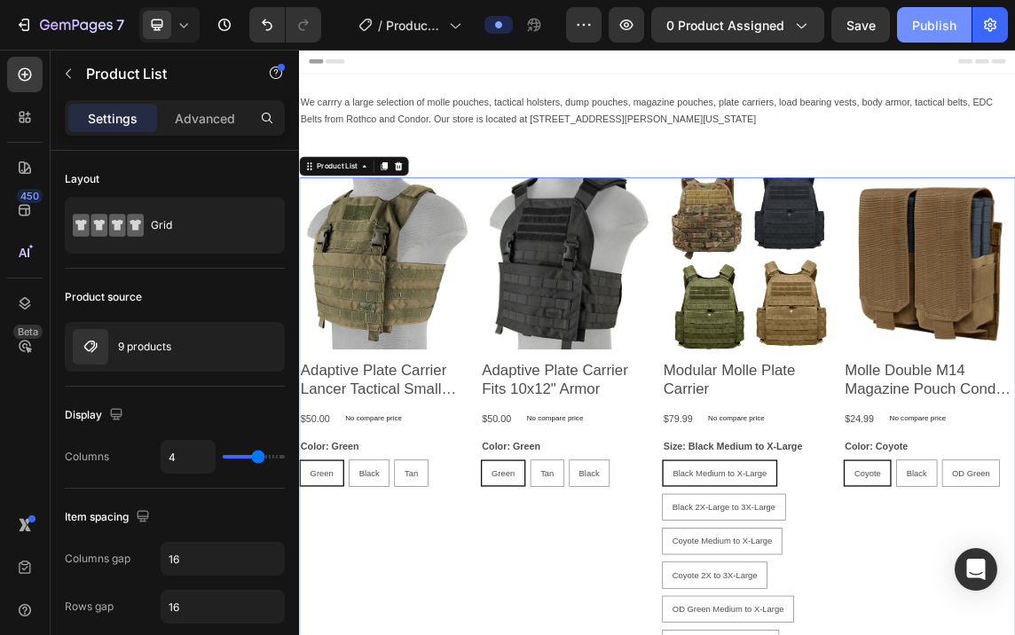
click at [934, 25] on div "Publish" at bounding box center [934, 25] width 44 height 19
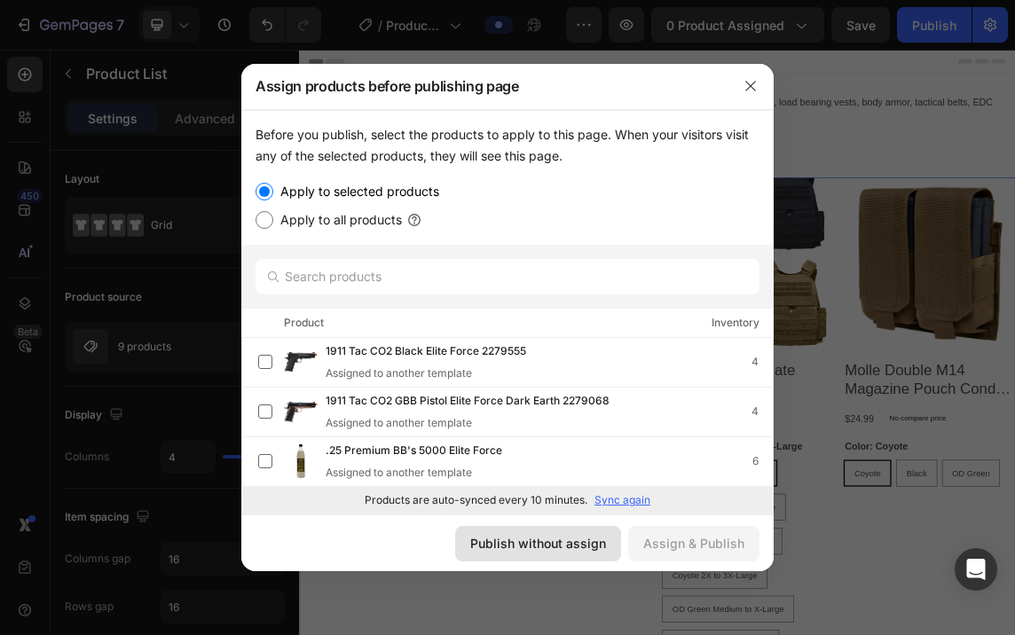
click at [534, 543] on div "Publish without assign" at bounding box center [538, 543] width 136 height 19
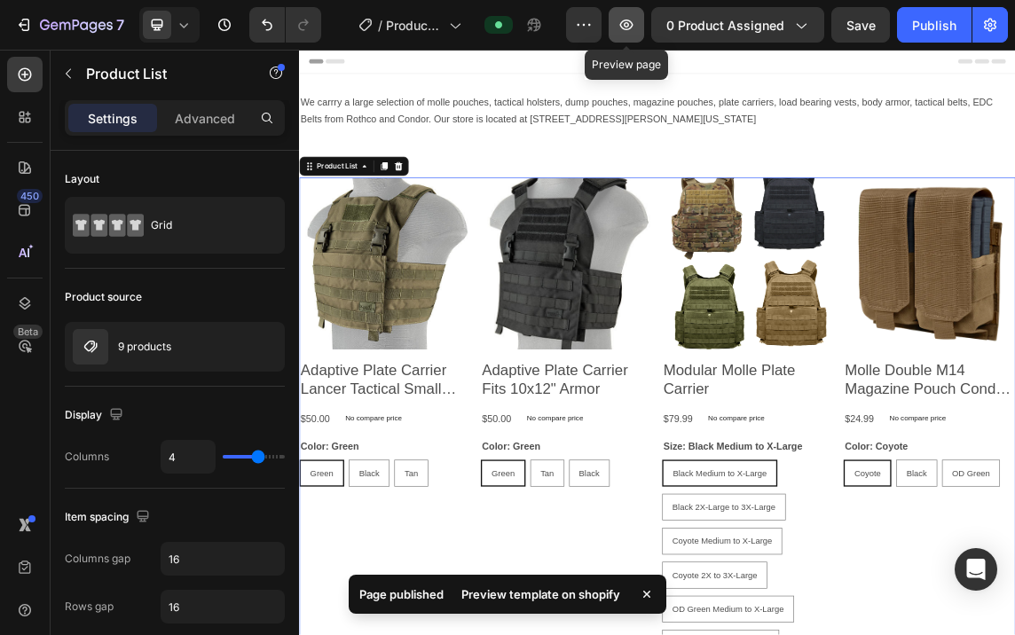
click at [625, 20] on icon "button" at bounding box center [626, 25] width 18 height 18
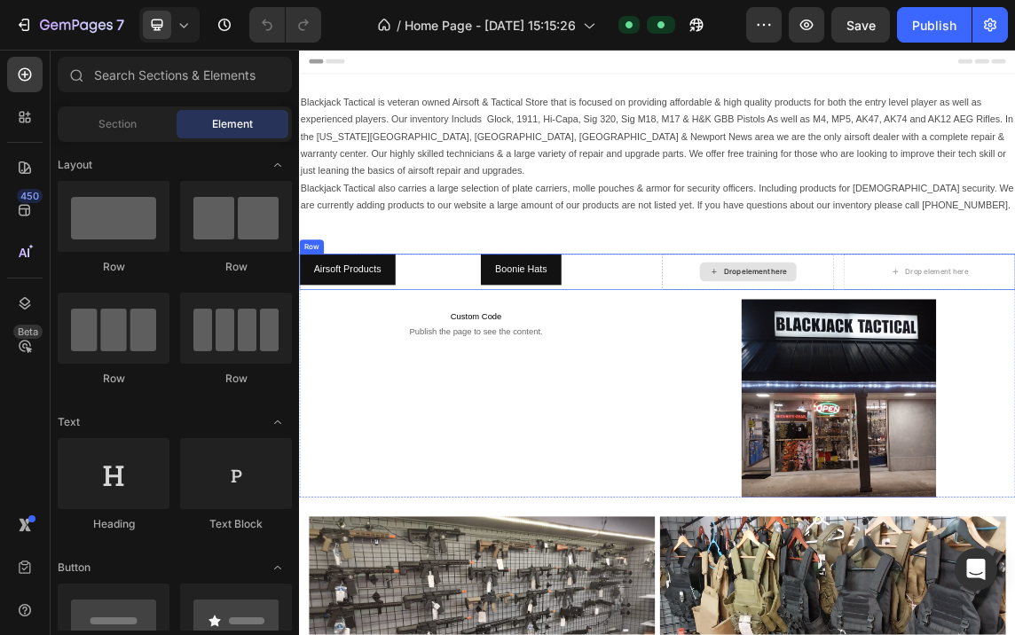
click at [949, 373] on div "Drop element here" at bounding box center [977, 380] width 94 height 14
click at [952, 373] on div "Drop element here" at bounding box center [977, 380] width 94 height 14
click at [925, 366] on div "Drop element here" at bounding box center [966, 380] width 144 height 28
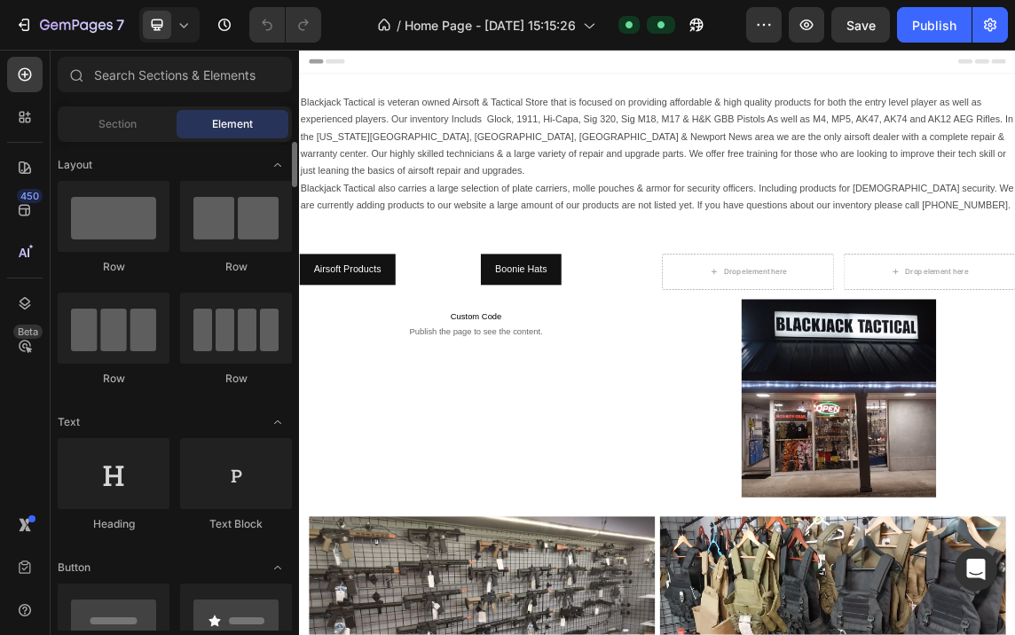
scroll to position [177, 0]
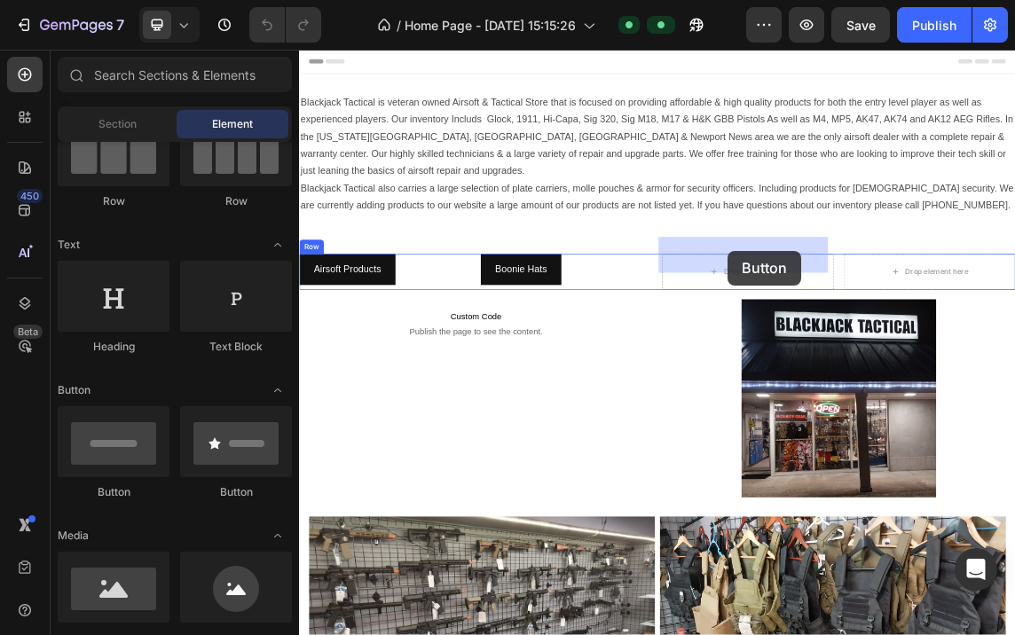
drag, startPoint x: 416, startPoint y: 500, endPoint x: 936, endPoint y: 349, distance: 541.6
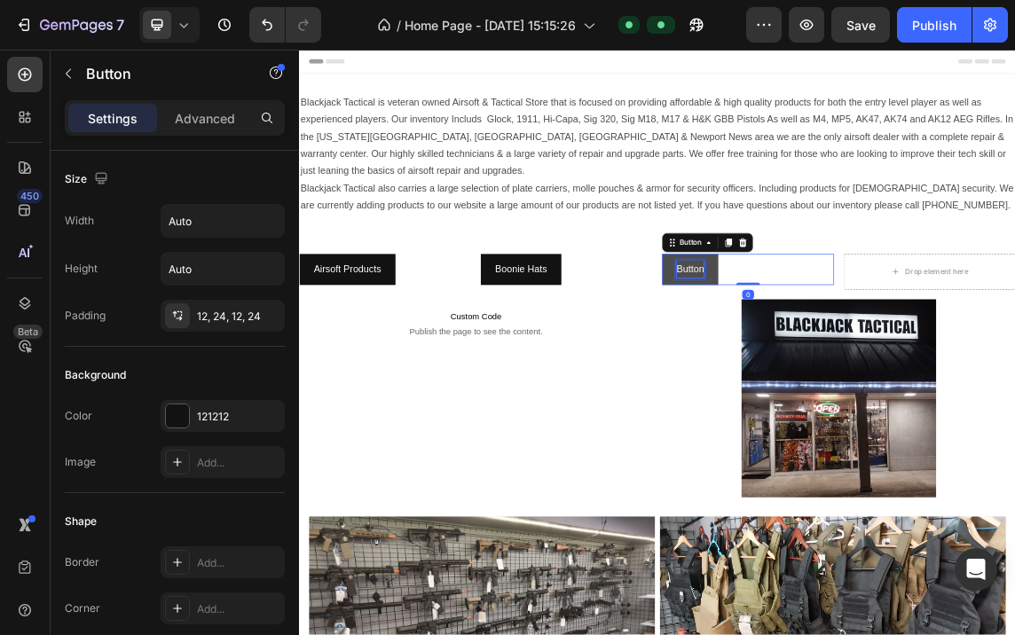
click at [880, 365] on p "Button" at bounding box center [880, 378] width 41 height 26
click at [838, 354] on button "Tactical" at bounding box center [883, 377] width 90 height 47
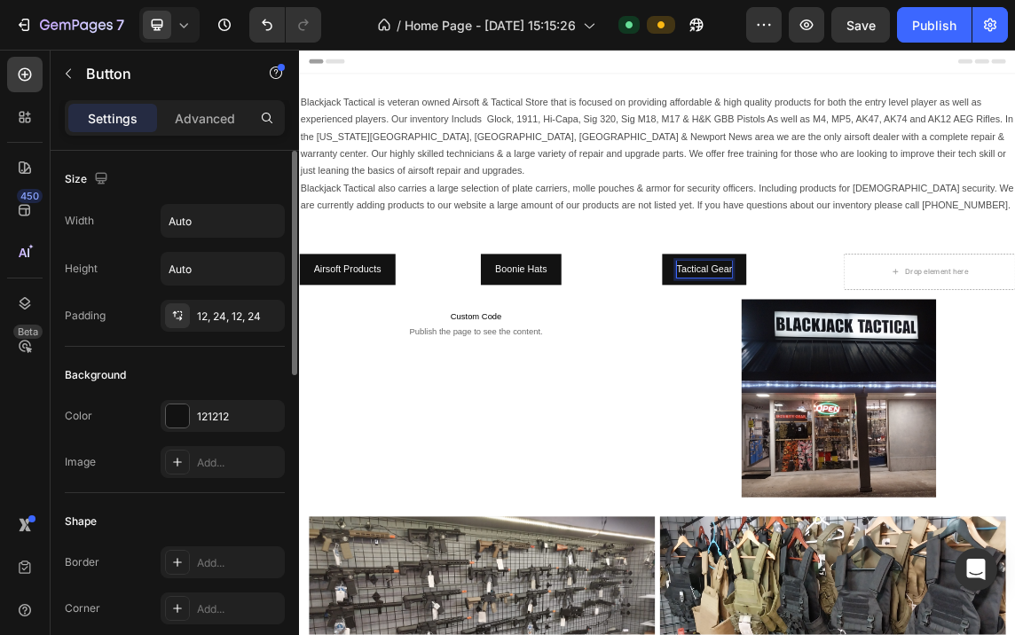
click at [249, 344] on div "Size Width Auto Height Auto Padding 12, 24, 12, 24" at bounding box center [175, 249] width 220 height 196
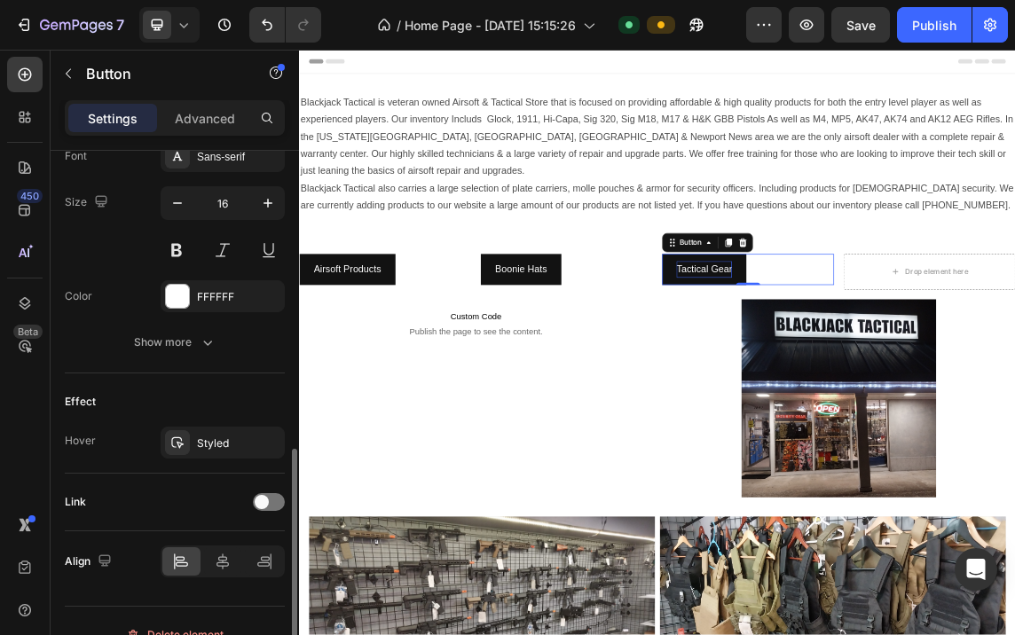
scroll to position [737, 0]
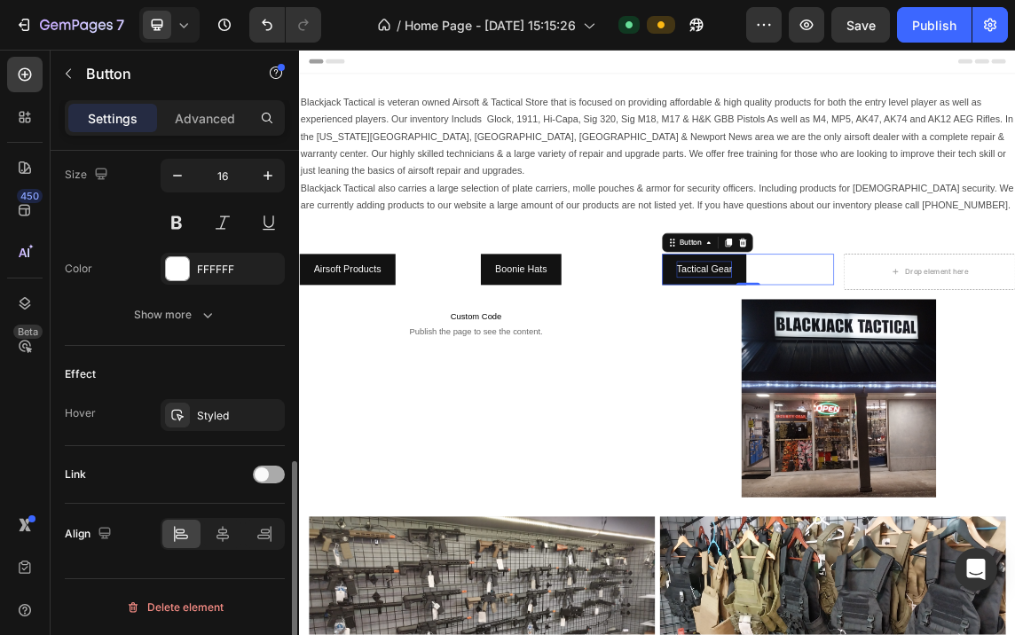
click at [270, 471] on div at bounding box center [269, 475] width 32 height 18
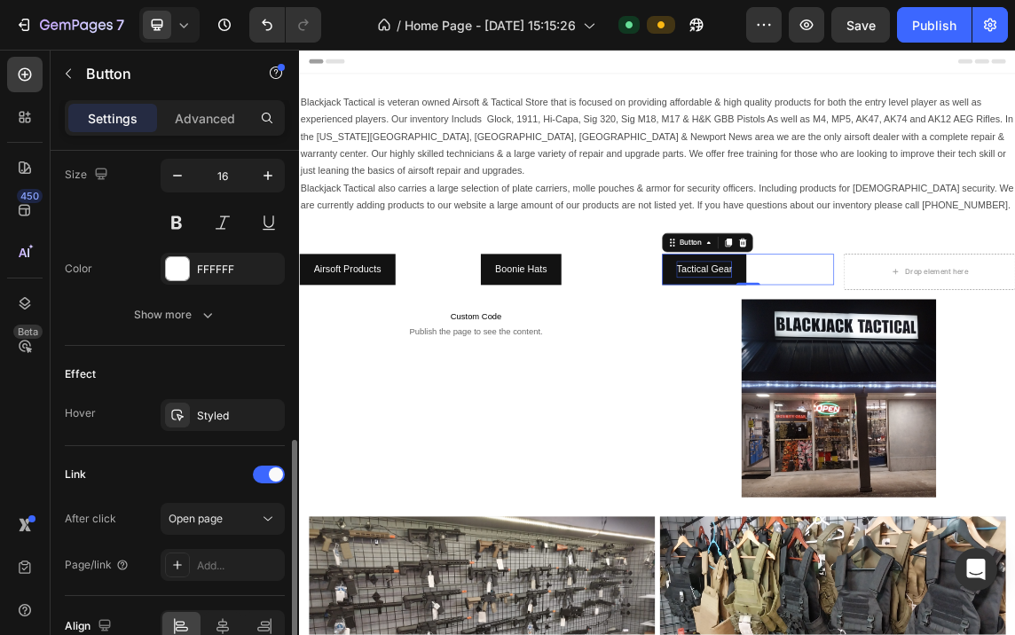
scroll to position [829, 0]
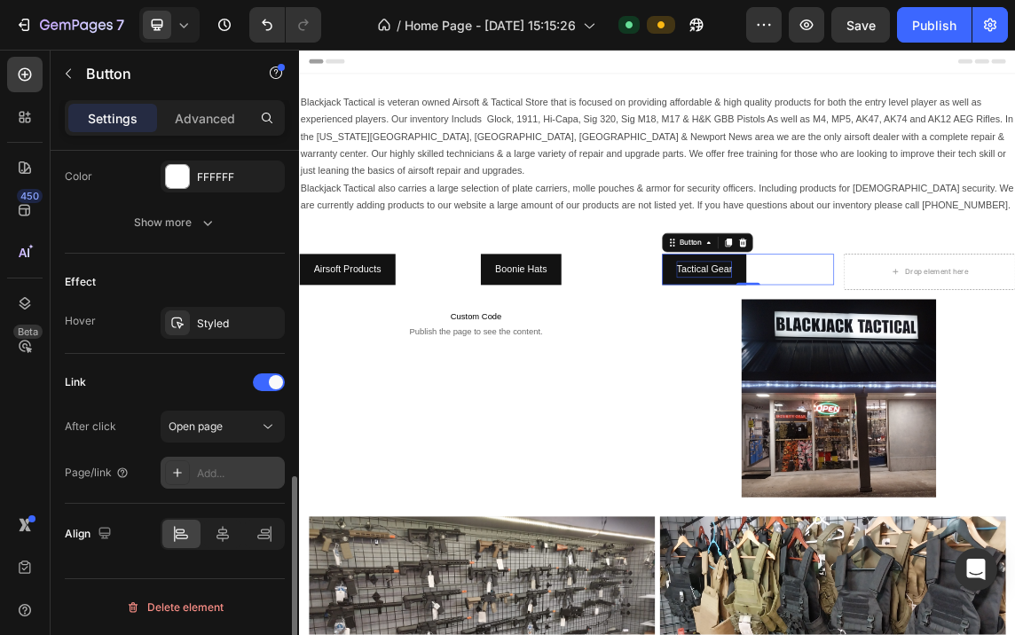
click at [206, 468] on div "Add..." at bounding box center [238, 474] width 83 height 16
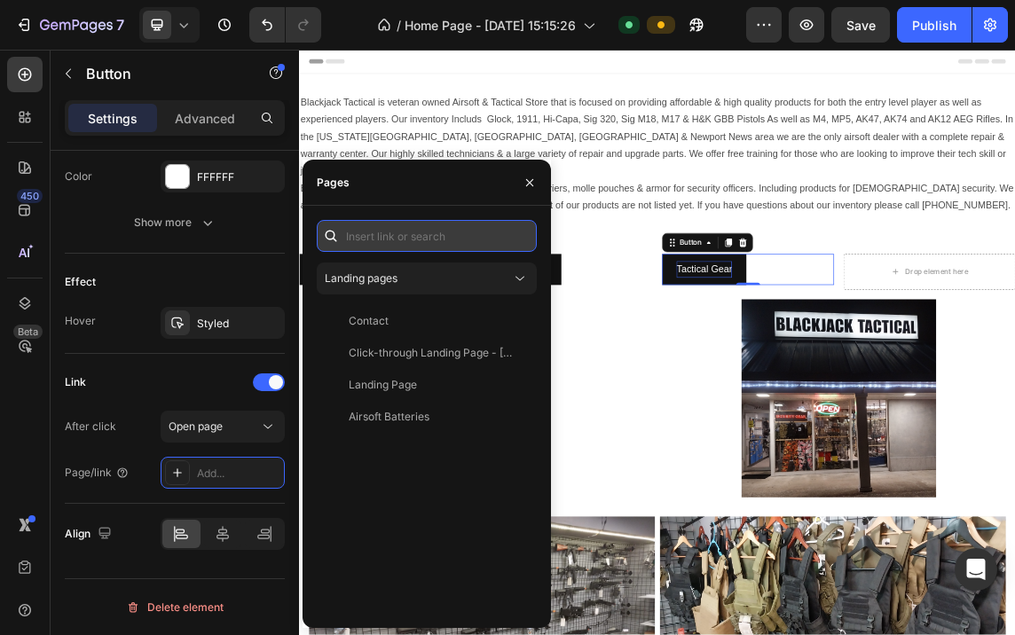
click at [385, 235] on input "text" at bounding box center [427, 236] width 220 height 32
paste input "[URL][DOMAIN_NAME]"
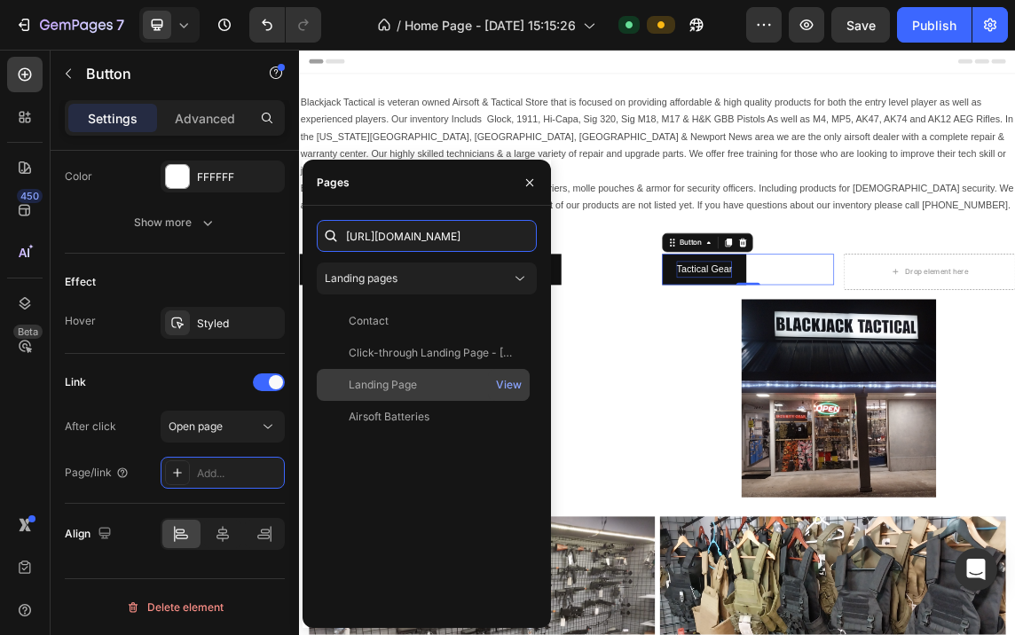
scroll to position [0, 642]
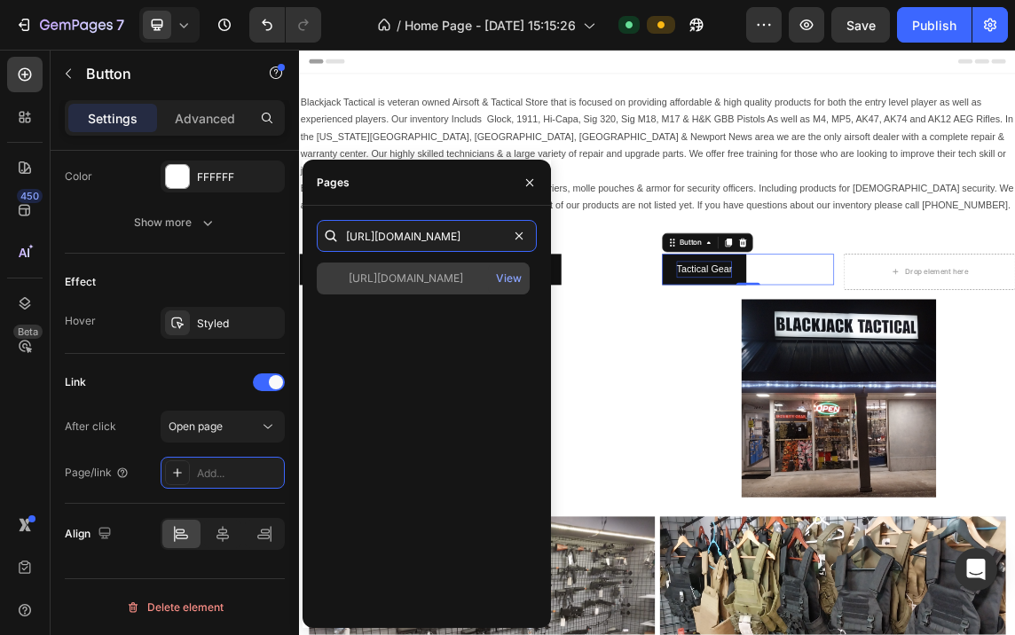
type input "[URL][DOMAIN_NAME]"
click at [455, 271] on div "[URL][DOMAIN_NAME]" at bounding box center [406, 279] width 114 height 16
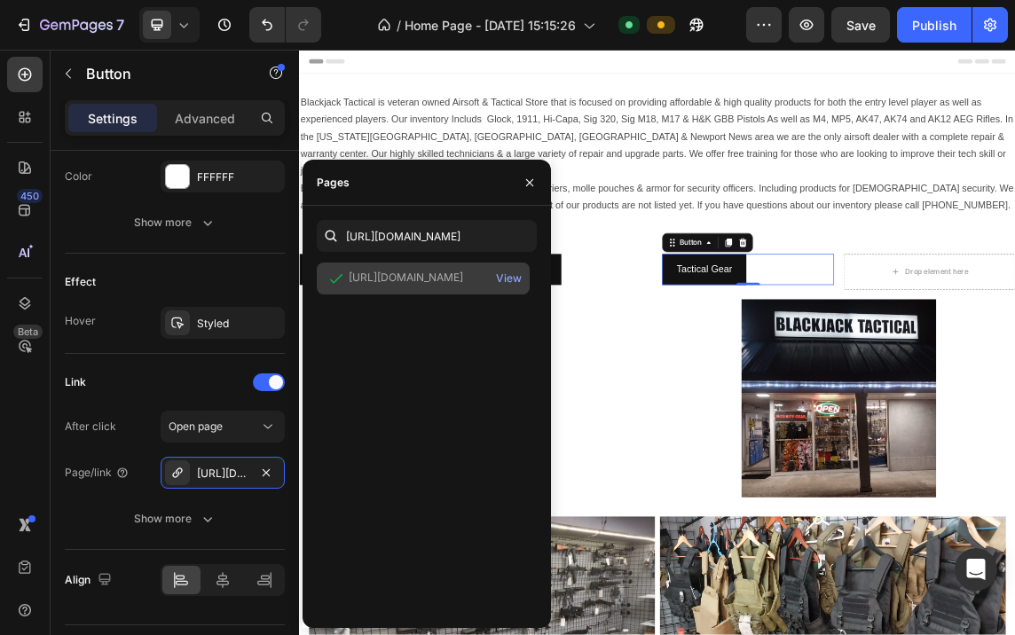
click at [429, 273] on div "[URL][DOMAIN_NAME]" at bounding box center [406, 278] width 114 height 16
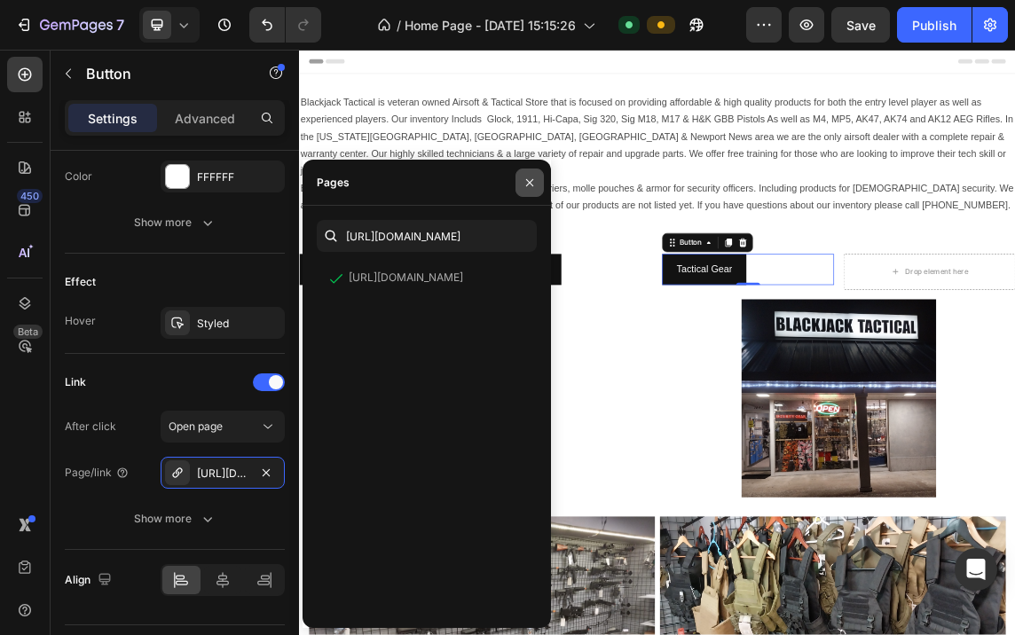
click at [528, 180] on icon "button" at bounding box center [529, 181] width 7 height 7
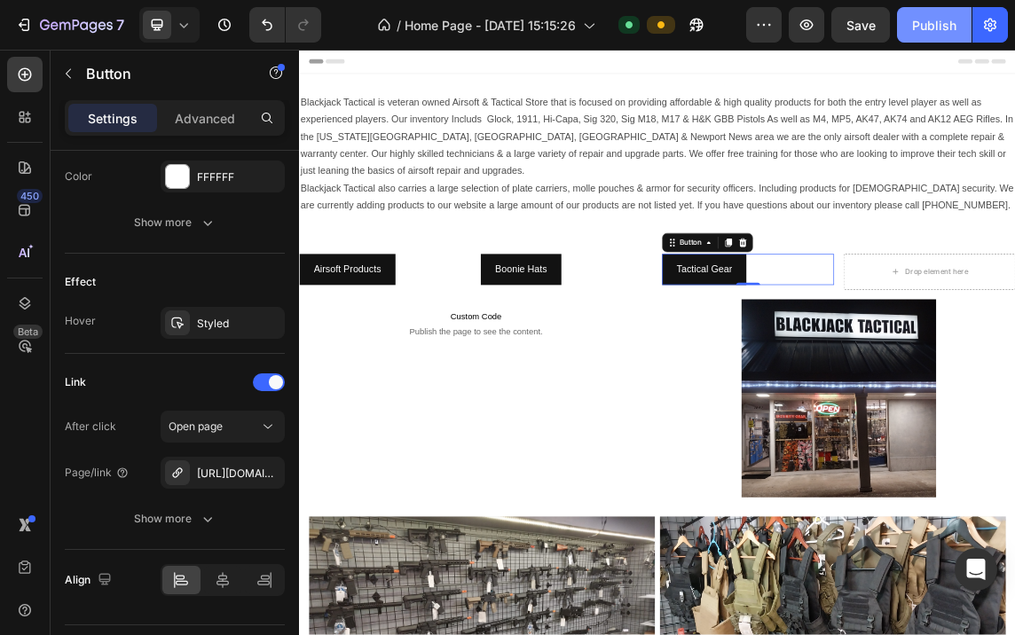
click at [936, 26] on div "Publish" at bounding box center [934, 25] width 44 height 19
